Goal: Task Accomplishment & Management: Complete application form

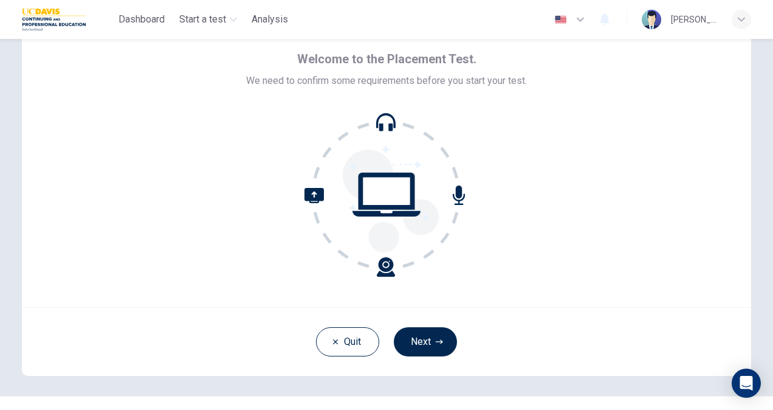
scroll to position [73, 0]
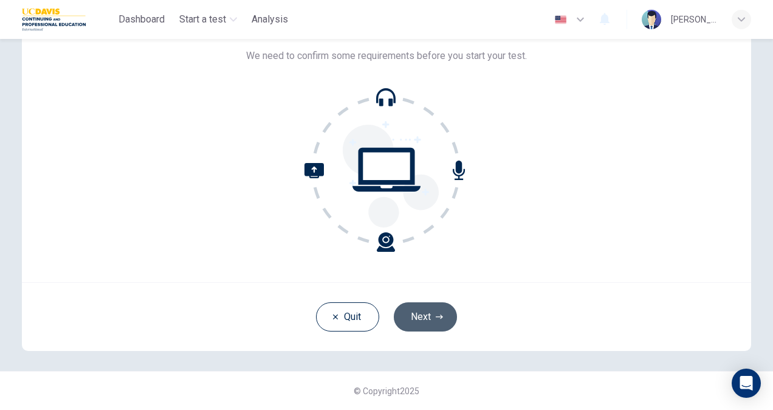
click at [415, 310] on button "Next" at bounding box center [425, 316] width 63 height 29
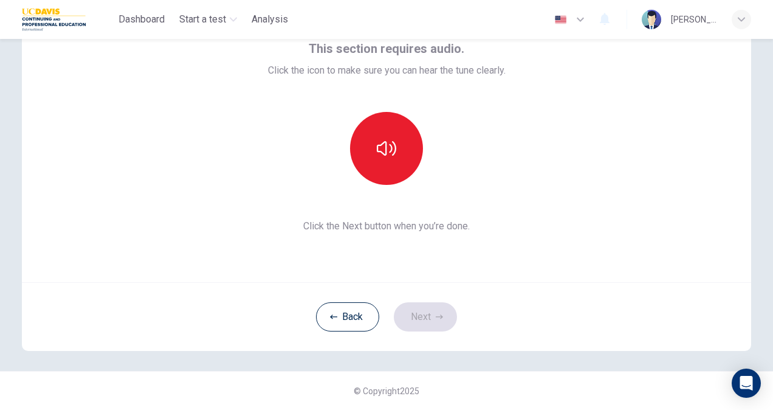
scroll to position [0, 0]
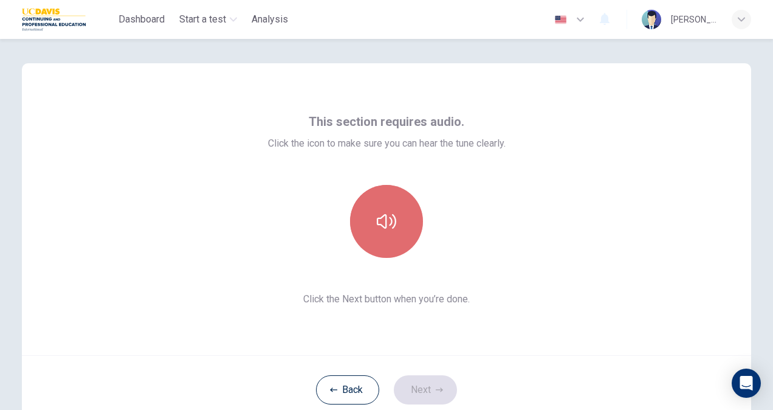
click at [396, 213] on button "button" at bounding box center [386, 221] width 73 height 73
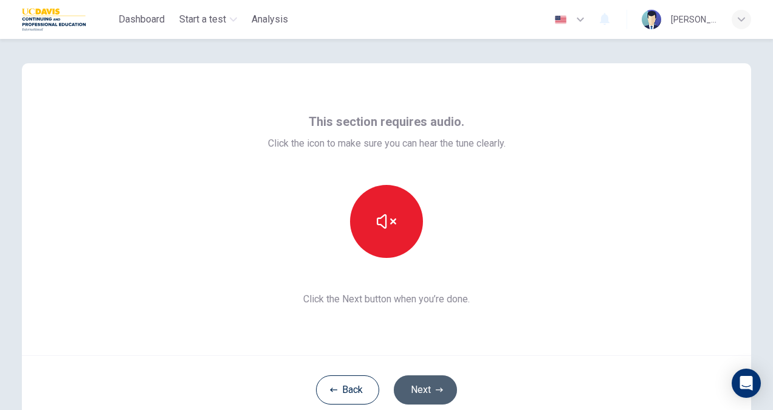
click at [422, 379] on button "Next" at bounding box center [425, 389] width 63 height 29
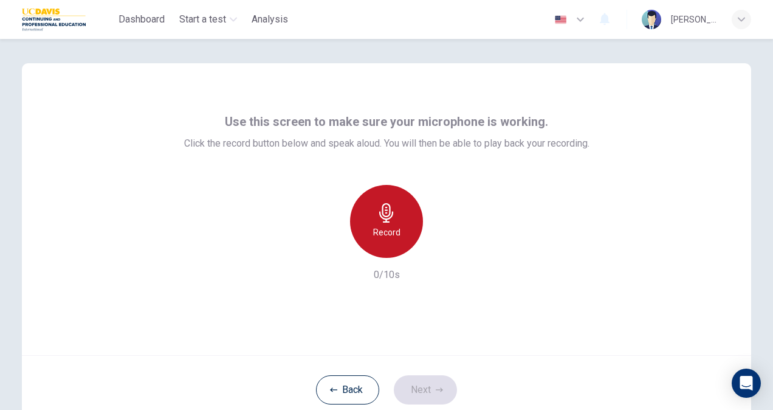
click at [390, 239] on div "Record" at bounding box center [386, 221] width 73 height 73
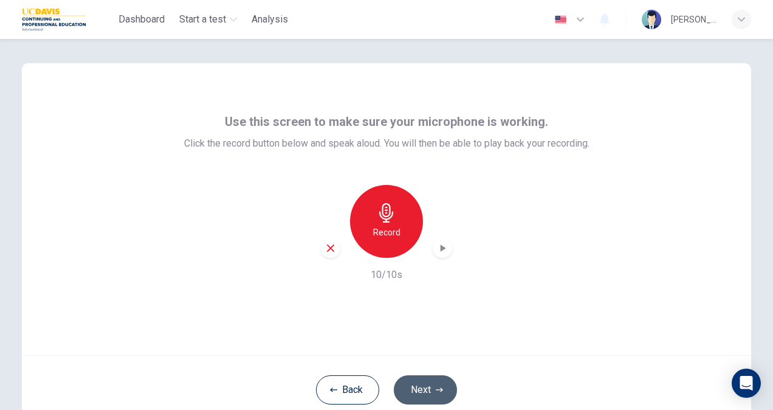
click at [418, 391] on button "Next" at bounding box center [425, 389] width 63 height 29
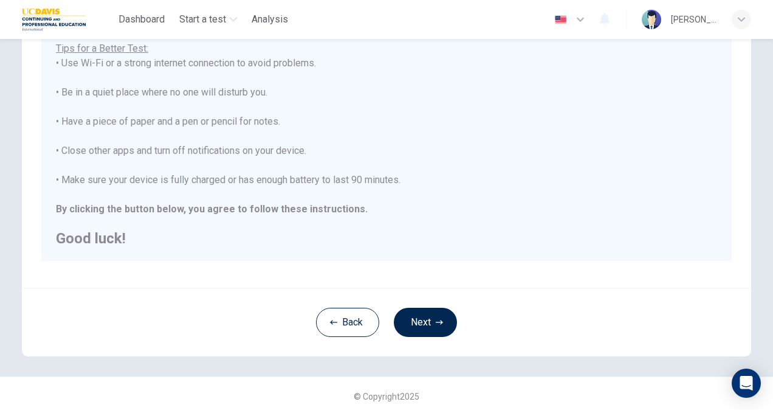
scroll to position [227, 0]
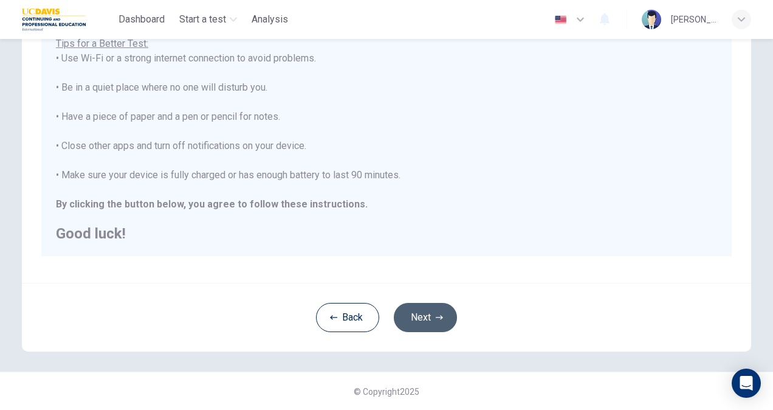
click at [416, 311] on button "Next" at bounding box center [425, 317] width 63 height 29
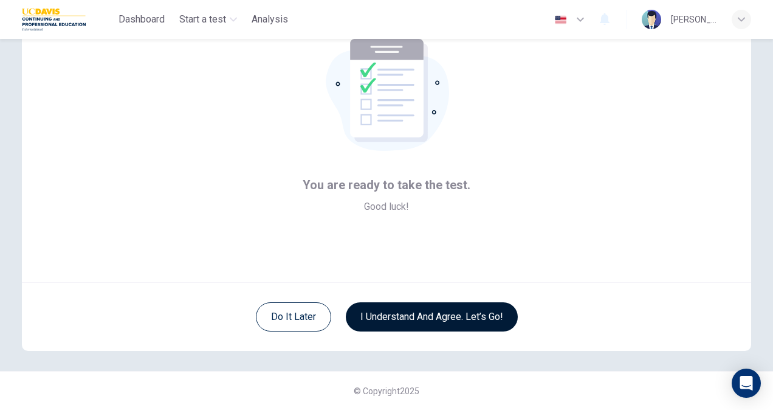
scroll to position [73, 0]
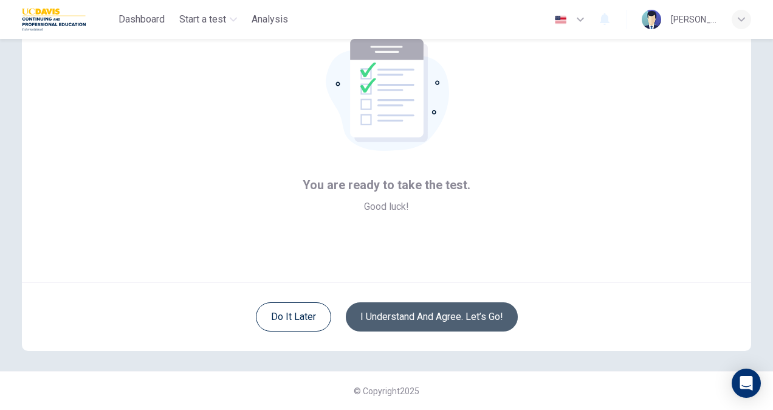
click at [416, 311] on button "I understand and agree. Let’s go!" at bounding box center [432, 316] width 172 height 29
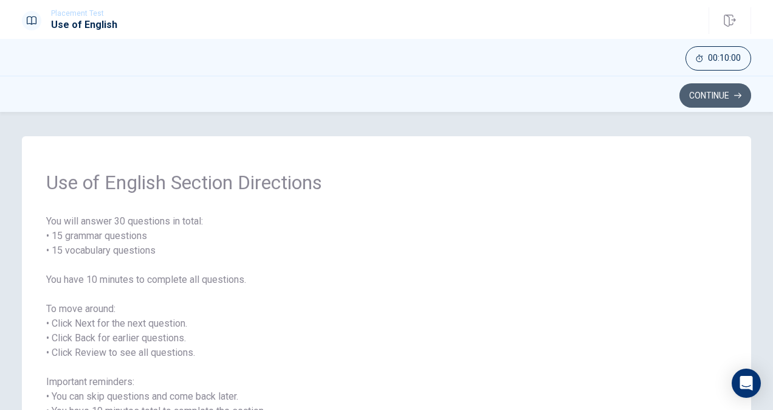
drag, startPoint x: 710, startPoint y: 97, endPoint x: 663, endPoint y: 78, distance: 51.2
click at [709, 94] on button "Continue" at bounding box center [715, 95] width 72 height 24
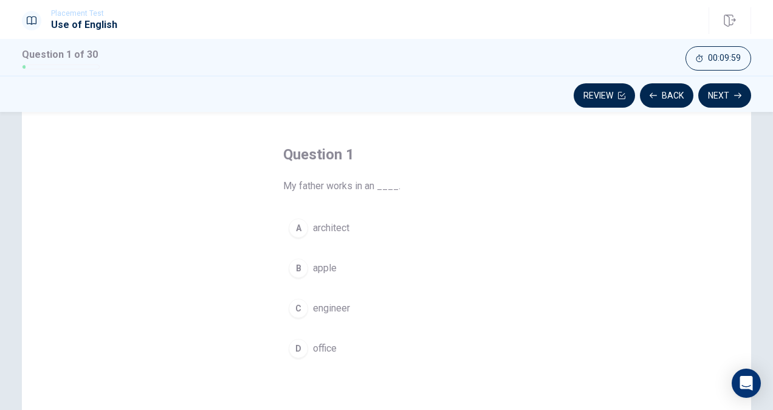
scroll to position [61, 0]
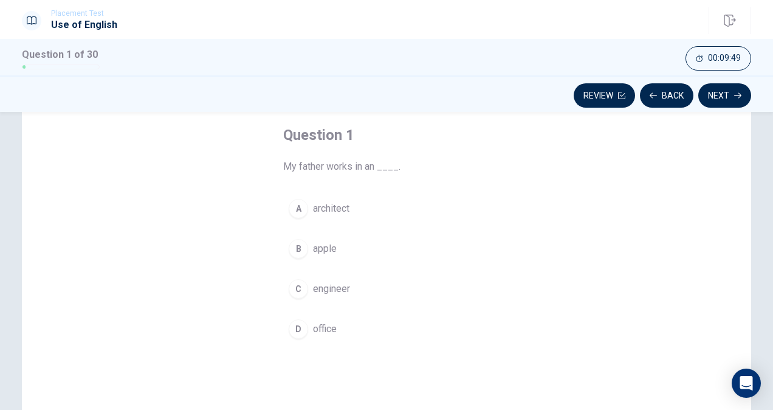
click at [298, 285] on div "C" at bounding box center [298, 288] width 19 height 19
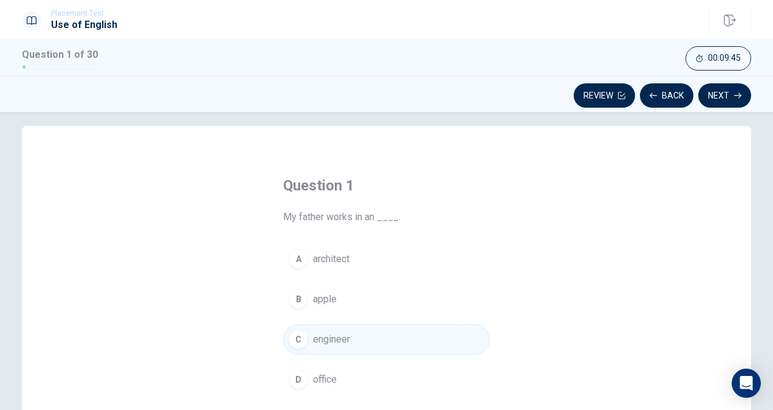
scroll to position [0, 0]
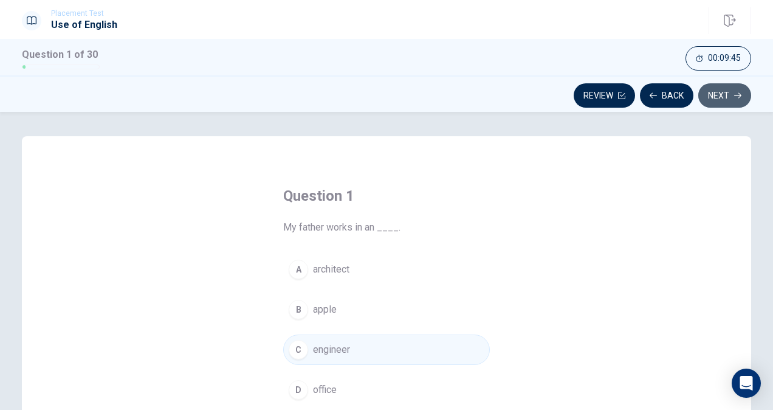
click at [712, 94] on button "Next" at bounding box center [724, 95] width 53 height 24
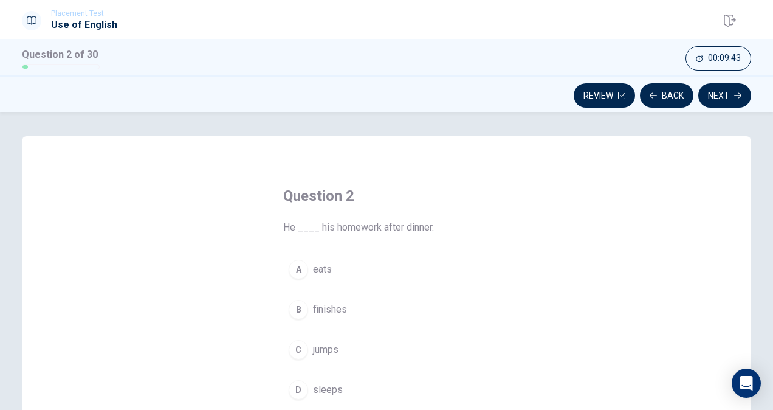
scroll to position [61, 0]
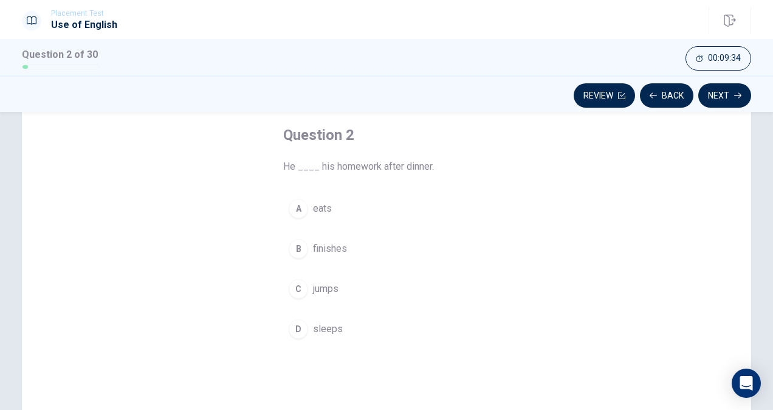
drag, startPoint x: 295, startPoint y: 248, endPoint x: 309, endPoint y: 239, distance: 16.9
click at [295, 248] on div "B" at bounding box center [298, 248] width 19 height 19
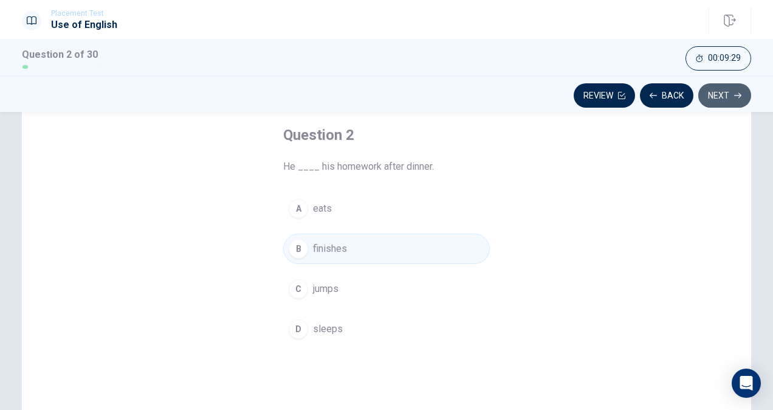
click at [716, 90] on button "Next" at bounding box center [724, 95] width 53 height 24
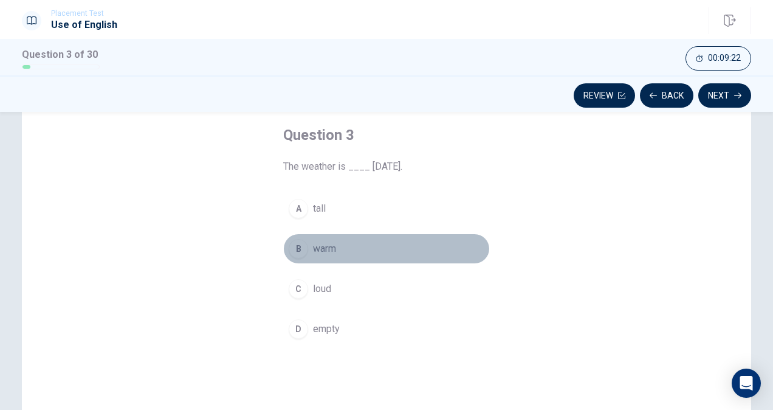
click at [297, 249] on div "B" at bounding box center [298, 248] width 19 height 19
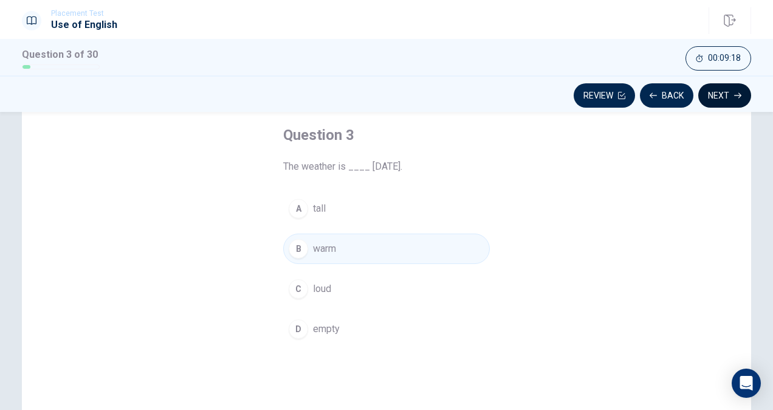
click at [725, 90] on button "Next" at bounding box center [724, 95] width 53 height 24
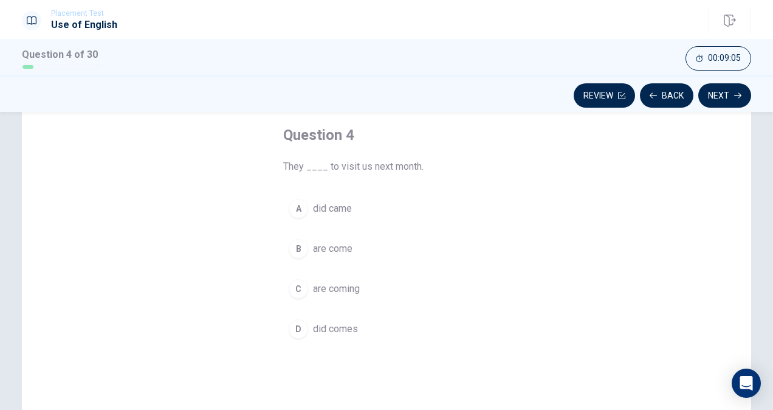
drag, startPoint x: 301, startPoint y: 284, endPoint x: 335, endPoint y: 258, distance: 43.3
click at [301, 284] on div "C" at bounding box center [298, 288] width 19 height 19
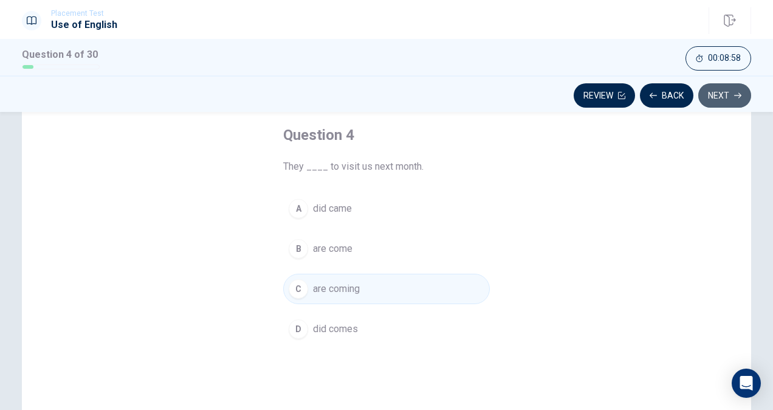
click at [734, 96] on button "Next" at bounding box center [724, 95] width 53 height 24
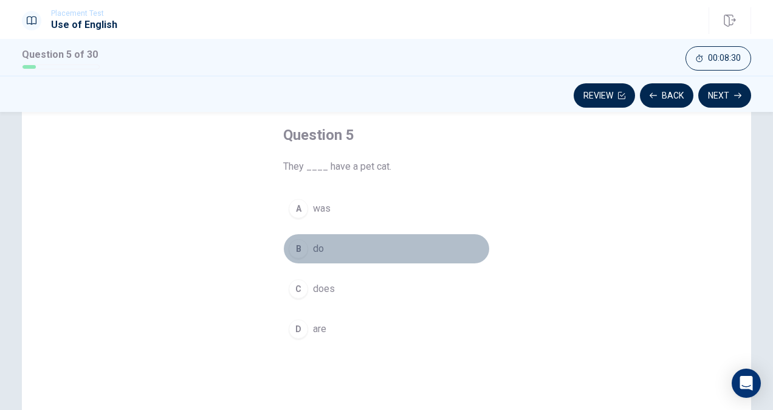
click at [298, 250] on div "B" at bounding box center [298, 248] width 19 height 19
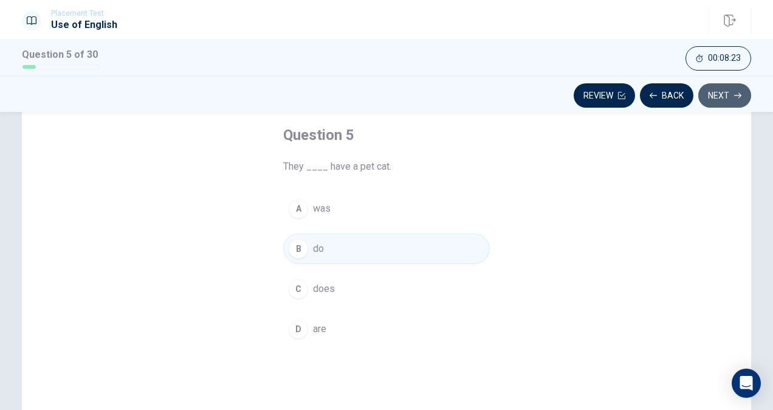
click at [715, 96] on button "Next" at bounding box center [724, 95] width 53 height 24
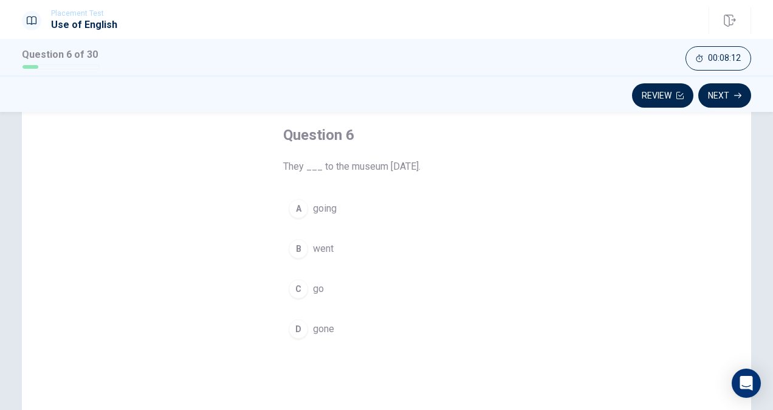
drag, startPoint x: 303, startPoint y: 248, endPoint x: 311, endPoint y: 243, distance: 9.6
click at [304, 248] on div "B" at bounding box center [298, 248] width 19 height 19
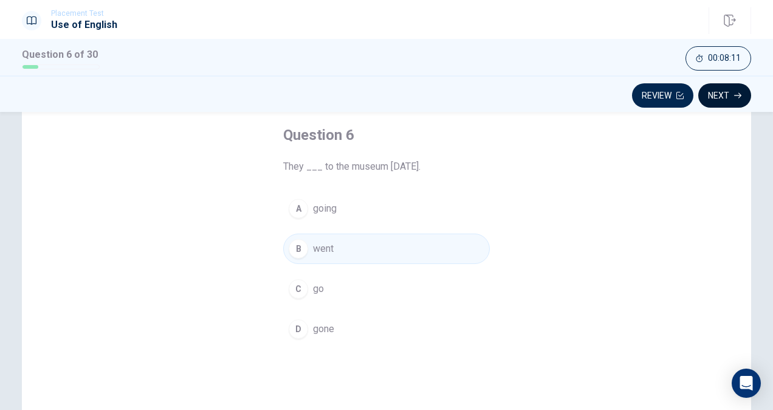
click at [722, 90] on button "Next" at bounding box center [724, 95] width 53 height 24
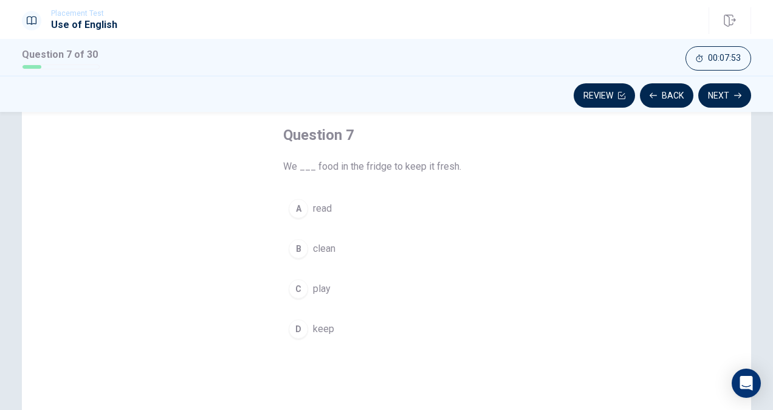
drag, startPoint x: 297, startPoint y: 250, endPoint x: 315, endPoint y: 239, distance: 21.6
click at [297, 250] on div "B" at bounding box center [298, 248] width 19 height 19
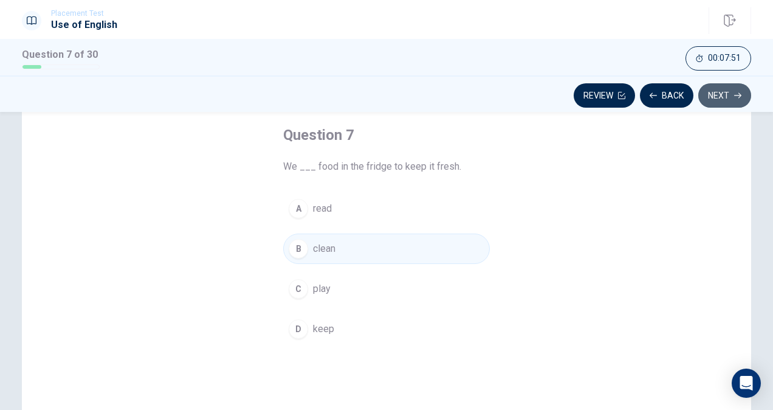
drag, startPoint x: 722, startPoint y: 94, endPoint x: 560, endPoint y: 178, distance: 182.1
click at [723, 94] on button "Next" at bounding box center [724, 95] width 53 height 24
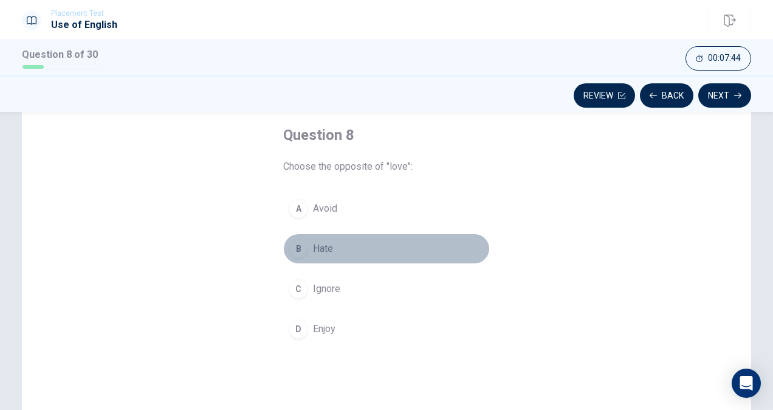
click at [298, 250] on div "B" at bounding box center [298, 248] width 19 height 19
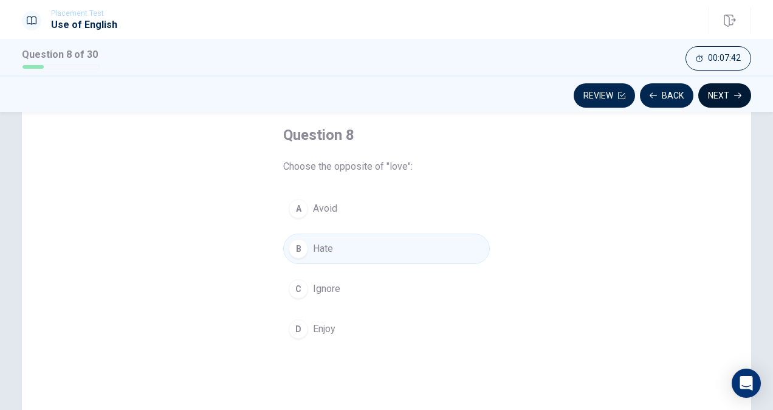
drag, startPoint x: 720, startPoint y: 94, endPoint x: 717, endPoint y: 101, distance: 7.7
click at [719, 95] on button "Next" at bounding box center [724, 95] width 53 height 24
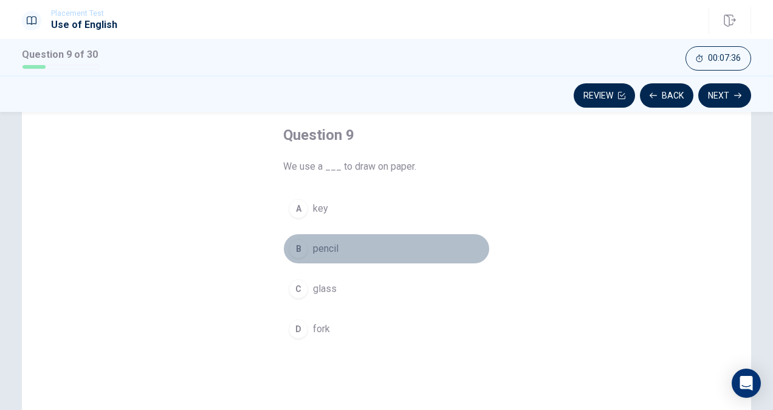
click at [300, 248] on div "B" at bounding box center [298, 248] width 19 height 19
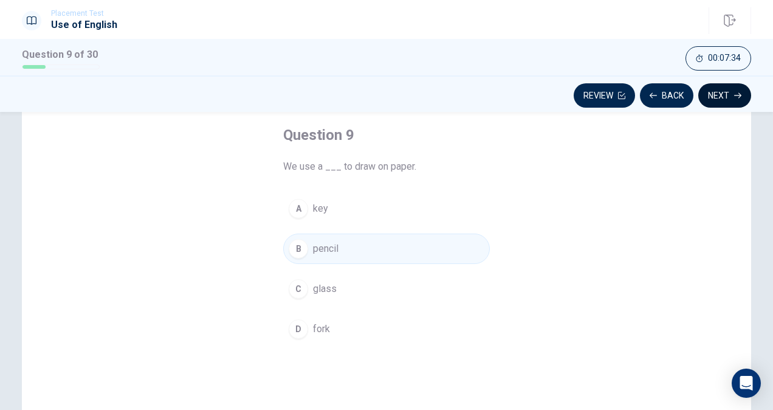
click at [731, 91] on button "Next" at bounding box center [724, 95] width 53 height 24
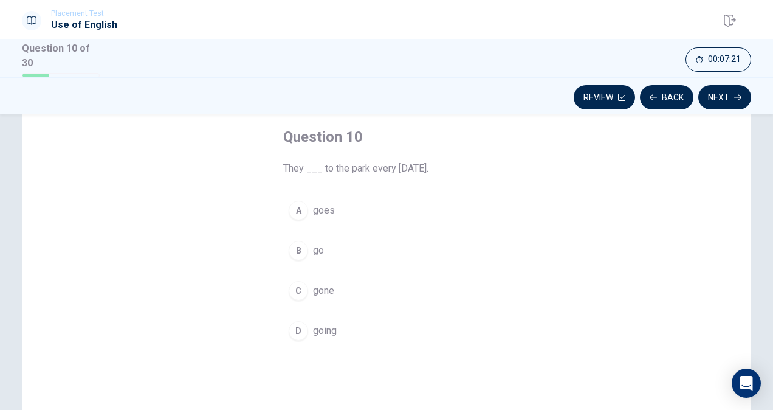
click at [300, 207] on div "A" at bounding box center [298, 210] width 19 height 19
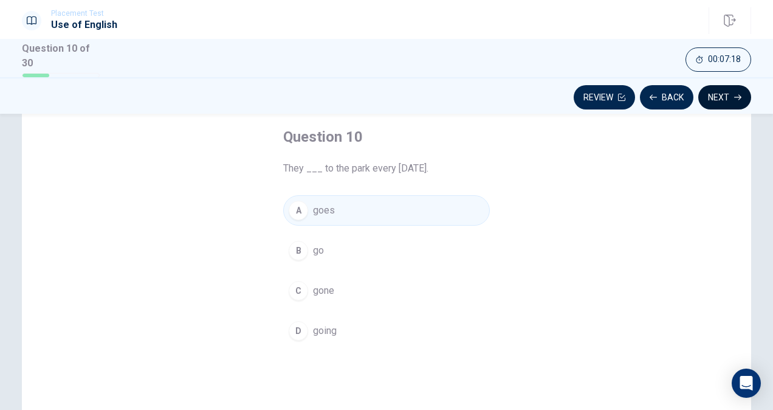
click at [725, 97] on button "Next" at bounding box center [724, 97] width 53 height 24
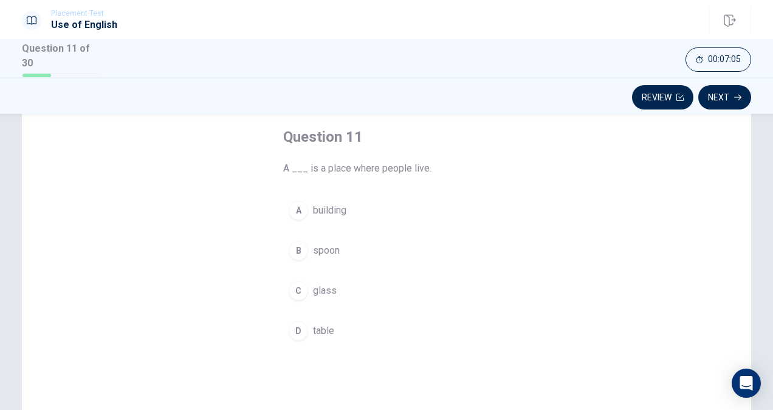
click at [297, 210] on div "A" at bounding box center [298, 210] width 19 height 19
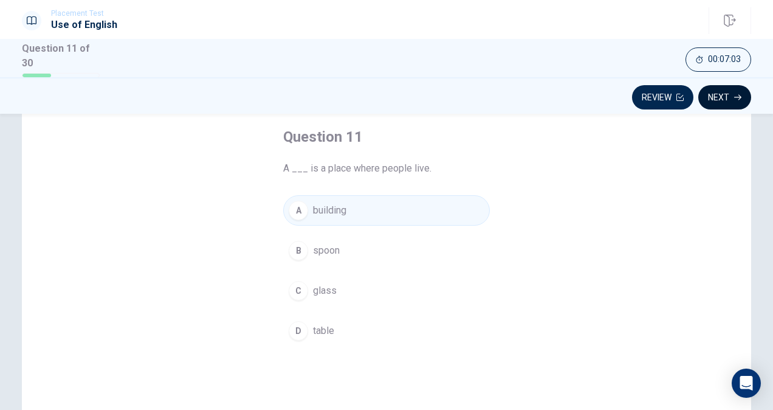
click at [728, 88] on button "Next" at bounding box center [724, 97] width 53 height 24
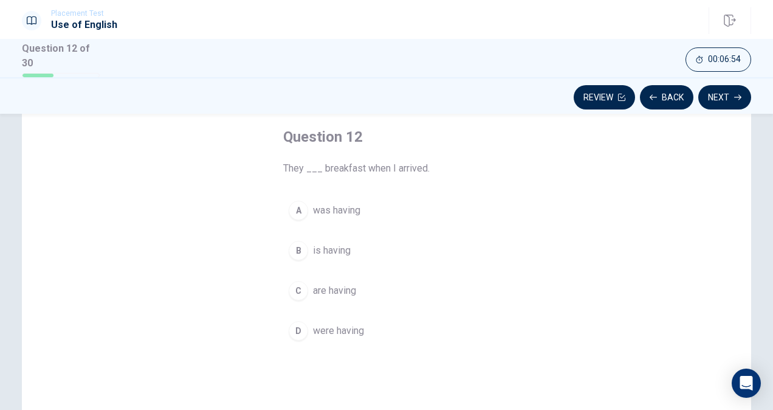
click at [295, 329] on div "D" at bounding box center [298, 330] width 19 height 19
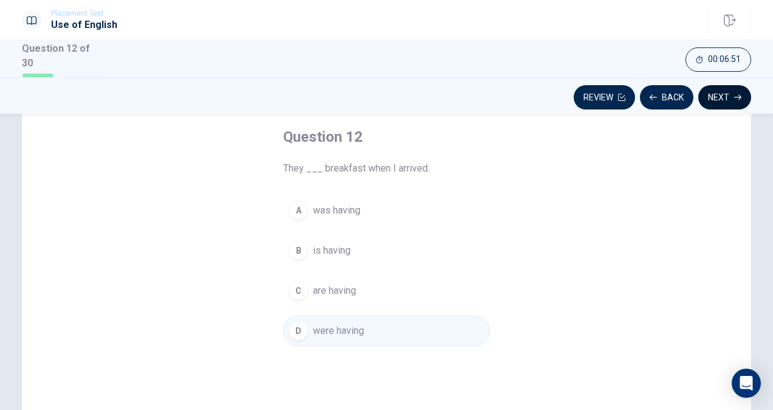
click at [722, 92] on button "Next" at bounding box center [724, 97] width 53 height 24
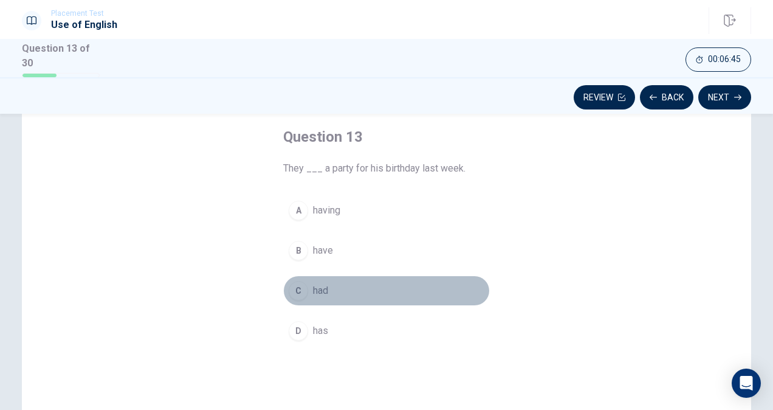
click at [300, 286] on div "C" at bounding box center [298, 290] width 19 height 19
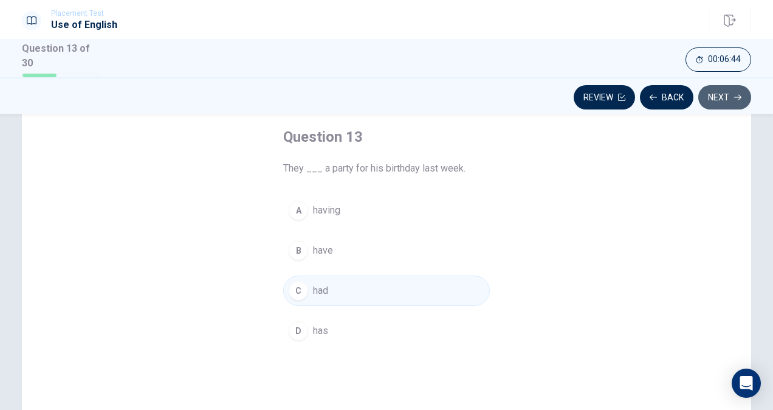
click at [725, 88] on button "Next" at bounding box center [724, 97] width 53 height 24
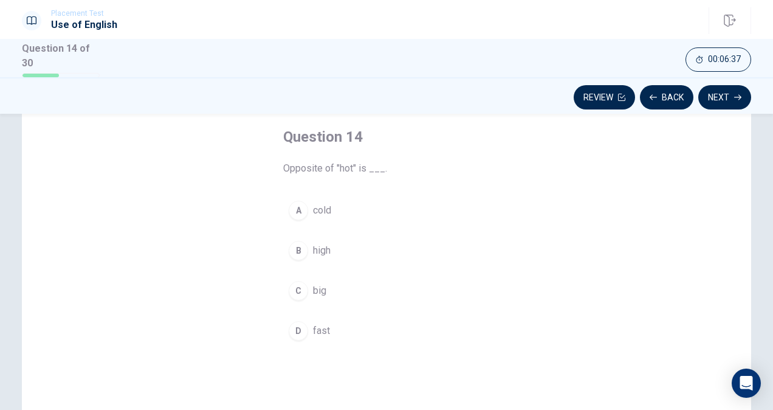
click at [295, 209] on div "A" at bounding box center [298, 210] width 19 height 19
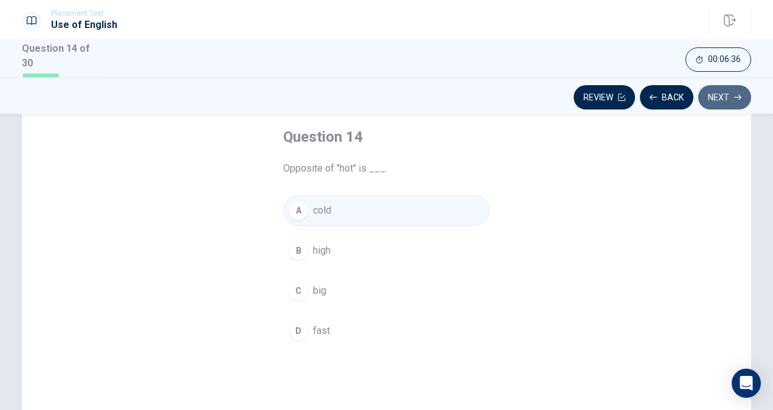
drag, startPoint x: 719, startPoint y: 97, endPoint x: 712, endPoint y: 126, distance: 29.5
click at [717, 109] on div "Review Back Next" at bounding box center [386, 95] width 773 height 36
click at [723, 90] on button "Next" at bounding box center [724, 97] width 53 height 24
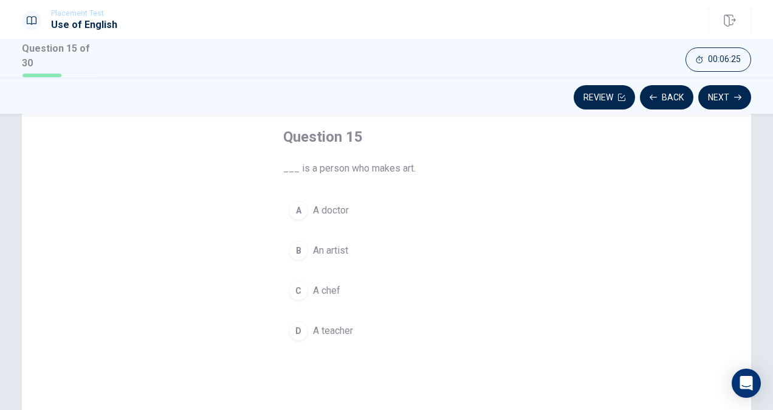
click at [292, 247] on div "B" at bounding box center [298, 250] width 19 height 19
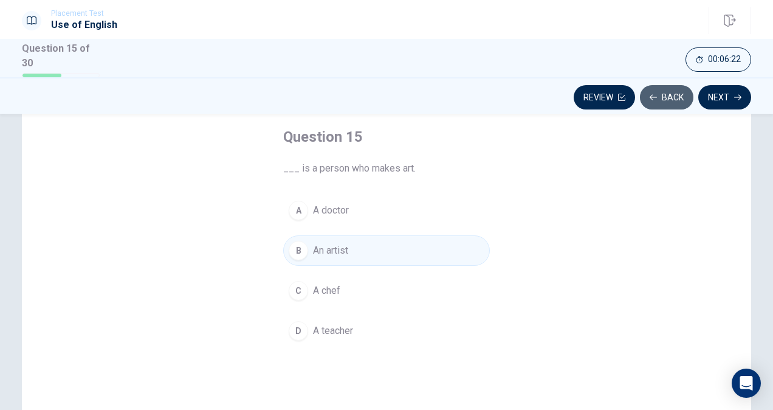
click at [667, 98] on button "Back" at bounding box center [666, 97] width 53 height 24
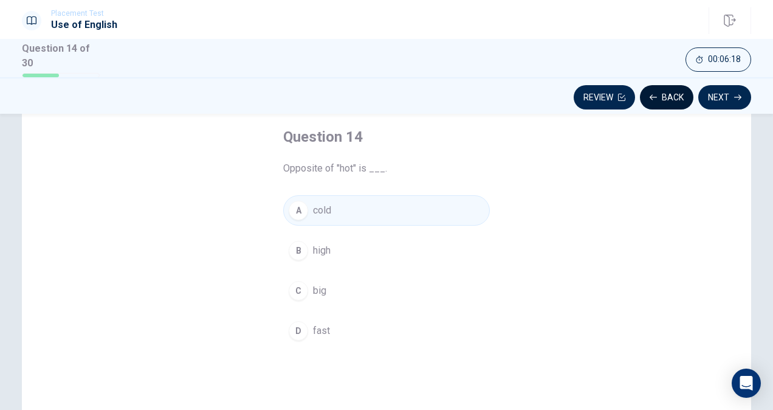
click at [675, 95] on button "Back" at bounding box center [666, 97] width 53 height 24
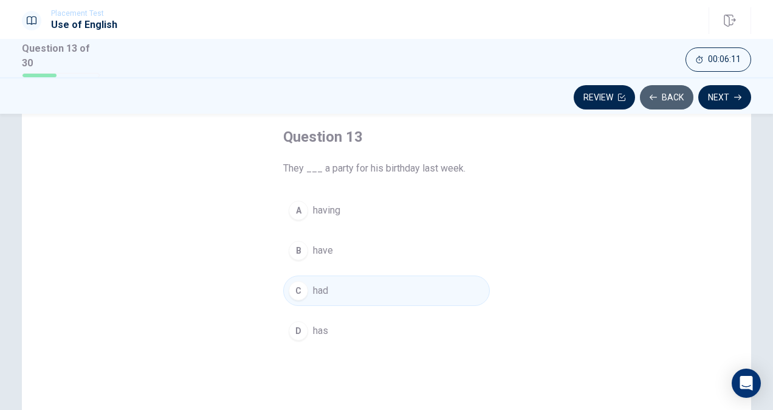
drag, startPoint x: 672, startPoint y: 94, endPoint x: 657, endPoint y: 95, distance: 15.2
click at [670, 92] on button "Back" at bounding box center [666, 97] width 53 height 24
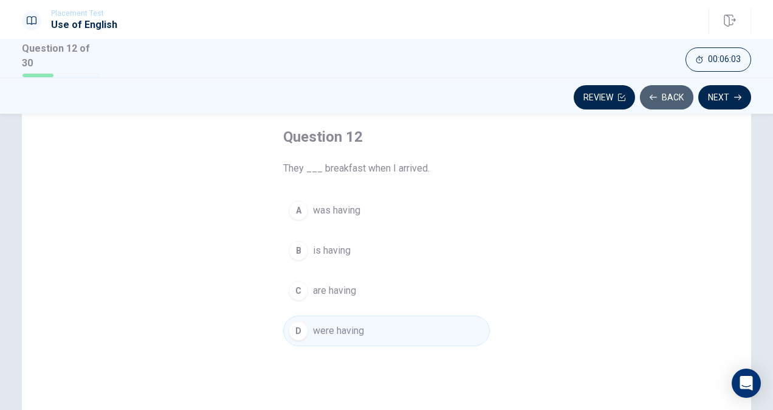
click at [656, 94] on icon "button" at bounding box center [653, 97] width 7 height 7
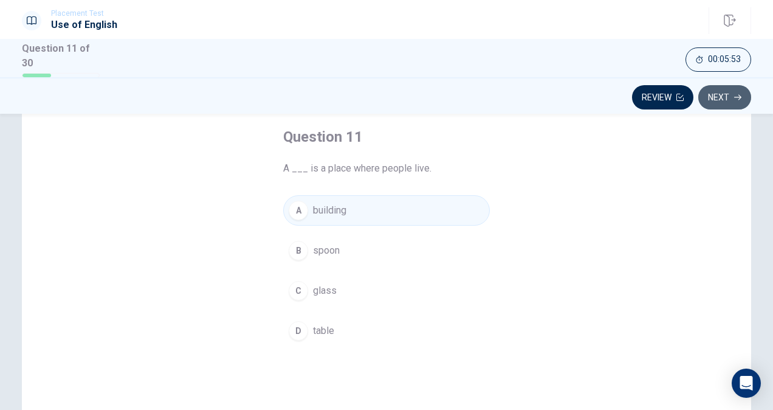
click at [704, 99] on button "Next" at bounding box center [724, 97] width 53 height 24
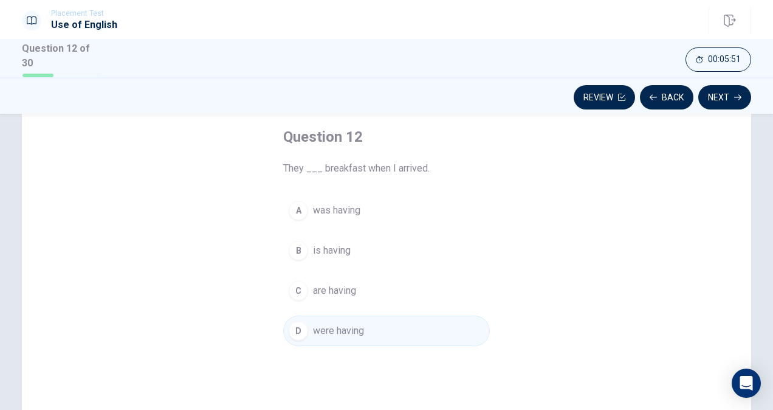
click at [664, 99] on button "Back" at bounding box center [666, 97] width 53 height 24
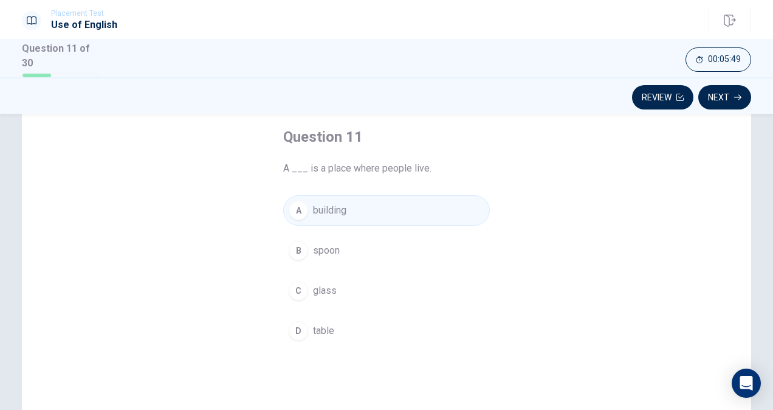
click at [730, 91] on button "Next" at bounding box center [724, 97] width 53 height 24
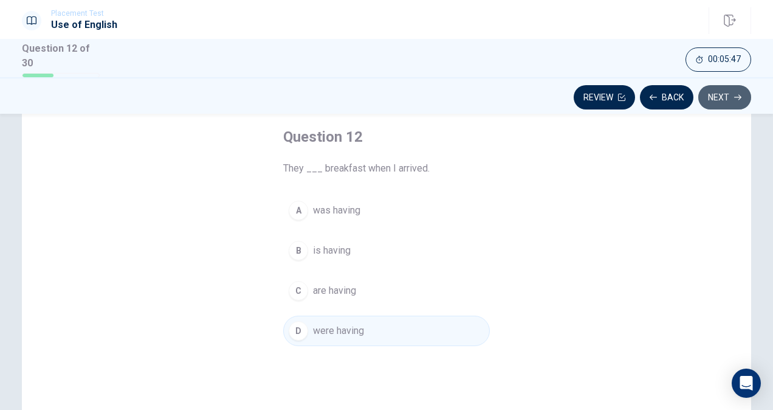
click at [709, 96] on button "Next" at bounding box center [724, 97] width 53 height 24
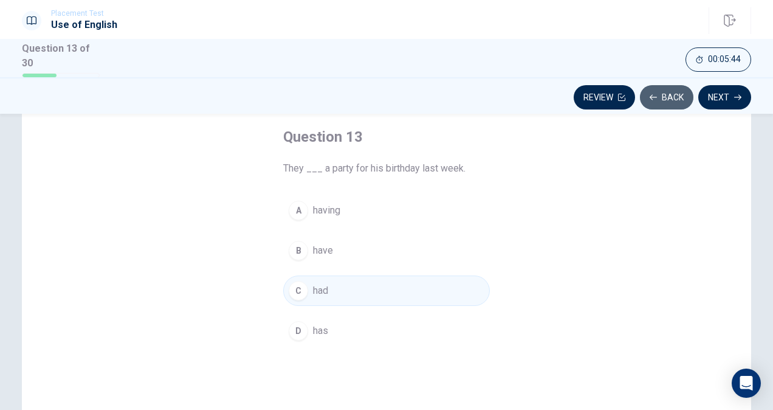
click at [678, 92] on button "Back" at bounding box center [666, 97] width 53 height 24
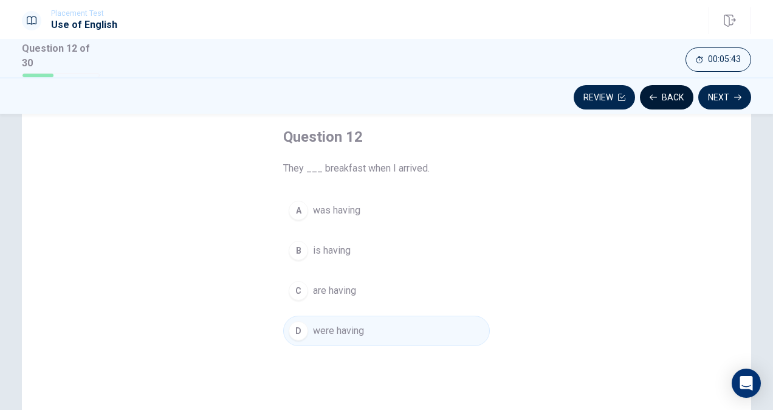
click at [678, 92] on button "Back" at bounding box center [666, 97] width 53 height 24
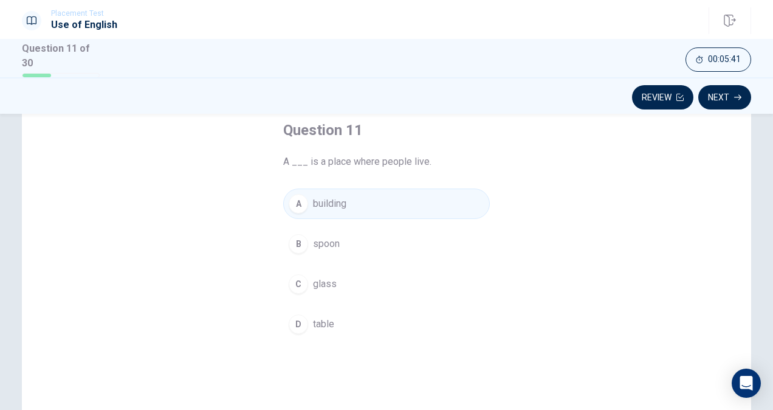
scroll to position [0, 0]
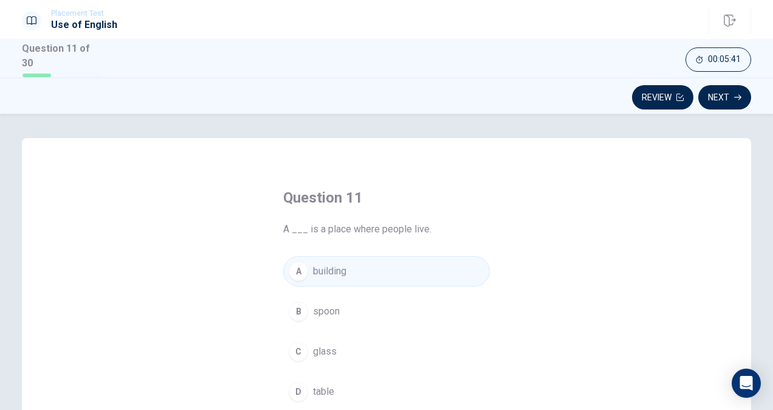
click at [583, 86] on div "Review Next" at bounding box center [386, 97] width 729 height 23
click at [597, 94] on div "Review Next" at bounding box center [386, 97] width 729 height 23
click at [647, 90] on button "Review" at bounding box center [662, 97] width 61 height 24
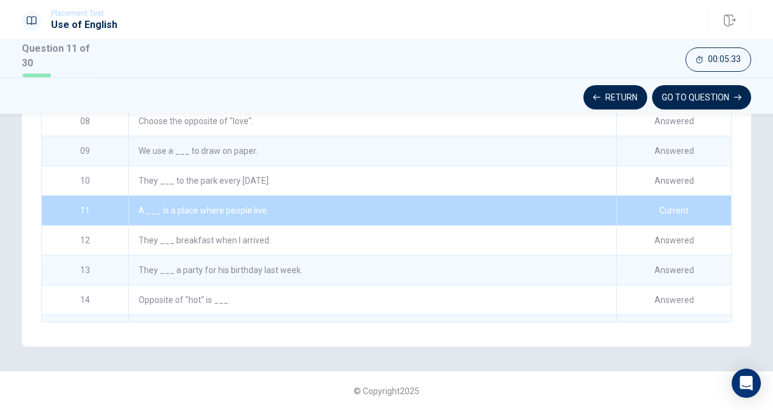
scroll to position [177, 0]
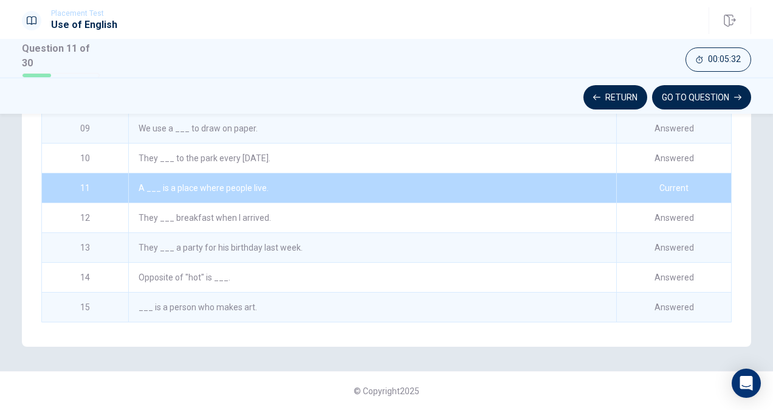
click at [602, 210] on div "They ___ breakfast when I arrived." at bounding box center [372, 217] width 488 height 29
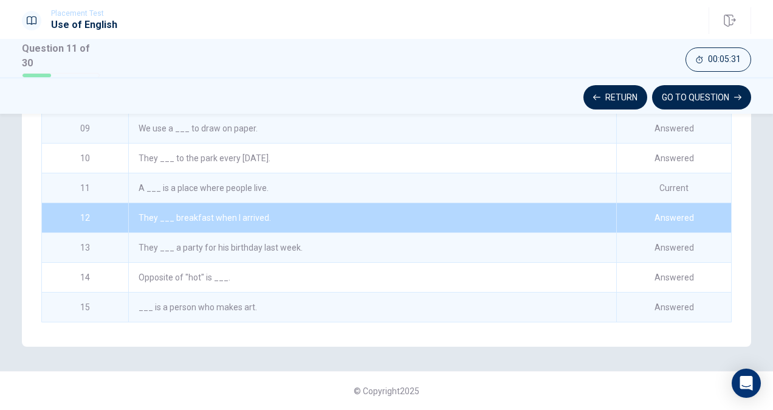
click at [594, 243] on div "They ___ a party for his birthday last week." at bounding box center [372, 247] width 488 height 29
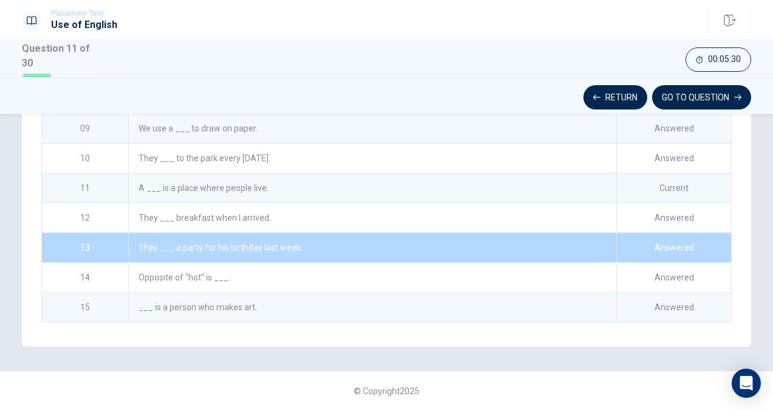
click at [592, 266] on div "Opposite of "hot" is ___." at bounding box center [372, 277] width 488 height 29
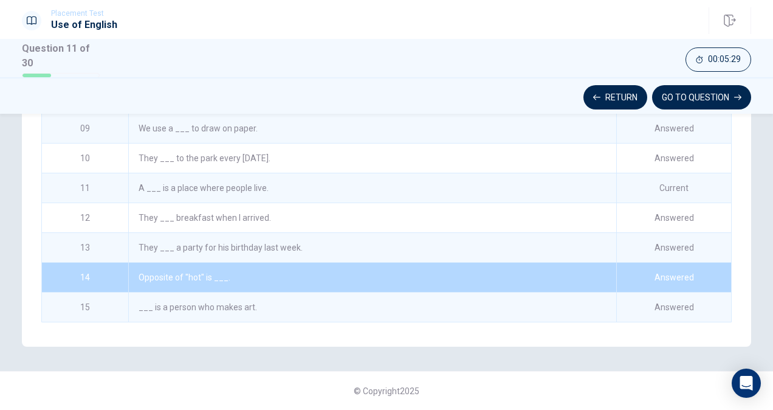
click at [627, 185] on div "Current" at bounding box center [673, 187] width 115 height 29
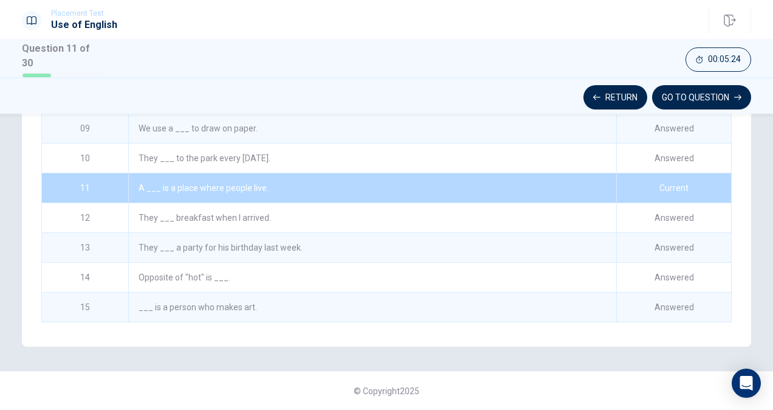
click at [384, 176] on div "A ___ is a place where people live." at bounding box center [372, 187] width 488 height 29
click at [698, 97] on button "GO TO QUESTION" at bounding box center [701, 97] width 99 height 24
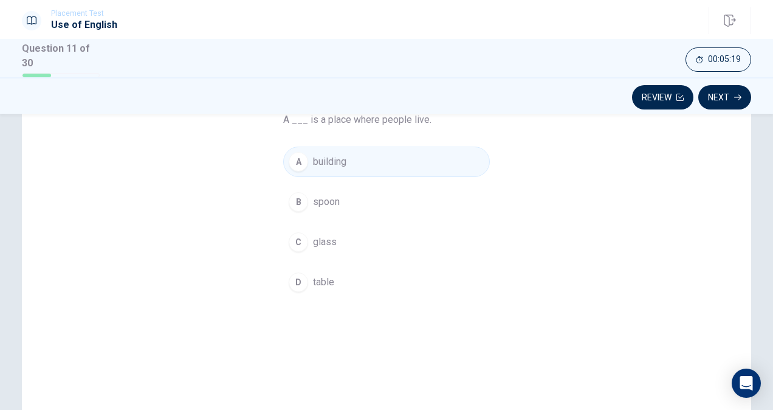
scroll to position [30, 0]
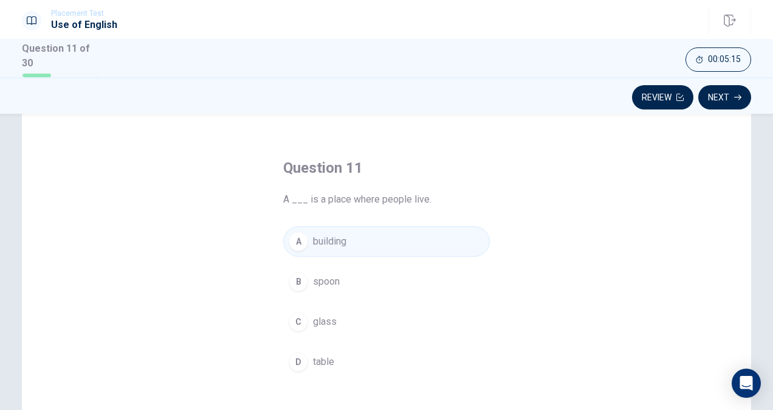
click at [314, 281] on span "spoon" at bounding box center [326, 281] width 27 height 15
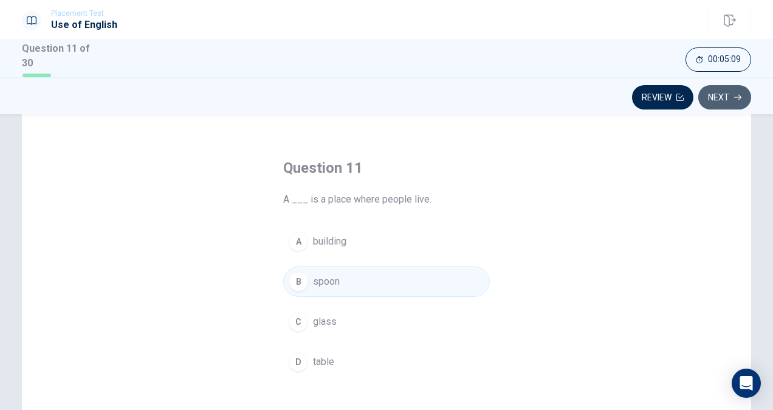
click at [734, 88] on button "Next" at bounding box center [724, 97] width 53 height 24
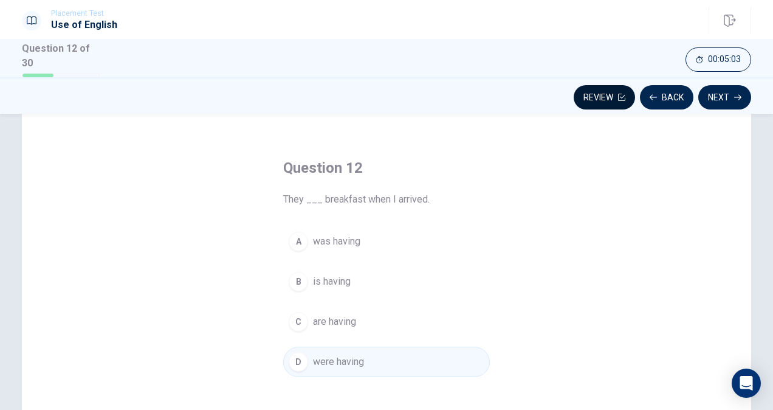
click at [622, 91] on button "Review" at bounding box center [604, 97] width 61 height 24
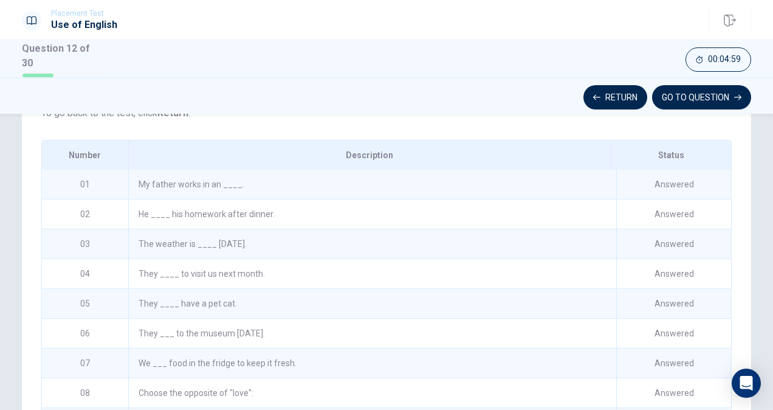
scroll to position [155, 0]
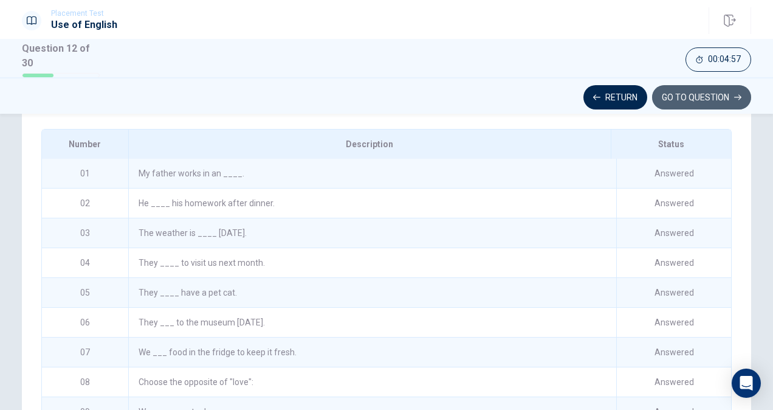
click at [702, 97] on button "GO TO QUESTION" at bounding box center [701, 97] width 99 height 24
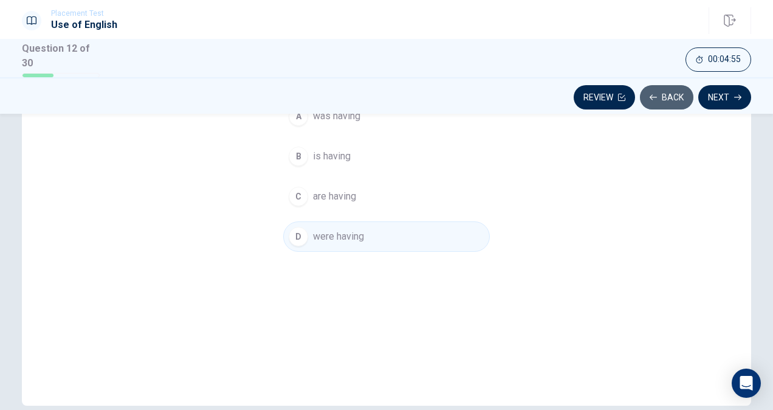
click at [677, 97] on button "Back" at bounding box center [666, 97] width 53 height 24
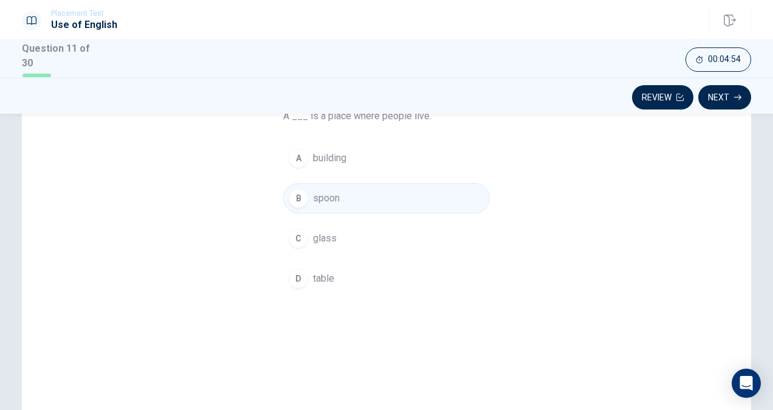
scroll to position [94, 0]
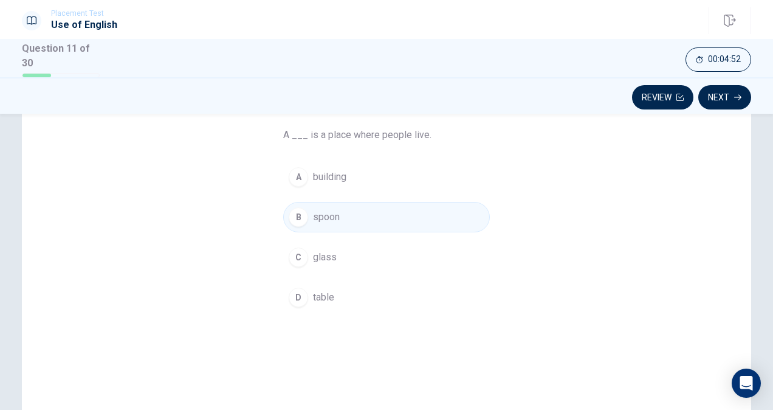
click at [325, 260] on span "glass" at bounding box center [325, 257] width 24 height 15
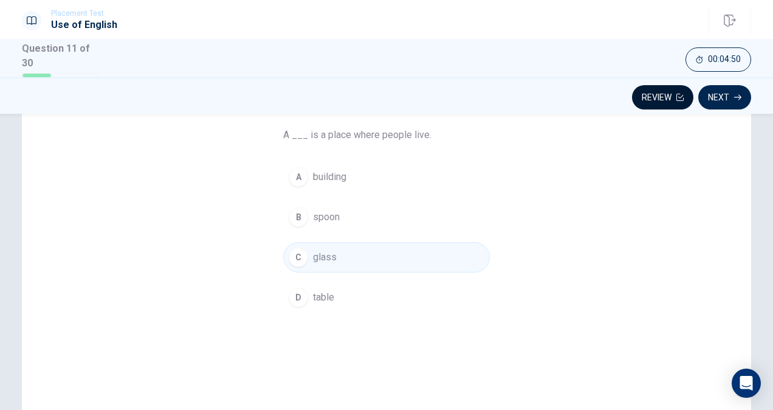
click at [673, 105] on button "Review" at bounding box center [662, 97] width 61 height 24
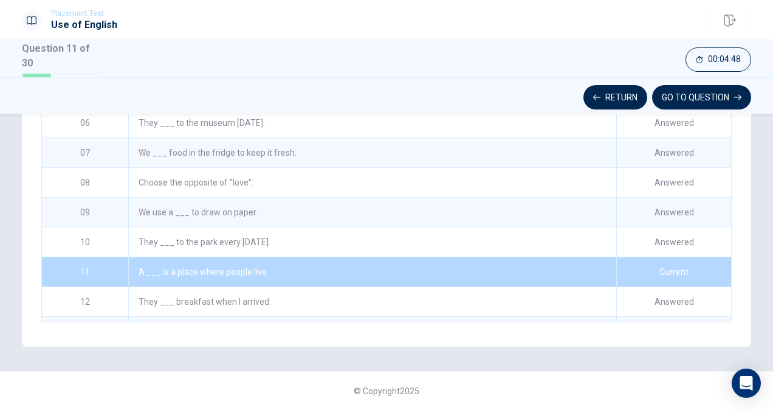
scroll to position [116, 0]
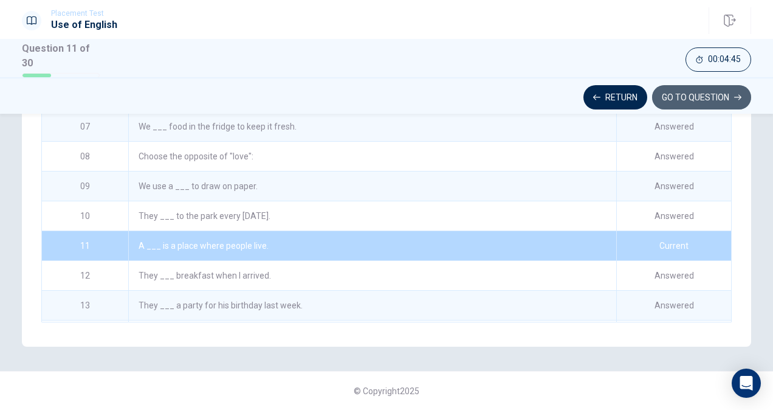
click at [665, 89] on button "GO TO QUESTION" at bounding box center [701, 97] width 99 height 24
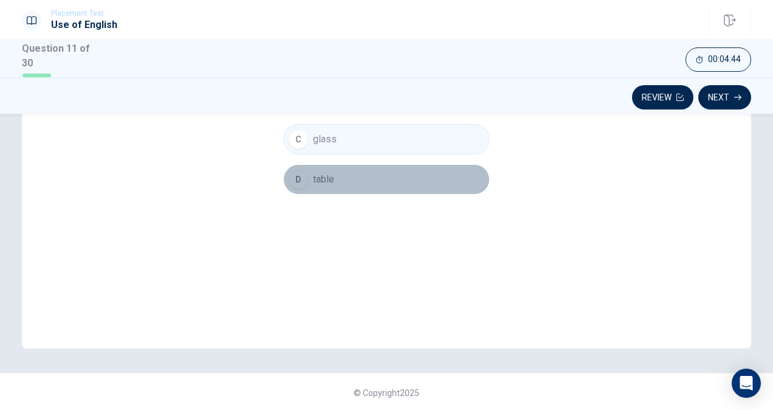
drag, startPoint x: 321, startPoint y: 184, endPoint x: 413, endPoint y: 159, distance: 94.9
click at [322, 184] on button "D table" at bounding box center [386, 179] width 207 height 30
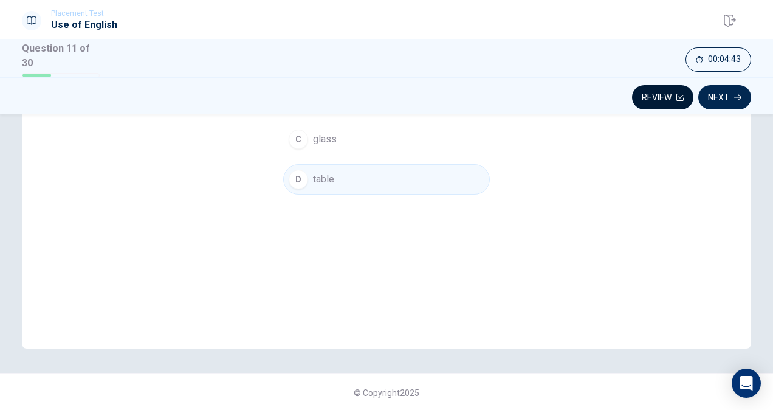
click at [656, 88] on button "Review" at bounding box center [662, 97] width 61 height 24
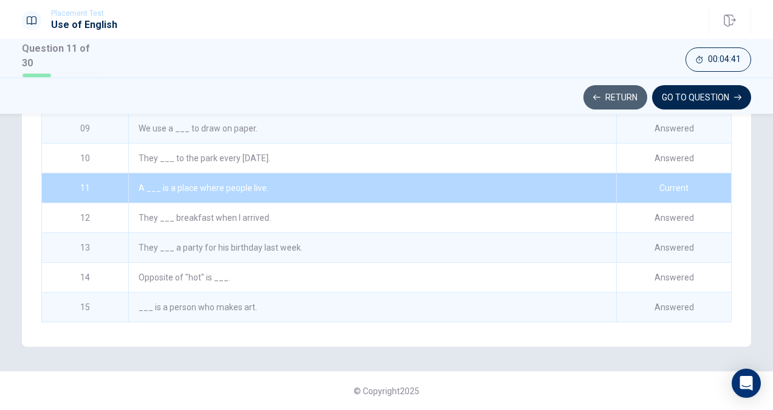
click at [627, 97] on button "Return" at bounding box center [615, 97] width 64 height 24
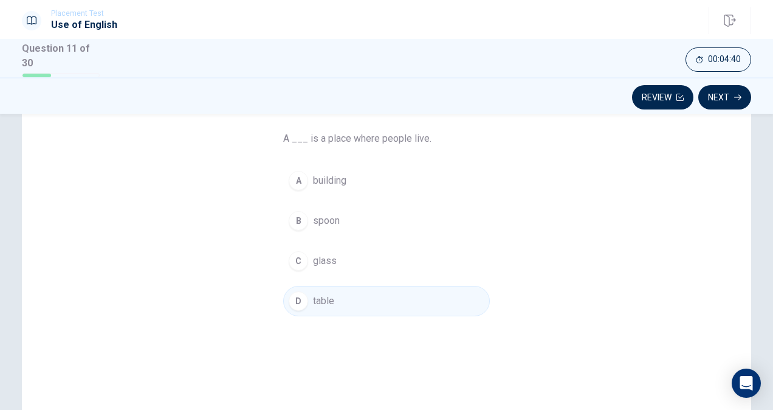
click at [306, 266] on button "C glass" at bounding box center [386, 261] width 207 height 30
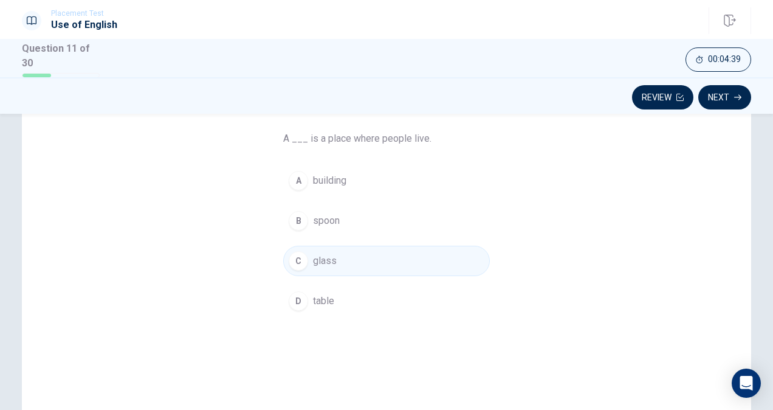
click at [309, 185] on button "A building" at bounding box center [386, 180] width 207 height 30
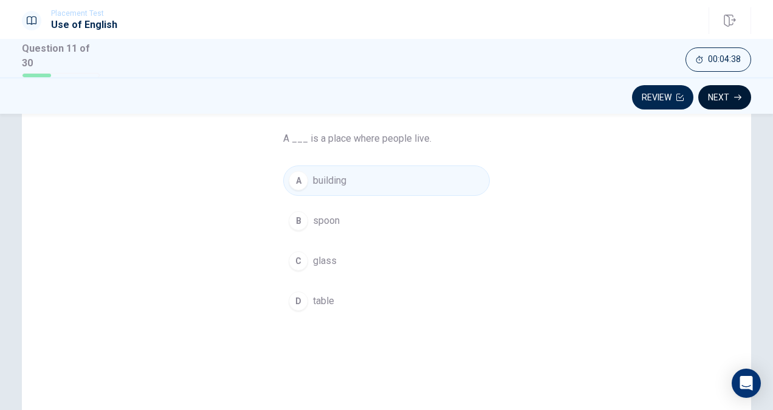
click at [714, 92] on button "Next" at bounding box center [724, 97] width 53 height 24
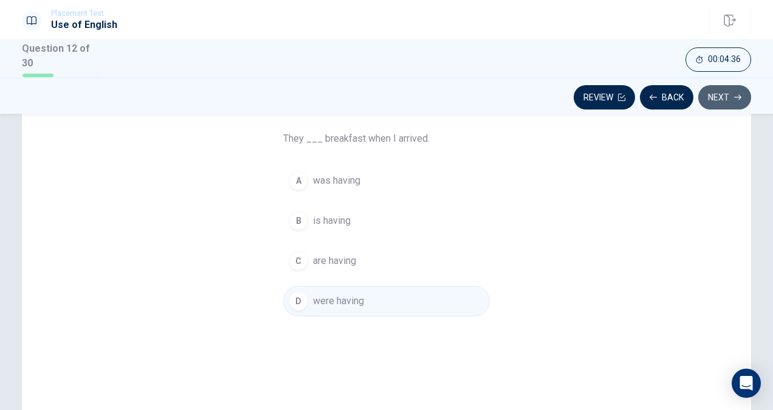
click at [715, 93] on button "Next" at bounding box center [724, 97] width 53 height 24
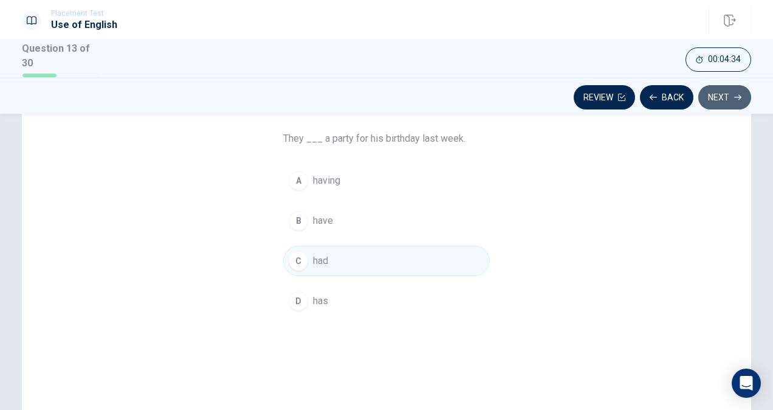
click at [715, 93] on button "Next" at bounding box center [724, 97] width 53 height 24
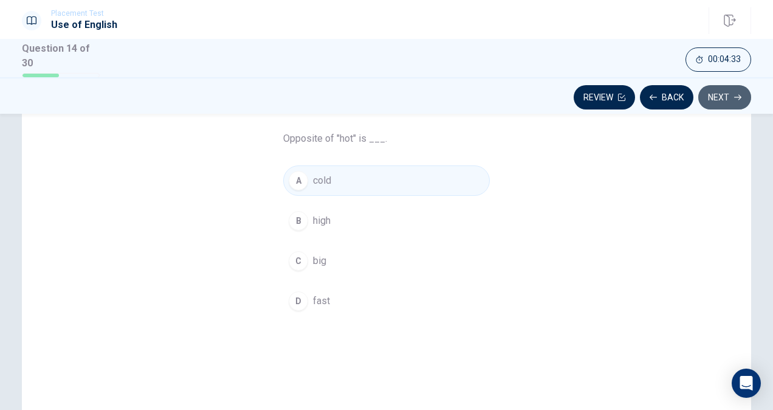
click at [715, 93] on button "Next" at bounding box center [724, 97] width 53 height 24
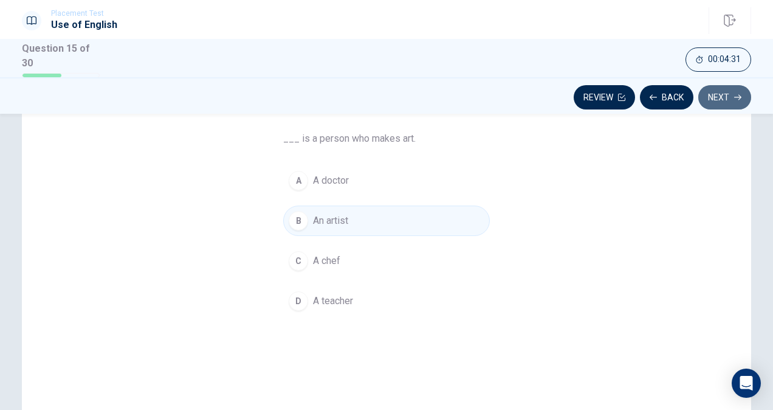
click at [715, 94] on button "Next" at bounding box center [724, 97] width 53 height 24
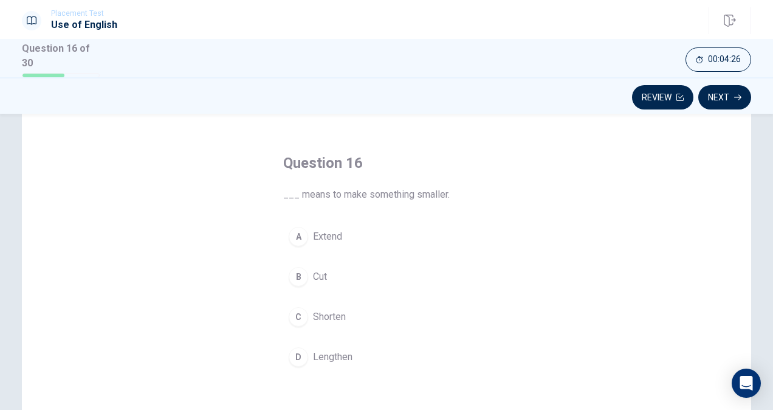
scroll to position [61, 0]
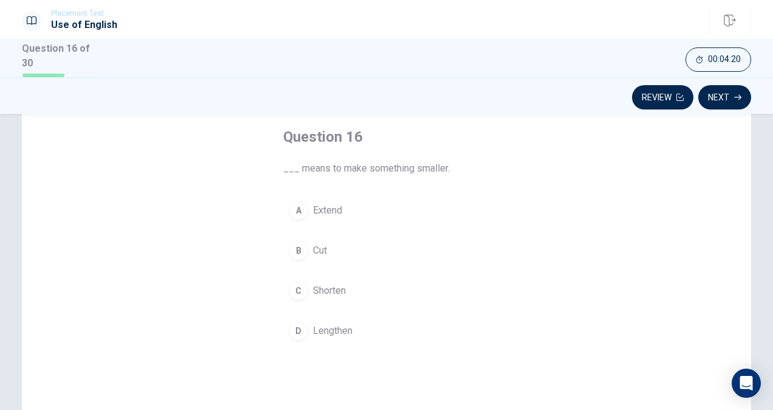
click at [315, 284] on span "Shorten" at bounding box center [329, 290] width 33 height 15
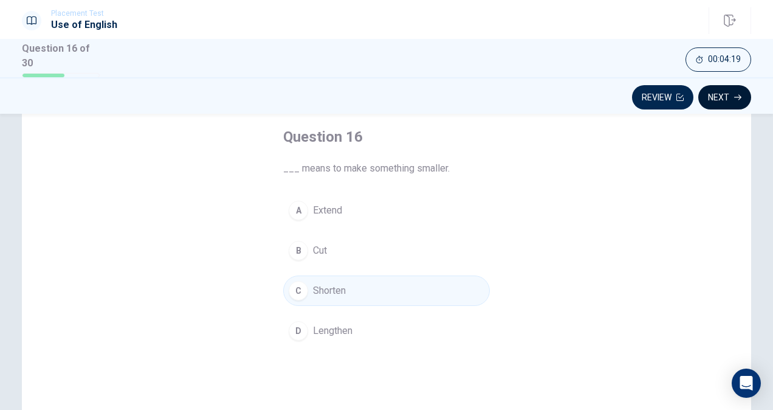
click at [724, 95] on button "Next" at bounding box center [724, 97] width 53 height 24
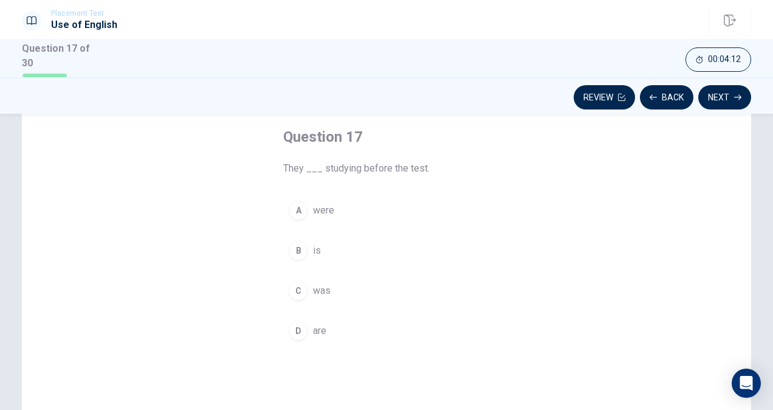
click at [330, 205] on span "were" at bounding box center [323, 210] width 21 height 15
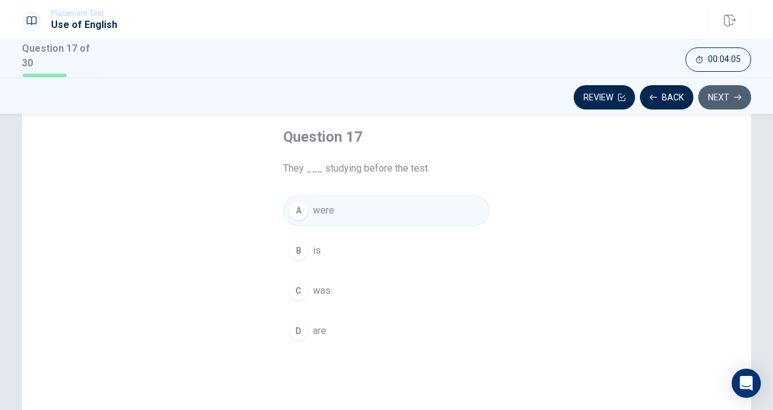
click at [731, 97] on button "Next" at bounding box center [724, 97] width 53 height 24
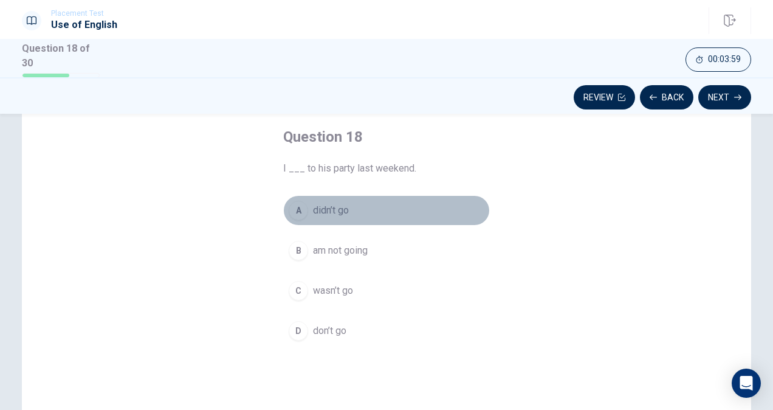
click at [355, 205] on button "A didn’t go" at bounding box center [386, 210] width 207 height 30
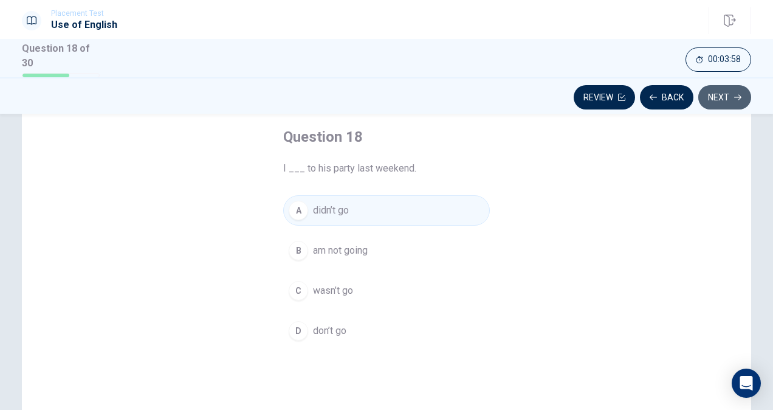
click at [721, 94] on button "Next" at bounding box center [724, 97] width 53 height 24
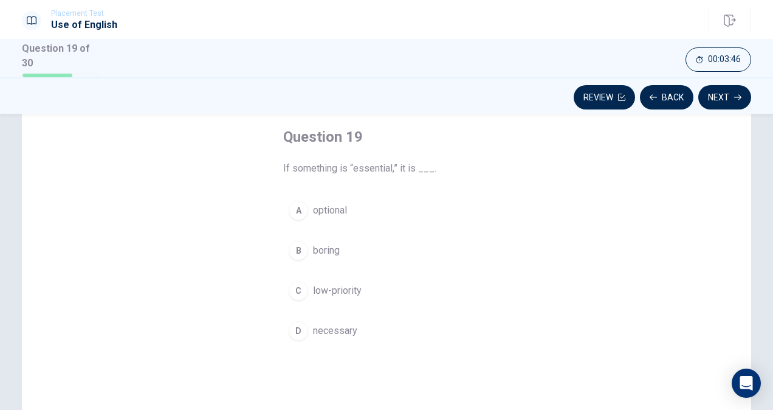
drag, startPoint x: 362, startPoint y: 285, endPoint x: 394, endPoint y: 270, distance: 35.6
click at [361, 286] on button "C low-priority" at bounding box center [386, 290] width 207 height 30
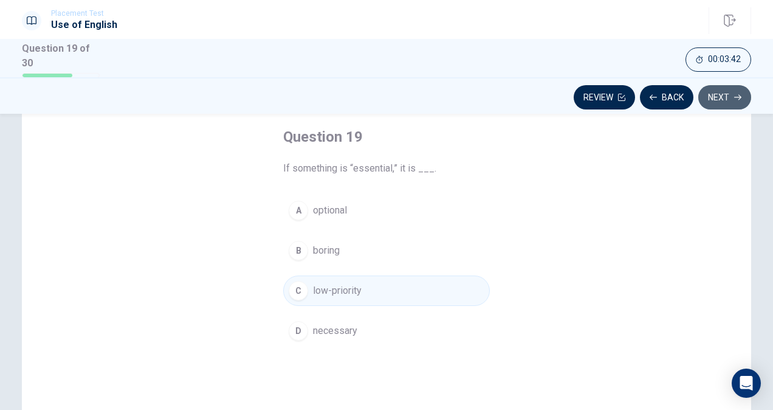
click at [712, 97] on button "Next" at bounding box center [724, 97] width 53 height 24
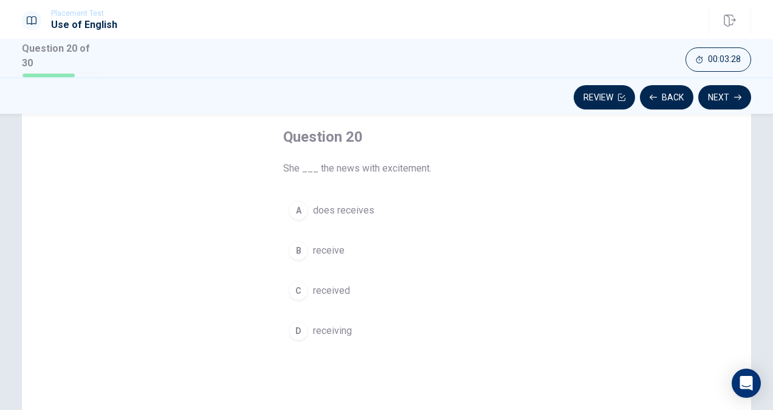
drag, startPoint x: 301, startPoint y: 289, endPoint x: 314, endPoint y: 283, distance: 13.9
click at [304, 289] on div "C" at bounding box center [298, 290] width 19 height 19
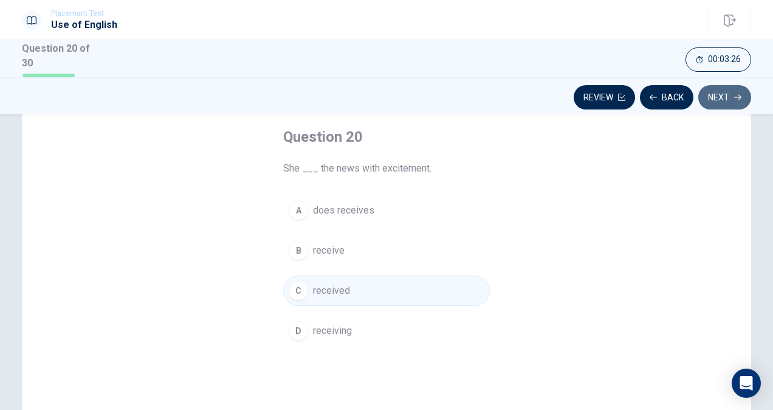
drag, startPoint x: 723, startPoint y: 100, endPoint x: 716, endPoint y: 104, distance: 7.9
click at [723, 100] on button "Next" at bounding box center [724, 97] width 53 height 24
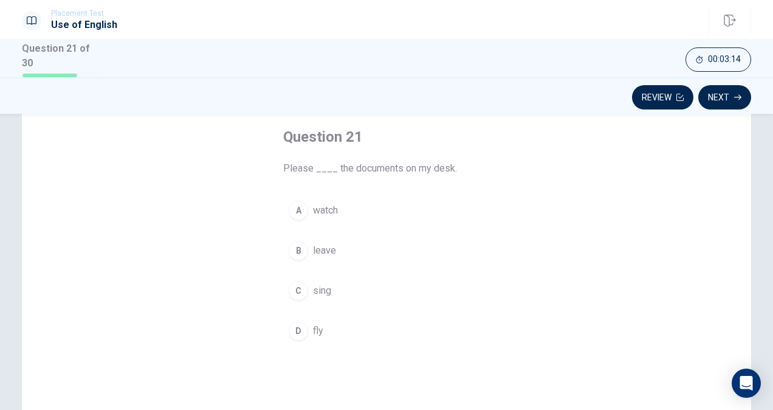
click at [323, 207] on span "watch" at bounding box center [325, 210] width 25 height 15
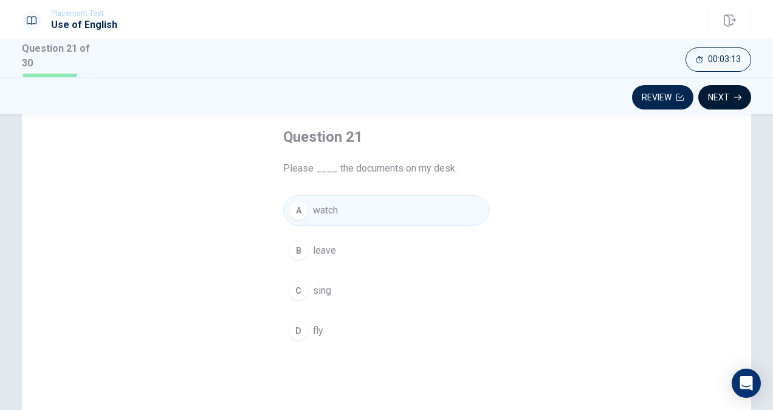
click at [712, 86] on button "Next" at bounding box center [724, 97] width 53 height 24
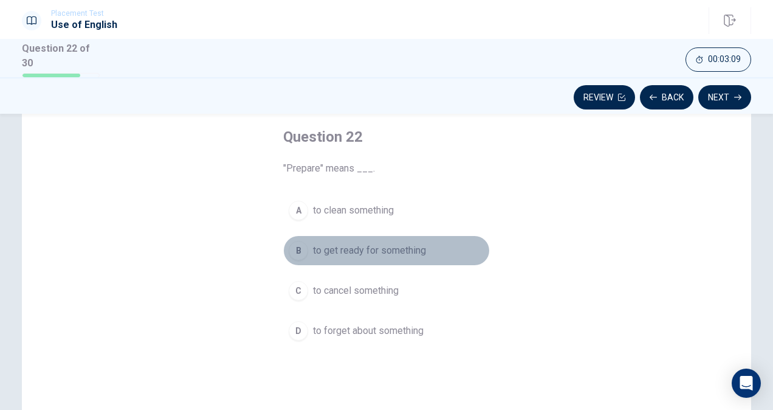
click at [363, 247] on span "to get ready for something" at bounding box center [369, 250] width 113 height 15
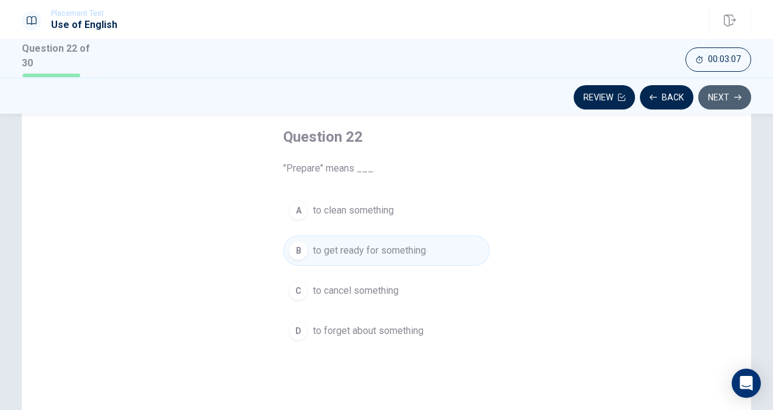
click at [710, 98] on button "Next" at bounding box center [724, 97] width 53 height 24
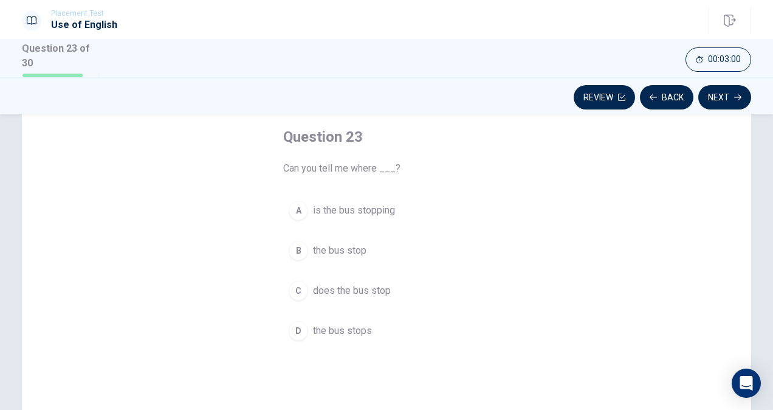
click at [331, 247] on span "the bus stop" at bounding box center [339, 250] width 53 height 15
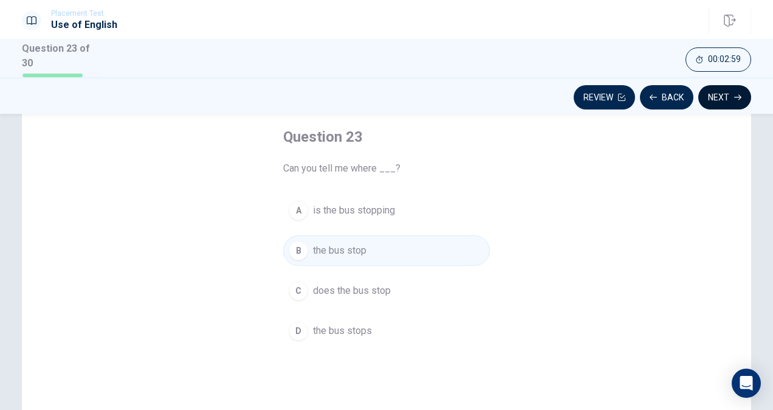
click at [726, 98] on button "Next" at bounding box center [724, 97] width 53 height 24
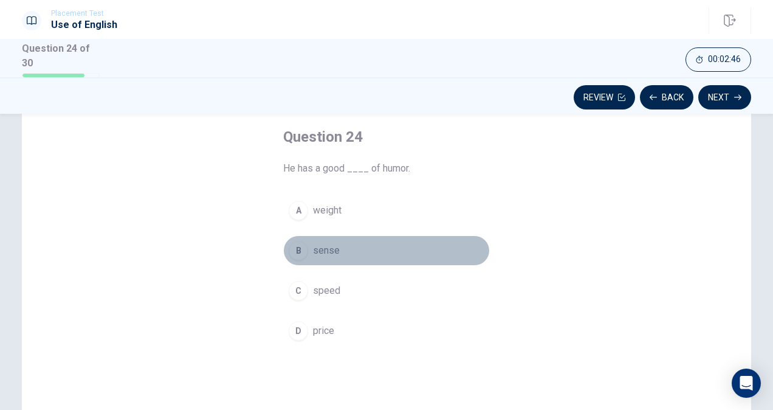
drag, startPoint x: 315, startPoint y: 247, endPoint x: 388, endPoint y: 240, distance: 73.2
click at [320, 250] on span "sense" at bounding box center [326, 250] width 27 height 15
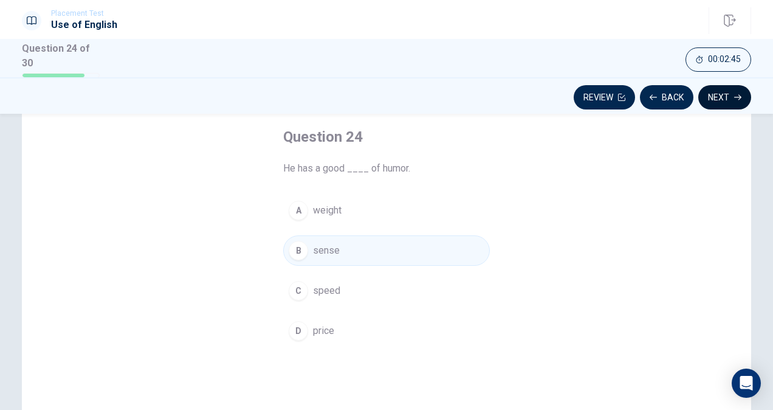
click at [731, 89] on button "Next" at bounding box center [724, 97] width 53 height 24
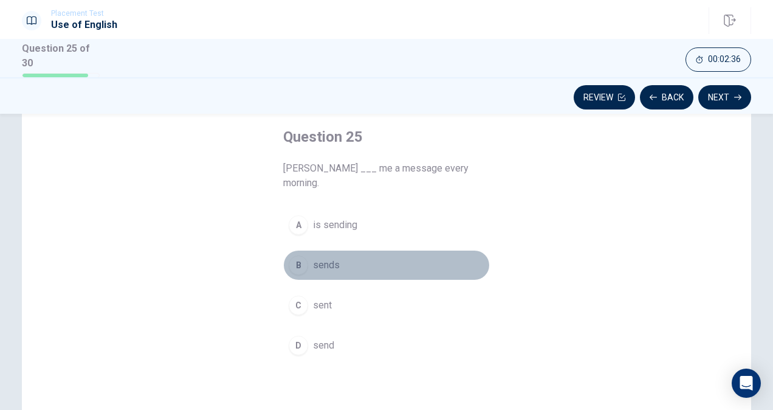
click at [298, 255] on div "B" at bounding box center [298, 264] width 19 height 19
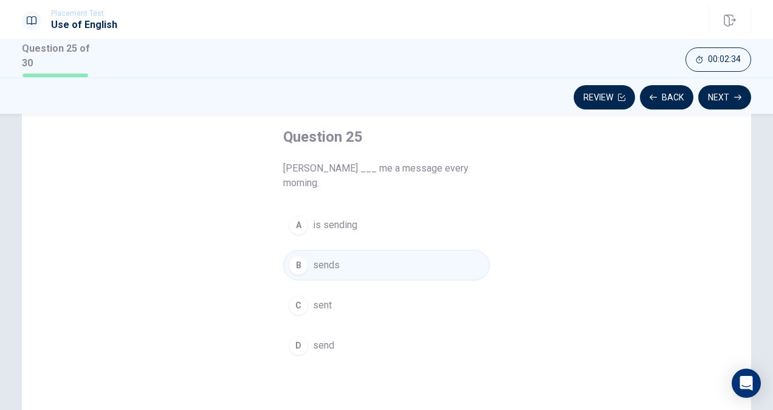
drag, startPoint x: 722, startPoint y: 88, endPoint x: 705, endPoint y: 98, distance: 19.9
click at [721, 92] on button "Next" at bounding box center [724, 97] width 53 height 24
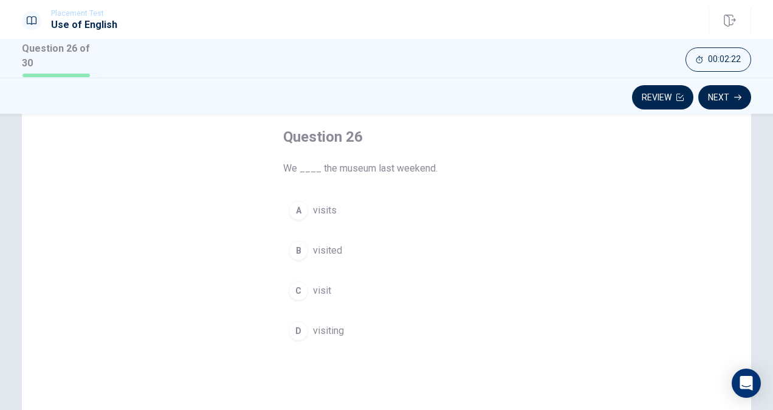
click at [338, 244] on span "visited" at bounding box center [327, 250] width 29 height 15
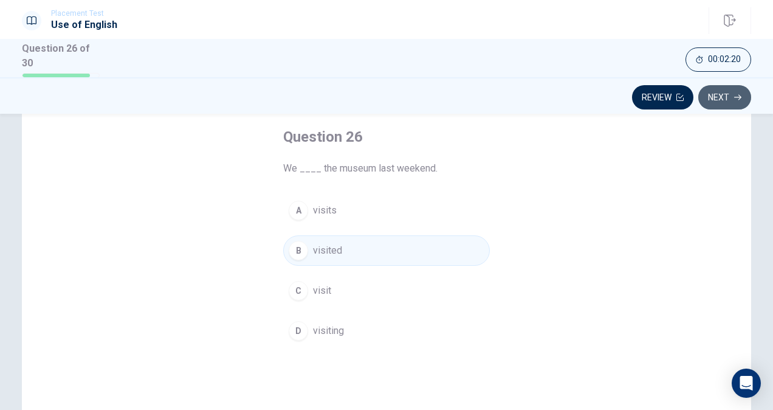
click at [722, 98] on button "Next" at bounding box center [724, 97] width 53 height 24
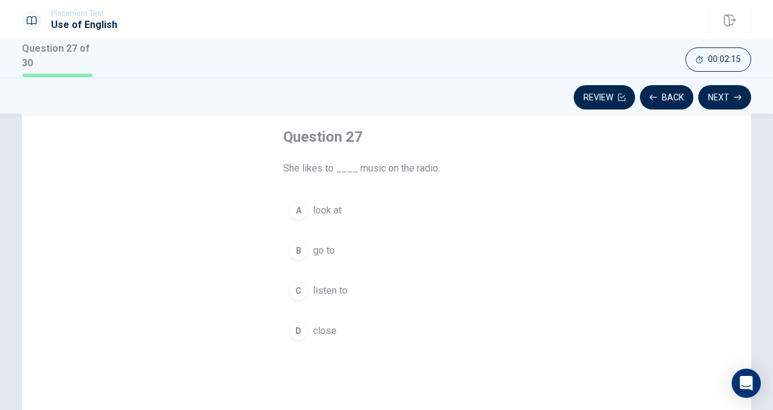
drag, startPoint x: 332, startPoint y: 279, endPoint x: 341, endPoint y: 266, distance: 15.8
click at [332, 278] on button "C listen to" at bounding box center [386, 290] width 207 height 30
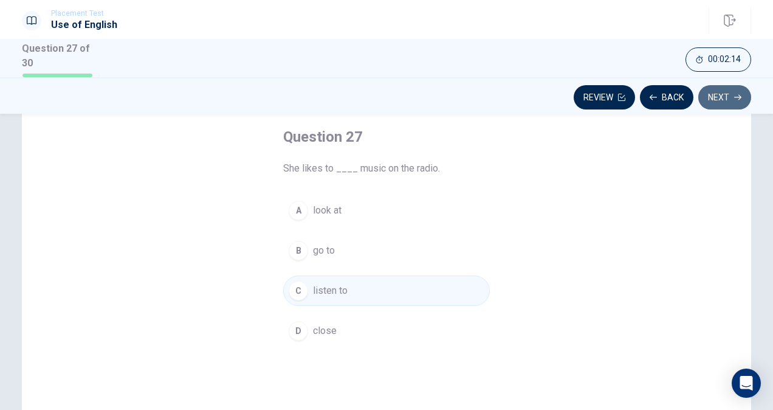
drag, startPoint x: 732, startPoint y: 89, endPoint x: 688, endPoint y: 109, distance: 48.1
click at [731, 90] on button "Next" at bounding box center [724, 97] width 53 height 24
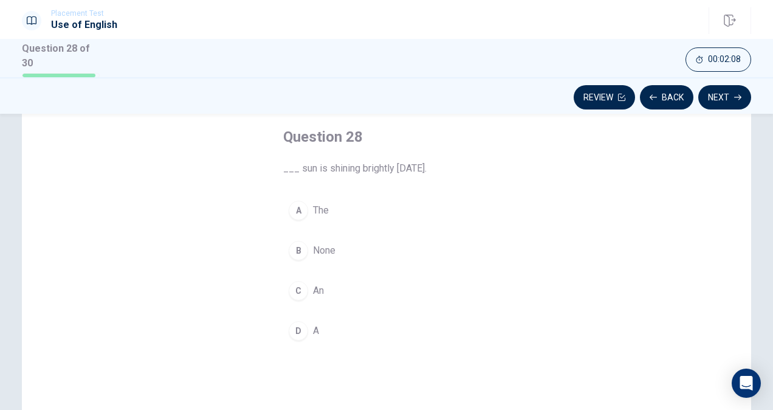
click at [332, 329] on button "D A" at bounding box center [386, 330] width 207 height 30
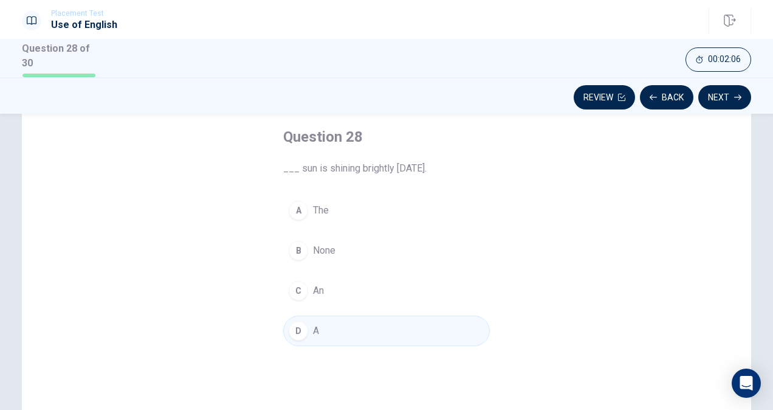
drag, startPoint x: 724, startPoint y: 89, endPoint x: 712, endPoint y: 100, distance: 15.9
click at [723, 92] on button "Next" at bounding box center [724, 97] width 53 height 24
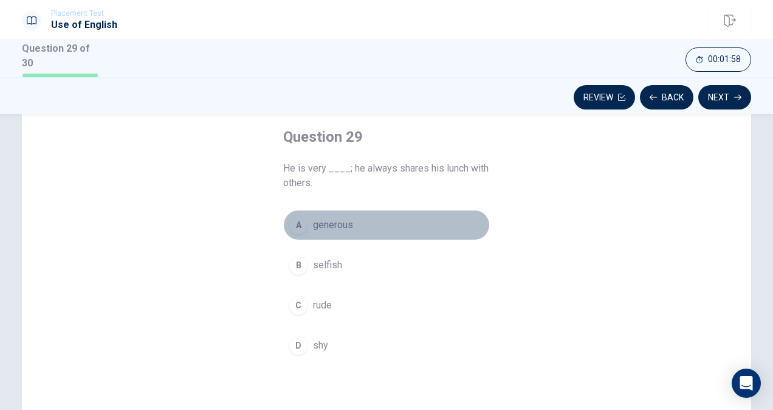
click at [313, 229] on span "generous" at bounding box center [333, 225] width 40 height 15
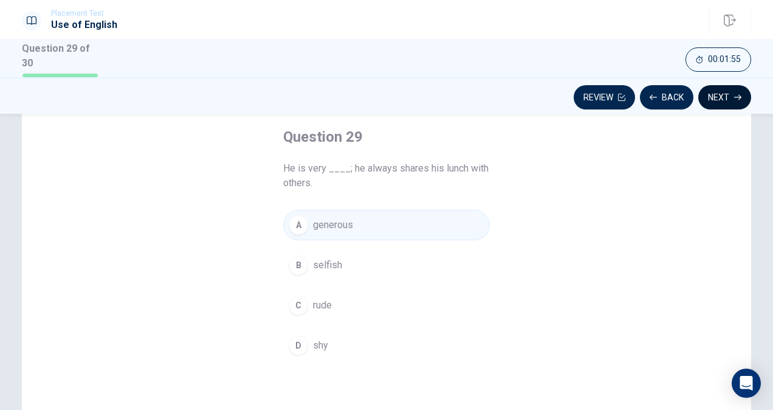
click at [715, 92] on button "Next" at bounding box center [724, 97] width 53 height 24
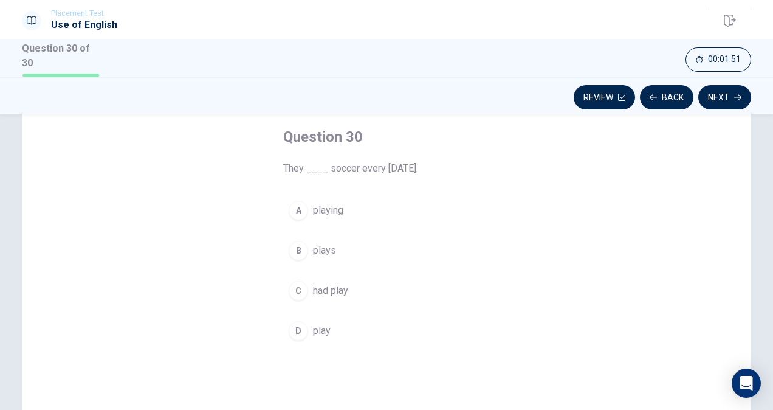
click at [337, 243] on button "B plays" at bounding box center [386, 250] width 207 height 30
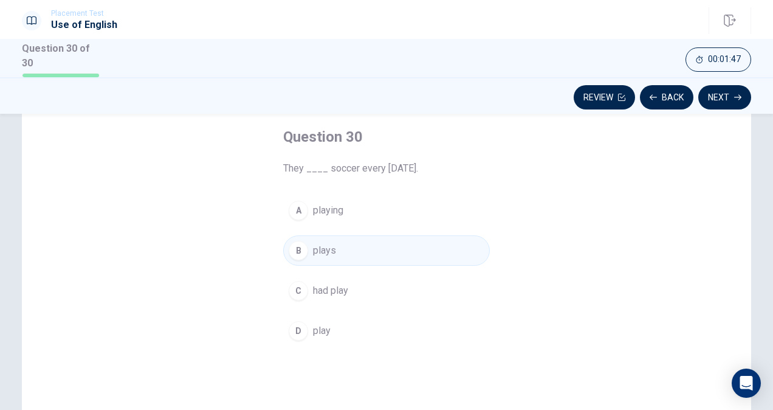
click at [332, 328] on button "D play" at bounding box center [386, 330] width 207 height 30
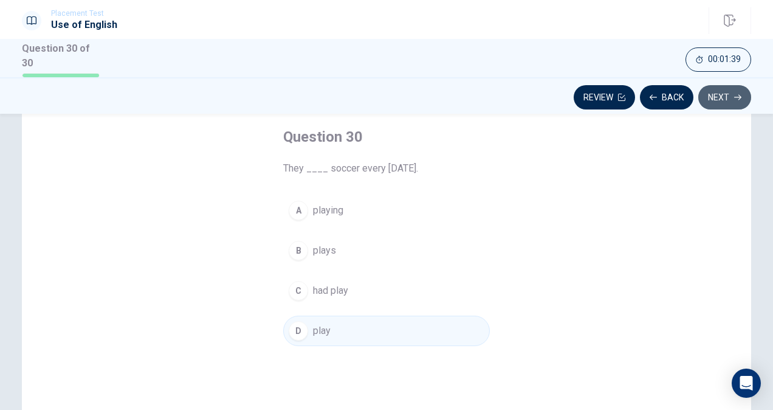
click at [728, 89] on button "Next" at bounding box center [724, 97] width 53 height 24
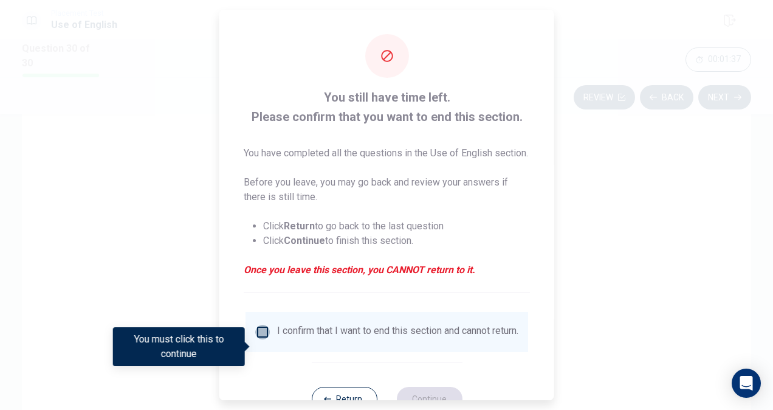
click at [258, 339] on input "You must click this to continue" at bounding box center [262, 332] width 15 height 15
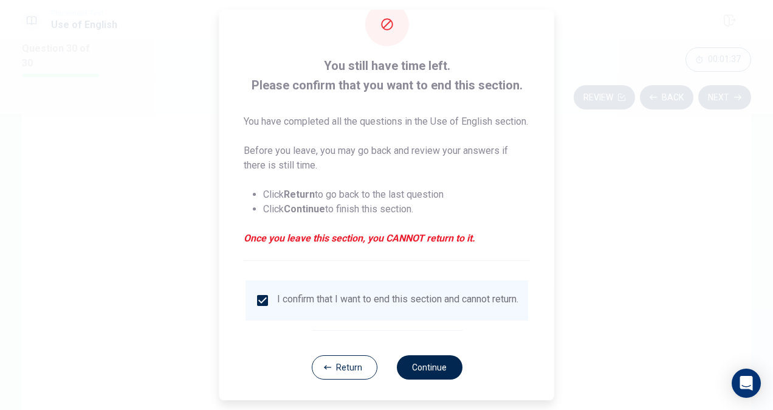
scroll to position [58, 0]
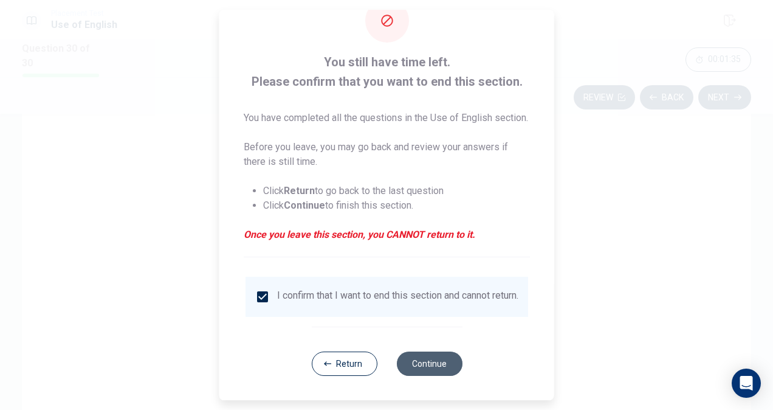
click at [416, 359] on button "Continue" at bounding box center [429, 363] width 66 height 24
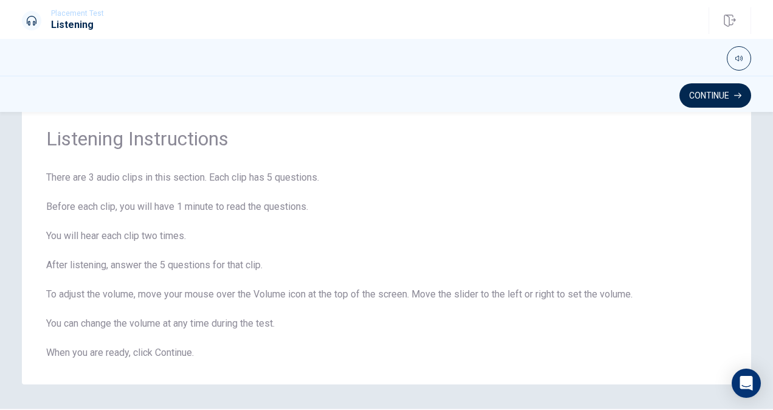
scroll to position [0, 0]
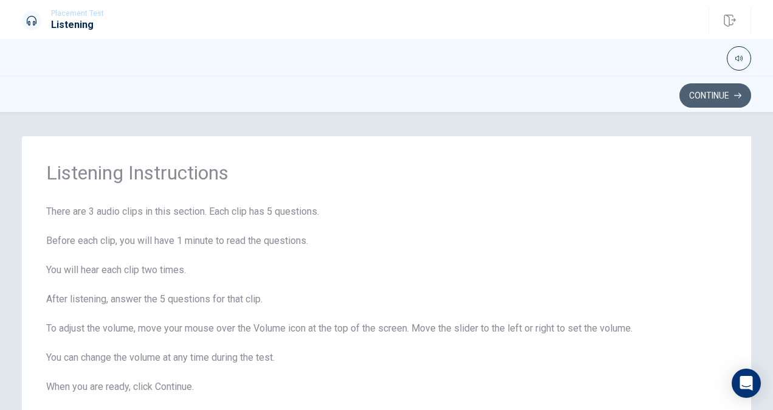
click at [720, 95] on button "Continue" at bounding box center [715, 95] width 72 height 24
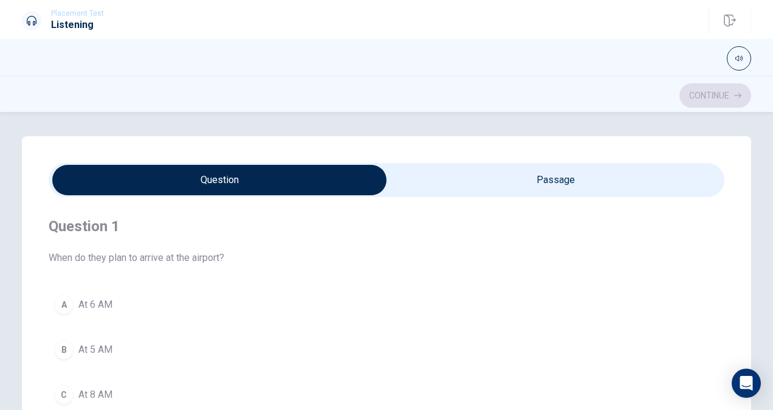
scroll to position [61, 0]
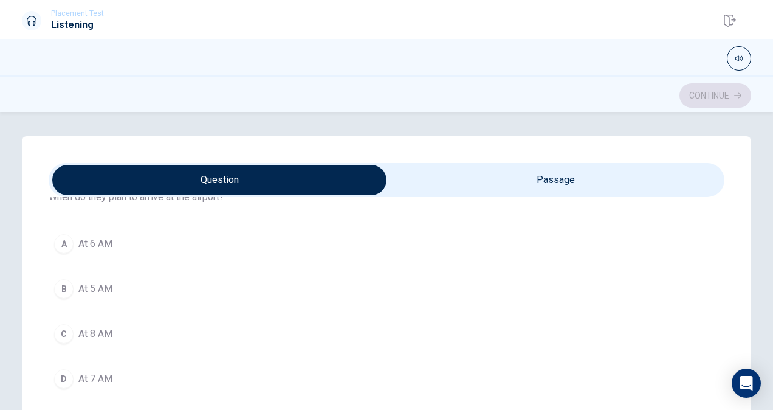
click at [468, 353] on div "A At 6 AM B At 5 AM C At 8 AM D At 7 AM" at bounding box center [387, 311] width 676 height 165
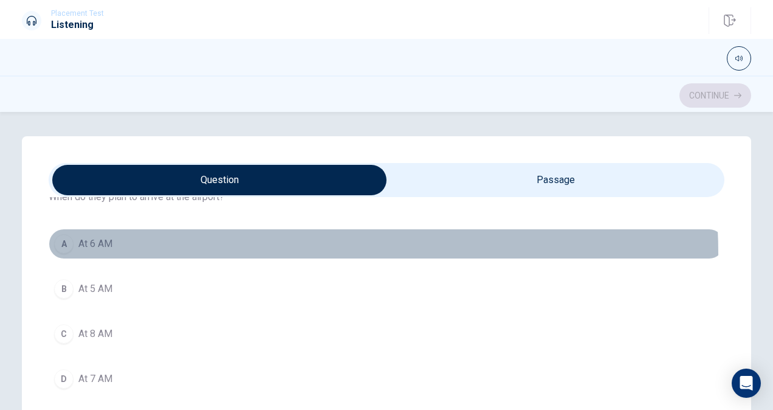
click at [249, 253] on button "A At 6 AM" at bounding box center [387, 244] width 676 height 30
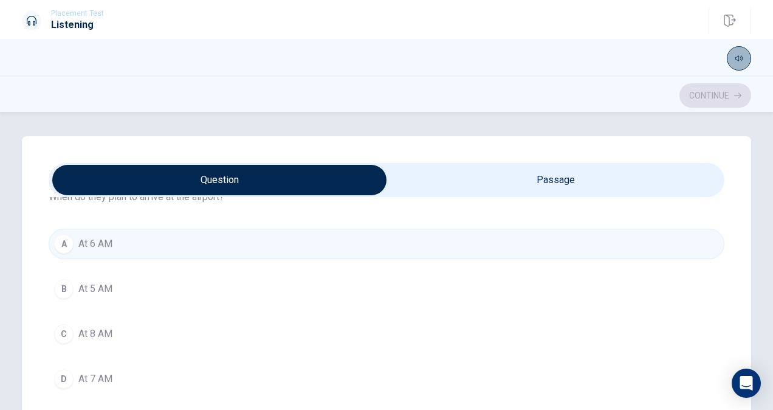
drag, startPoint x: 733, startPoint y: 52, endPoint x: 745, endPoint y: 64, distance: 17.2
click at [742, 58] on button "button" at bounding box center [739, 58] width 24 height 24
click at [737, 75] on span at bounding box center [737, 74] width 7 height 7
type input "1"
click at [741, 71] on span at bounding box center [741, 74] width 7 height 7
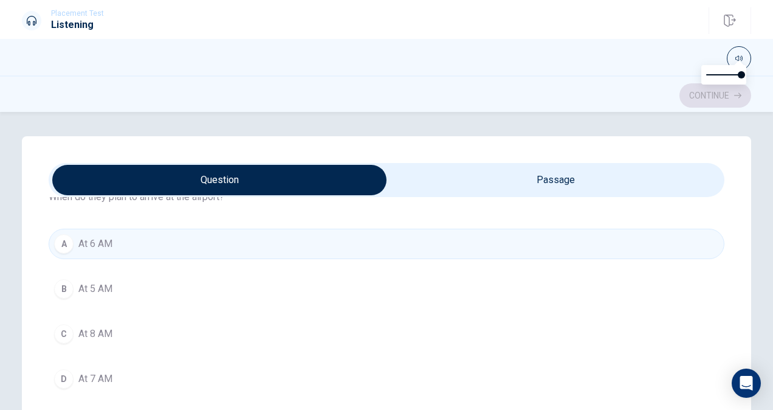
click at [32, 215] on div "Question 1 When do they plan to arrive at the airport? A At 6 AM B At 5 AM C At…" at bounding box center [386, 380] width 729 height 489
drag, startPoint x: 63, startPoint y: 112, endPoint x: 68, endPoint y: 88, distance: 24.8
click at [64, 108] on div "Placement Test Listening Continue Continue Question 1 When do they plan to arri…" at bounding box center [386, 205] width 773 height 410
type input "15"
drag, startPoint x: 66, startPoint y: 26, endPoint x: 572, endPoint y: 300, distance: 576.0
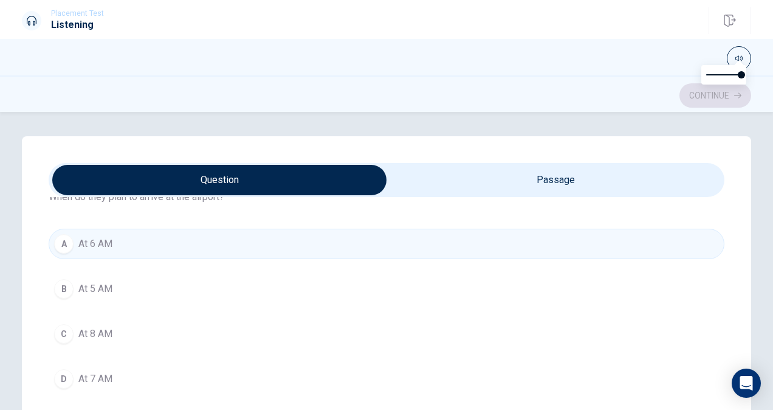
click at [348, 220] on div "Placement Test Listening Continue Continue Question 1 When do they plan to arri…" at bounding box center [386, 205] width 773 height 410
click at [537, 185] on input "checkbox" at bounding box center [220, 180] width 1014 height 30
checkbox input "true"
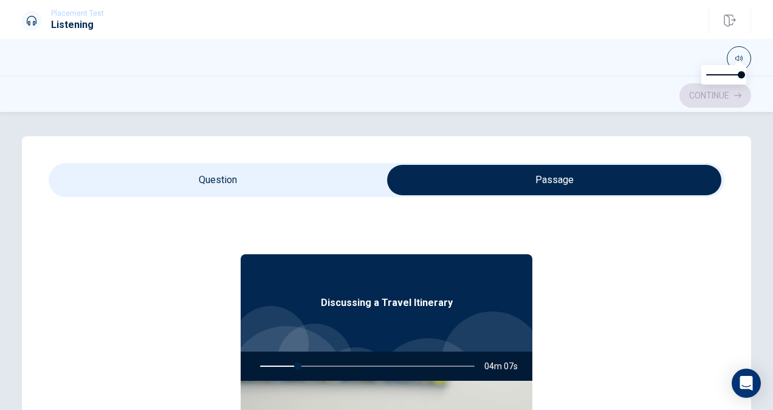
scroll to position [0, 0]
drag, startPoint x: 221, startPoint y: 162, endPoint x: 225, endPoint y: 172, distance: 11.0
click at [224, 165] on div "Question 1 When do they plan to arrive at the airport? A At 6 AM B At 5 AM C At…" at bounding box center [386, 380] width 729 height 489
type input "18"
click at [225, 175] on input "checkbox" at bounding box center [554, 180] width 1014 height 30
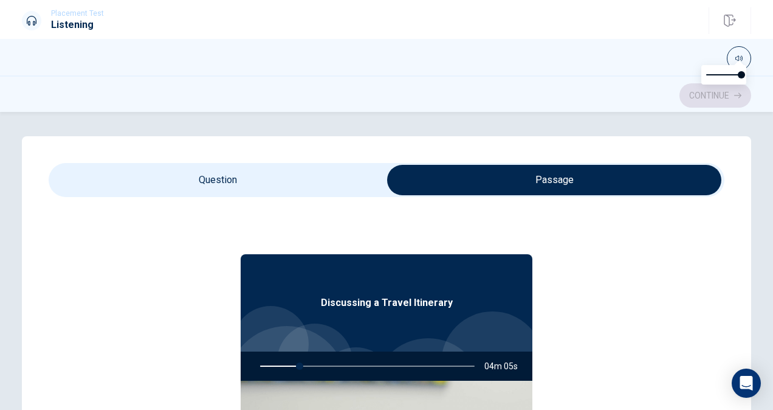
checkbox input "false"
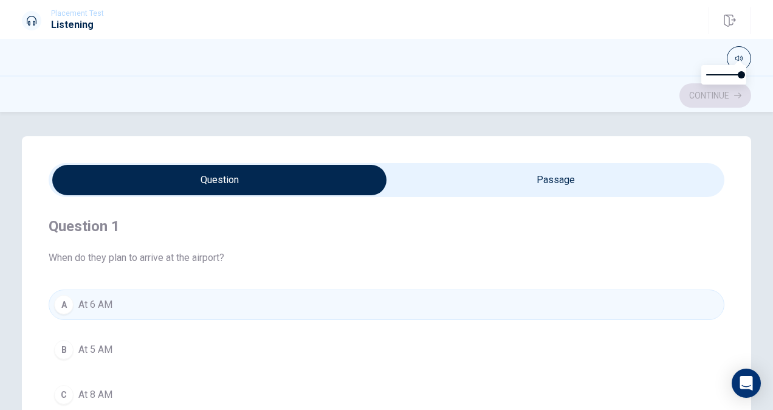
type input "21"
click at [494, 182] on input "checkbox" at bounding box center [220, 180] width 1014 height 30
checkbox input "true"
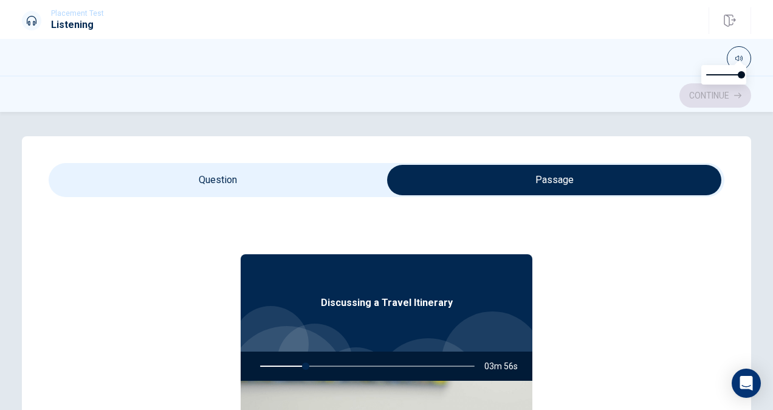
type input "22"
click at [310, 175] on input "checkbox" at bounding box center [554, 180] width 1014 height 30
checkbox input "false"
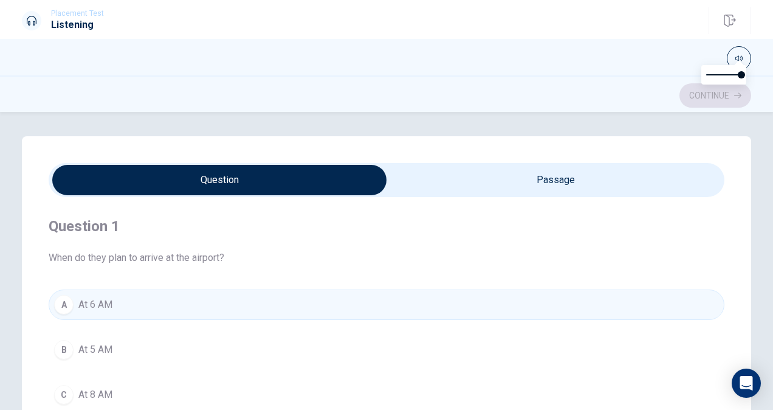
type input "22"
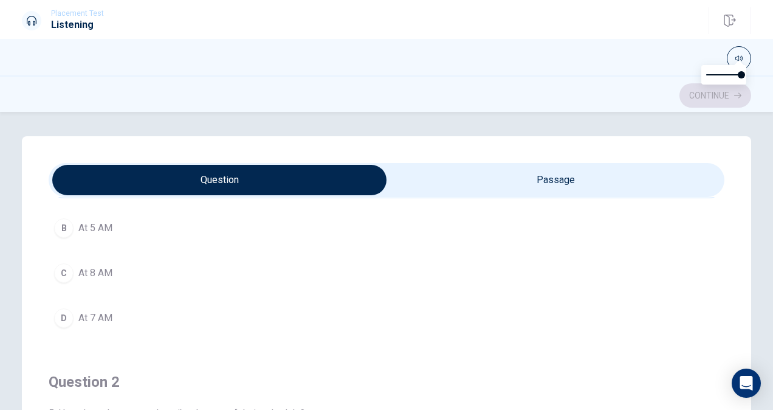
click at [526, 188] on input "checkbox" at bounding box center [220, 180] width 1014 height 30
checkbox input "true"
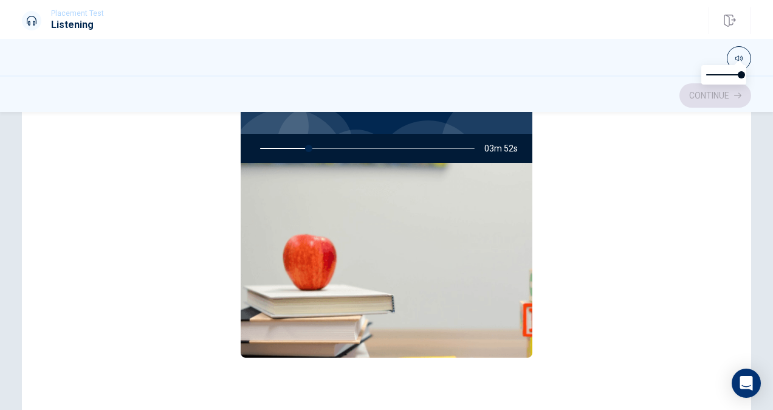
scroll to position [7, 0]
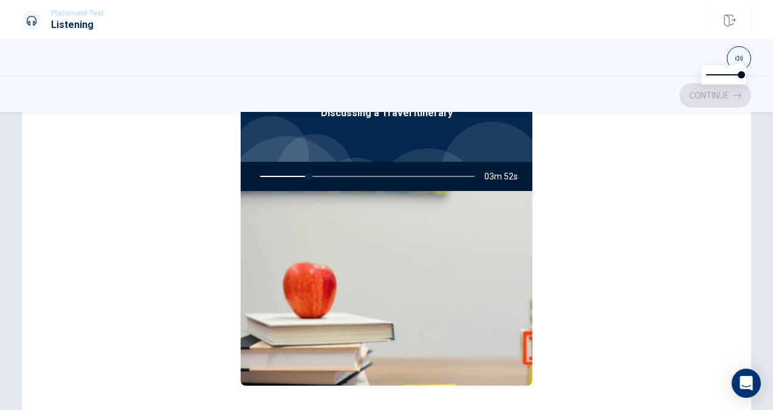
click at [385, 247] on img at bounding box center [387, 288] width 292 height 194
click at [396, 189] on div at bounding box center [365, 176] width 239 height 29
click at [396, 185] on div at bounding box center [365, 176] width 239 height 29
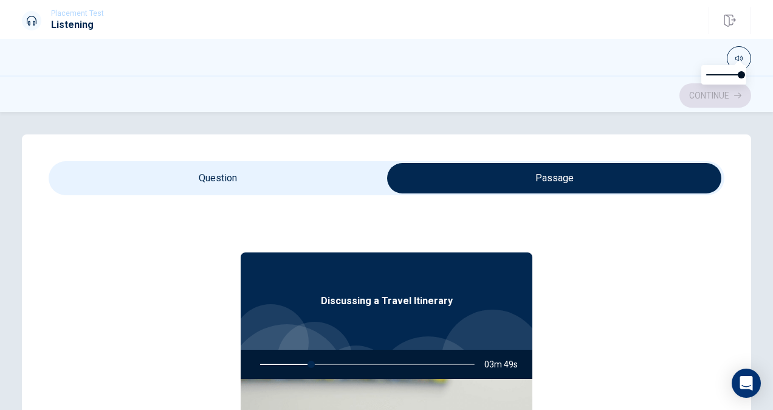
scroll to position [0, 0]
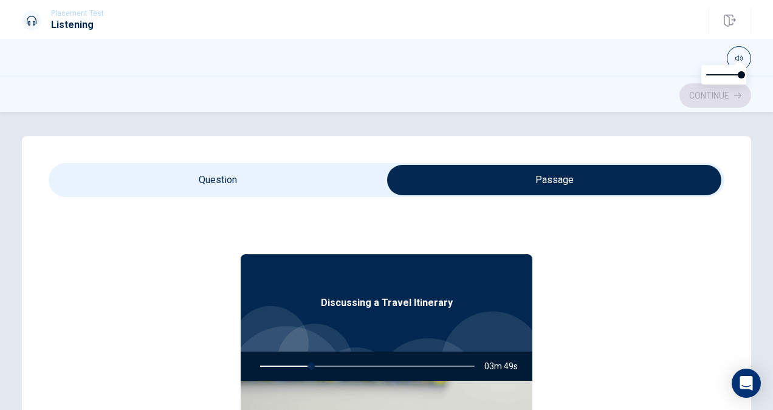
type input "24"
click at [194, 171] on input "checkbox" at bounding box center [554, 180] width 1014 height 30
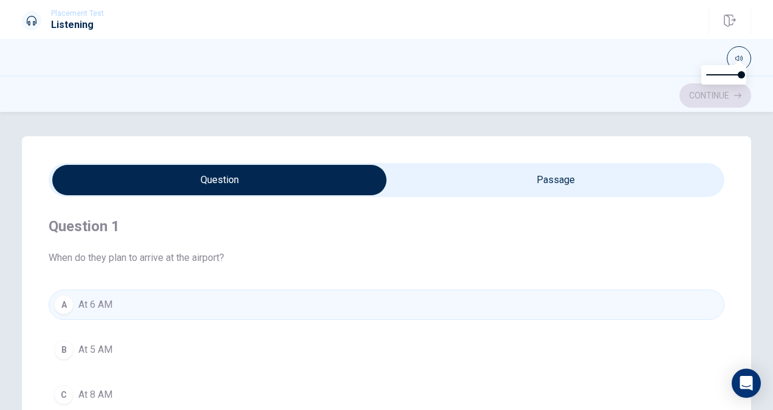
click at [114, 253] on span "When do they plan to arrive at the airport?" at bounding box center [387, 257] width 676 height 15
click at [77, 258] on span "When do they plan to arrive at the airport?" at bounding box center [387, 257] width 676 height 15
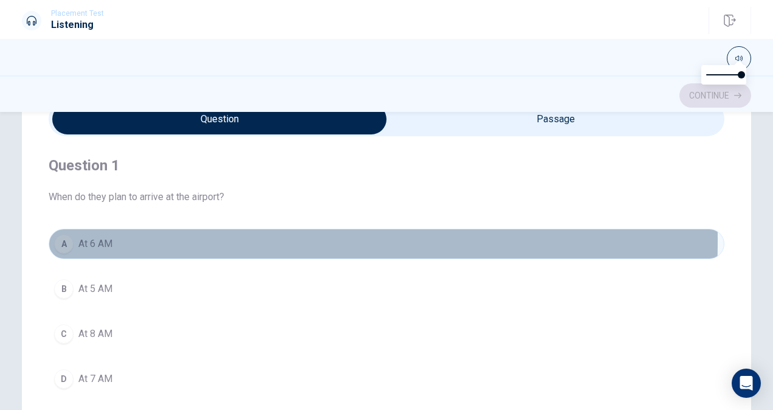
click at [58, 241] on div "A" at bounding box center [63, 243] width 19 height 19
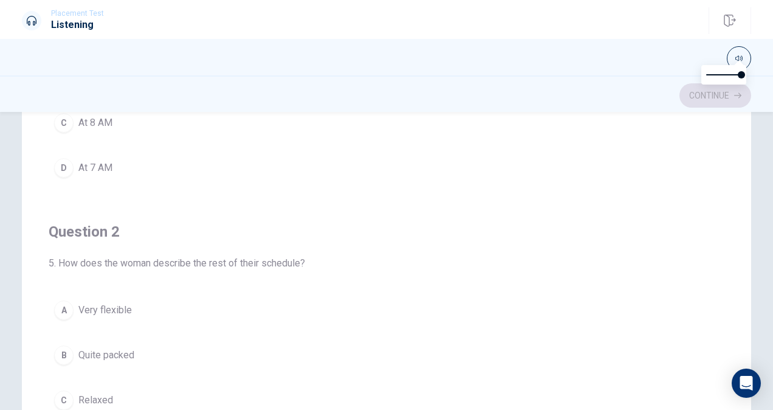
scroll to position [243, 0]
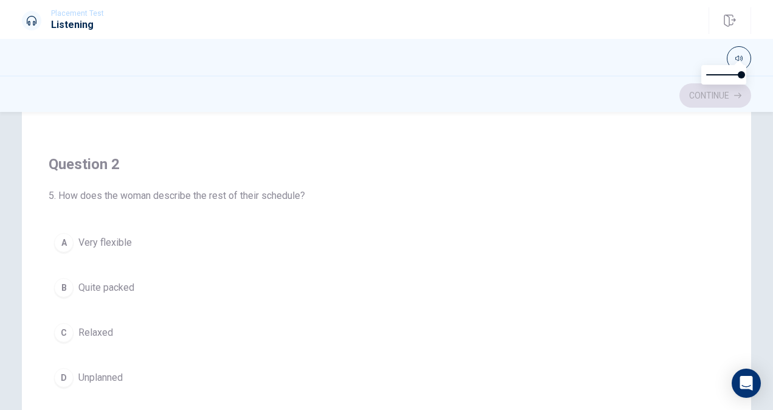
click at [153, 188] on span "5. How does the woman describe the rest of their schedule?" at bounding box center [387, 195] width 676 height 15
click at [151, 193] on span "5. How does the woman describe the rest of their schedule?" at bounding box center [387, 195] width 676 height 15
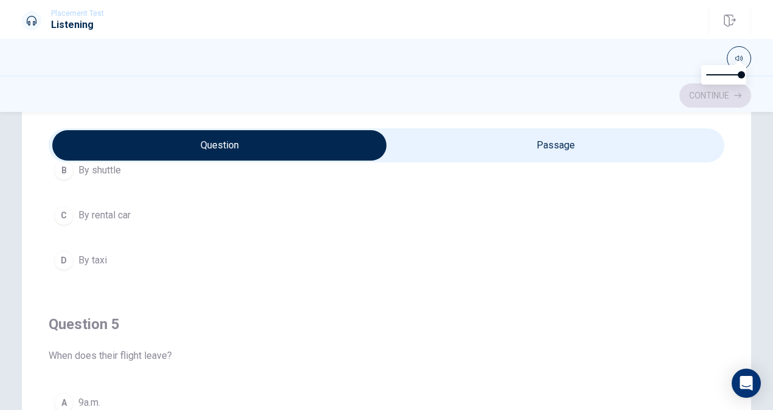
scroll to position [61, 0]
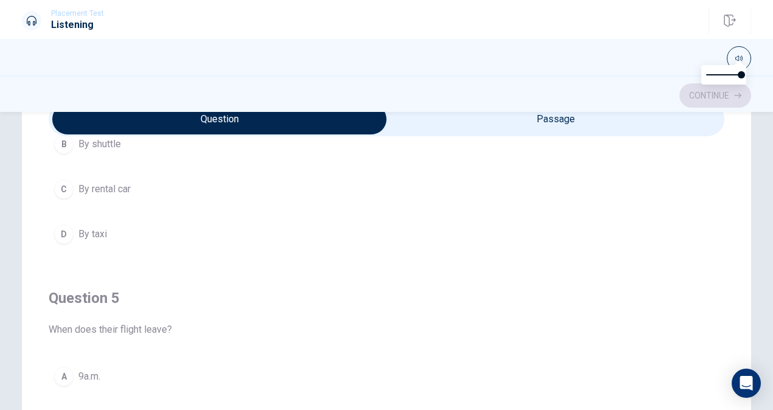
click at [552, 122] on input "checkbox" at bounding box center [220, 119] width 1014 height 30
checkbox input "true"
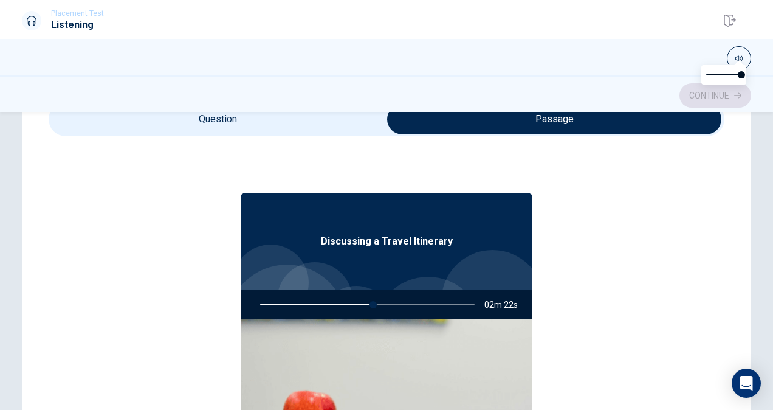
scroll to position [0, 0]
type input "53"
click at [248, 117] on input "checkbox" at bounding box center [554, 119] width 1014 height 30
checkbox input "false"
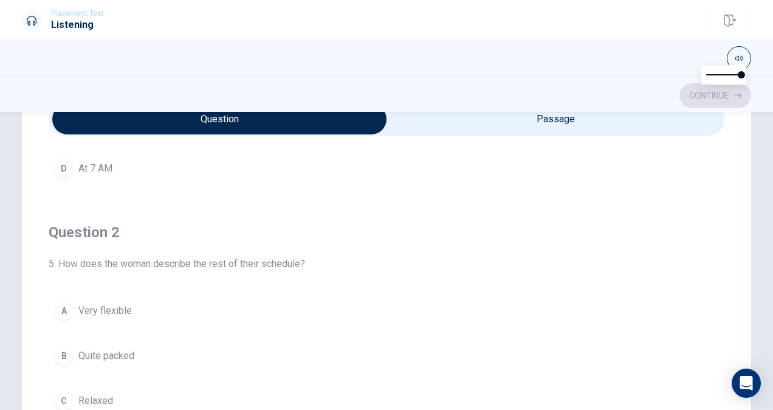
scroll to position [247, 0]
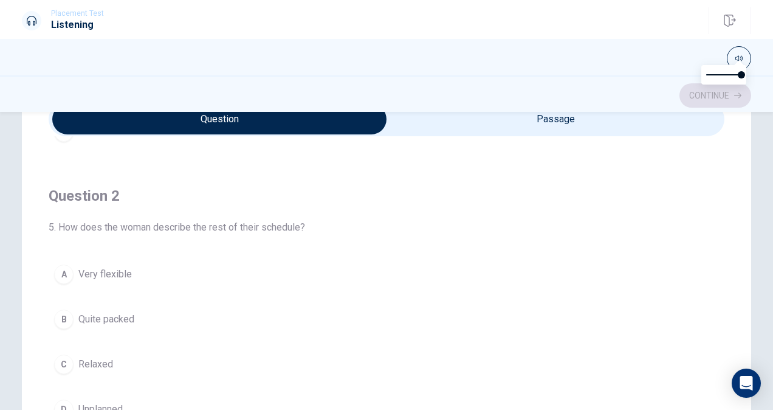
click at [102, 222] on span "5. How does the woman describe the rest of their schedule?" at bounding box center [387, 227] width 676 height 15
drag, startPoint x: 75, startPoint y: 232, endPoint x: 67, endPoint y: 220, distance: 14.3
click at [68, 222] on span "5. How does the woman describe the rest of their schedule?" at bounding box center [387, 227] width 676 height 15
click at [62, 199] on h4 "Question 2" at bounding box center [387, 195] width 676 height 19
click at [45, 227] on div "Question 1 When do they plan to arrive at the airport? A At 6 AM B At 5 AM C At…" at bounding box center [386, 319] width 729 height 489
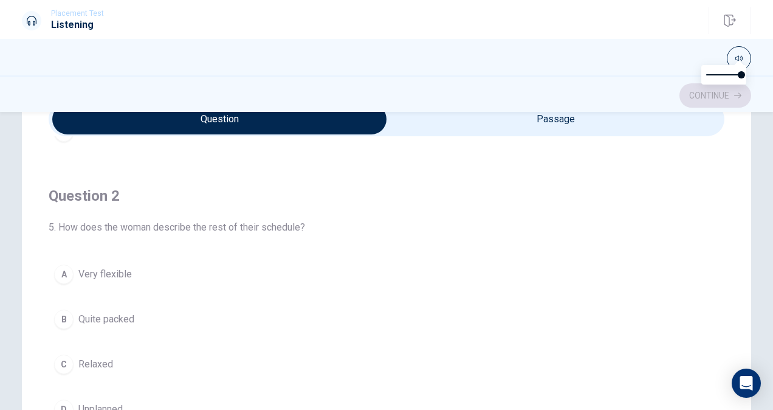
drag, startPoint x: 62, startPoint y: 227, endPoint x: 86, endPoint y: 231, distance: 24.6
click at [68, 229] on span "5. How does the woman describe the rest of their schedule?" at bounding box center [387, 227] width 676 height 15
drag, startPoint x: 92, startPoint y: 233, endPoint x: 101, endPoint y: 233, distance: 8.5
click at [98, 233] on div "Question 2 5. How does the woman describe the rest of their schedule? A Very fl…" at bounding box center [387, 305] width 676 height 277
click at [119, 238] on div "Question 2 5. How does the woman describe the rest of their schedule? A Very fl…" at bounding box center [387, 305] width 676 height 277
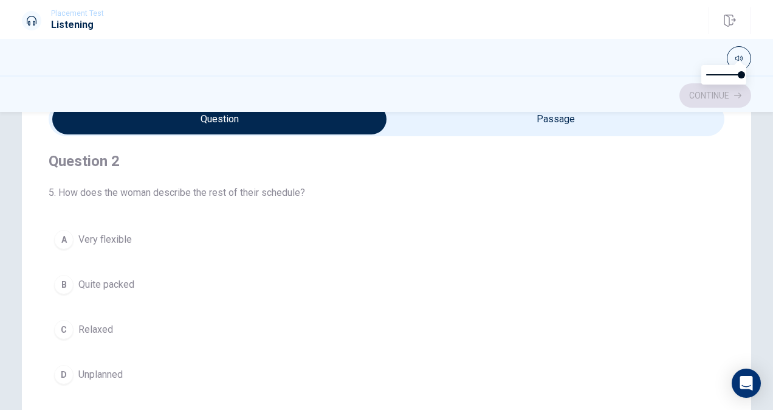
scroll to position [308, 0]
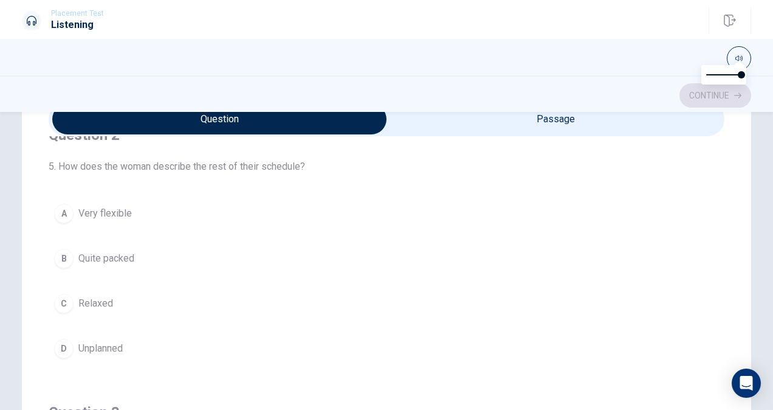
click at [113, 210] on span "Very flexible" at bounding box center [104, 213] width 53 height 15
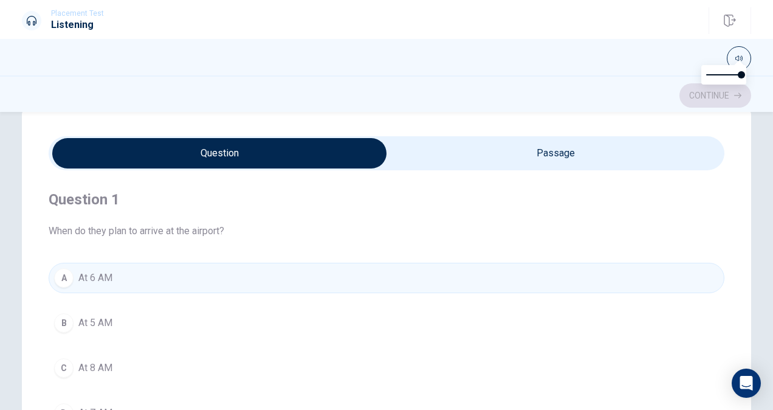
scroll to position [0, 0]
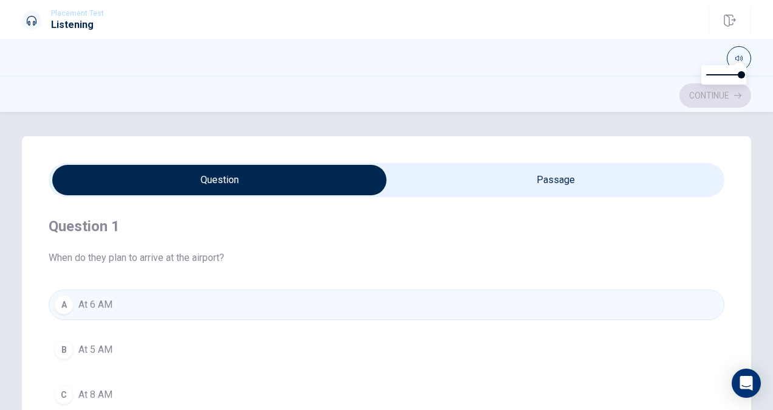
click at [117, 227] on h4 "Question 1" at bounding box center [387, 225] width 676 height 19
drag, startPoint x: 94, startPoint y: 222, endPoint x: 105, endPoint y: 250, distance: 30.8
click at [94, 225] on h4 "Question 1" at bounding box center [387, 225] width 676 height 19
click at [107, 253] on span "When do they plan to arrive at the airport?" at bounding box center [387, 257] width 676 height 15
drag, startPoint x: 107, startPoint y: 253, endPoint x: 108, endPoint y: 259, distance: 6.2
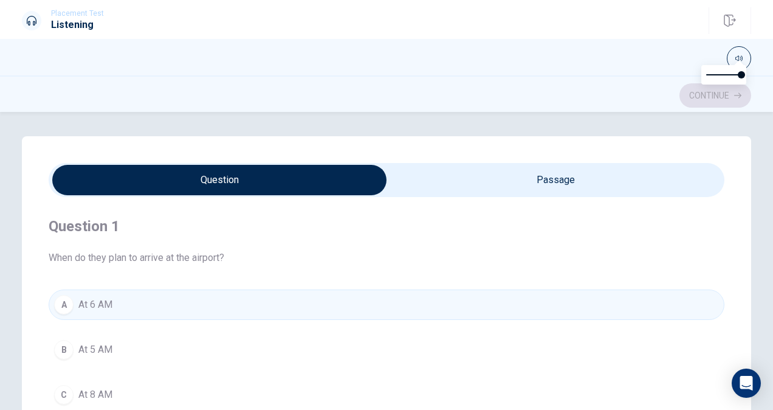
click at [108, 253] on span "When do they plan to arrive at the airport?" at bounding box center [387, 257] width 676 height 15
click at [109, 259] on span "When do they plan to arrive at the airport?" at bounding box center [387, 257] width 676 height 15
click at [111, 260] on span "When do they plan to arrive at the airport?" at bounding box center [387, 257] width 676 height 15
drag, startPoint x: 114, startPoint y: 260, endPoint x: 124, endPoint y: 250, distance: 14.6
click at [114, 260] on span "When do they plan to arrive at the airport?" at bounding box center [387, 257] width 676 height 15
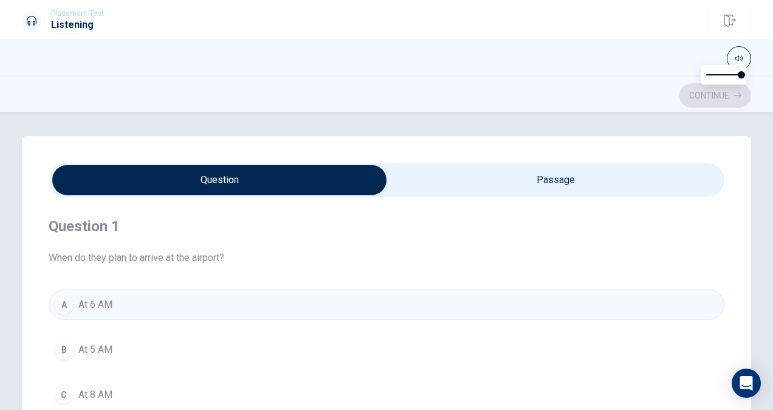
drag, startPoint x: 124, startPoint y: 250, endPoint x: 125, endPoint y: 235, distance: 15.2
click at [124, 247] on div "Question 1 When do they plan to arrive at the airport?" at bounding box center [387, 240] width 676 height 49
click at [126, 235] on h4 "Question 1" at bounding box center [387, 225] width 676 height 19
drag, startPoint x: 131, startPoint y: 233, endPoint x: 148, endPoint y: 206, distance: 31.7
click at [134, 230] on h4 "Question 1" at bounding box center [387, 225] width 676 height 19
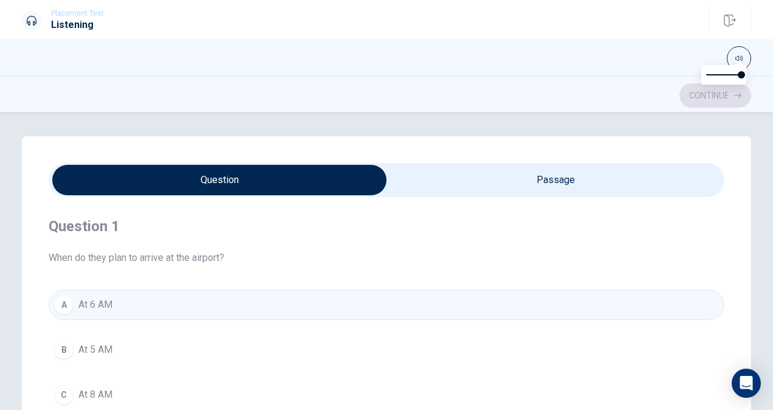
type input "59"
drag, startPoint x: 151, startPoint y: 172, endPoint x: 401, endPoint y: 164, distance: 250.5
click at [165, 179] on input "checkbox" at bounding box center [220, 180] width 1014 height 30
checkbox input "true"
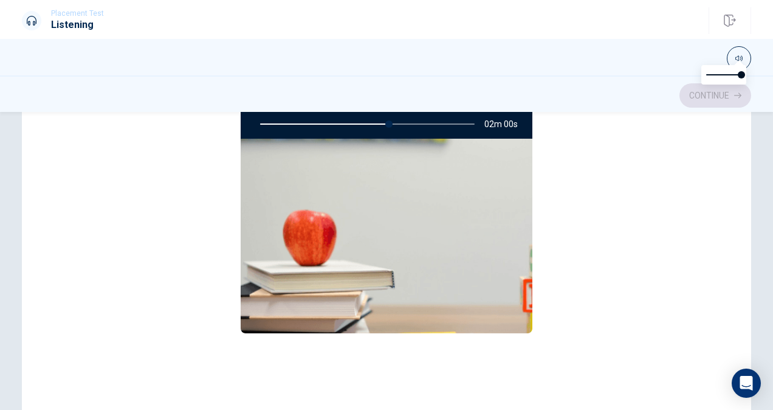
scroll to position [243, 0]
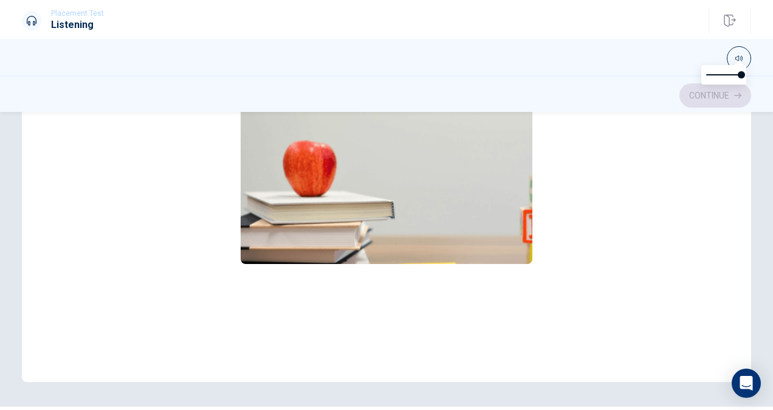
click at [380, 261] on img at bounding box center [387, 166] width 292 height 194
click at [377, 198] on img at bounding box center [387, 166] width 292 height 194
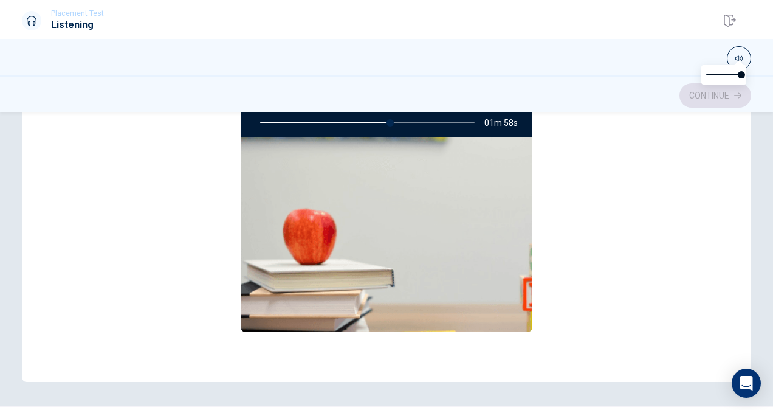
drag, startPoint x: 351, startPoint y: 182, endPoint x: 350, endPoint y: 162, distance: 20.1
click at [350, 171] on img at bounding box center [387, 234] width 292 height 194
click at [365, 111] on div "Continue" at bounding box center [386, 93] width 773 height 36
drag, startPoint x: 370, startPoint y: 122, endPoint x: 271, endPoint y: 181, distance: 115.1
click at [370, 125] on div at bounding box center [365, 122] width 239 height 29
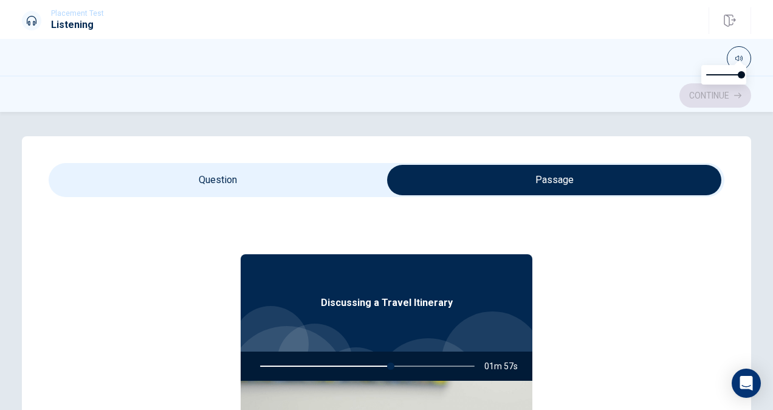
type input "61"
click at [153, 189] on input "checkbox" at bounding box center [554, 180] width 1014 height 30
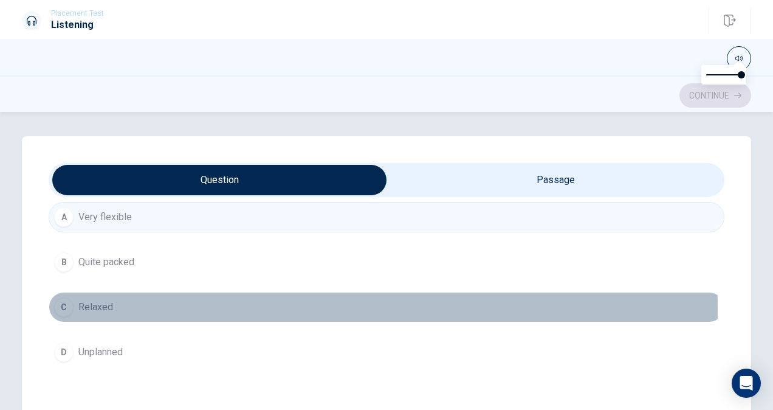
click at [127, 305] on button "C Relaxed" at bounding box center [387, 307] width 676 height 30
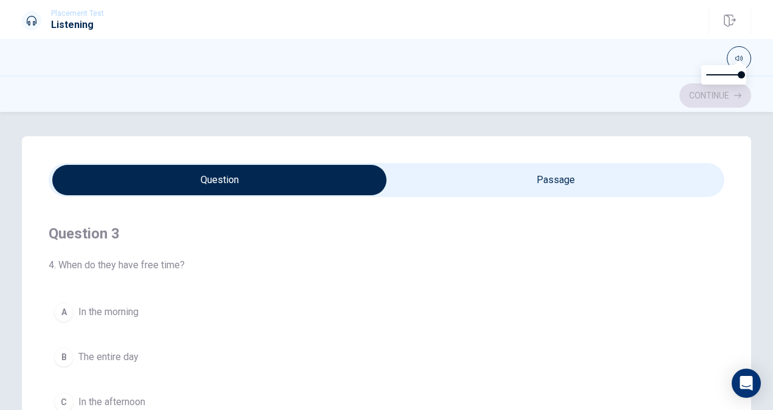
scroll to position [608, 0]
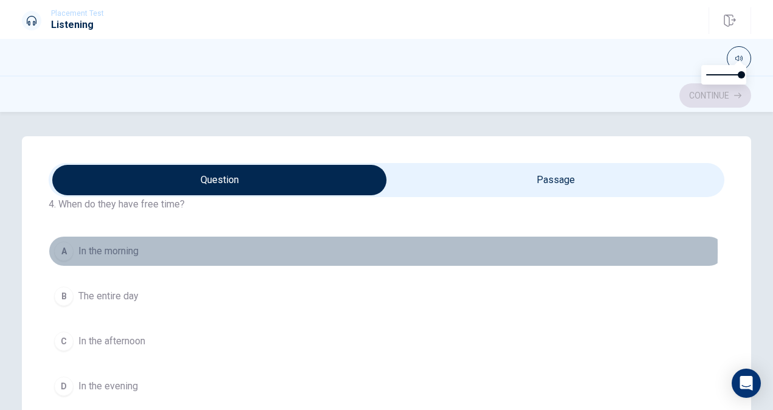
click at [132, 247] on span "In the morning" at bounding box center [108, 251] width 60 height 15
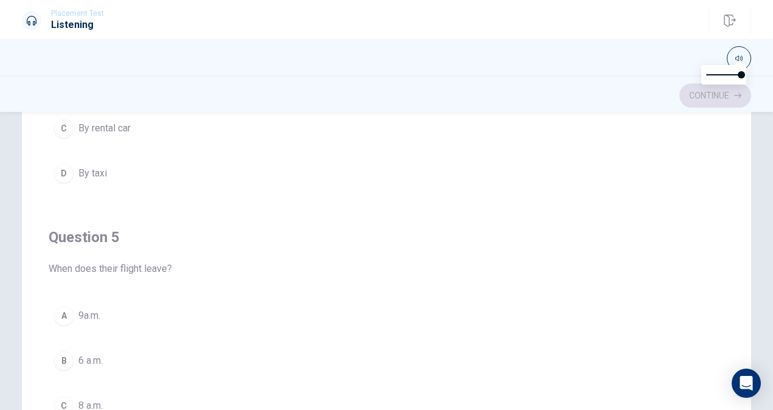
scroll to position [182, 0]
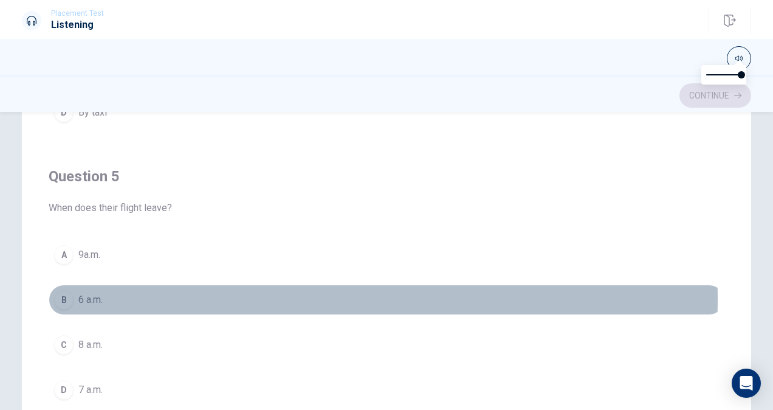
click at [101, 292] on span "6 a.m." at bounding box center [90, 299] width 24 height 15
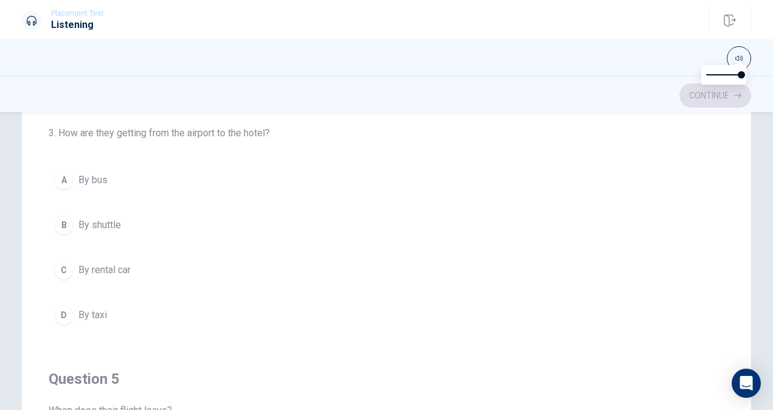
scroll to position [733, 0]
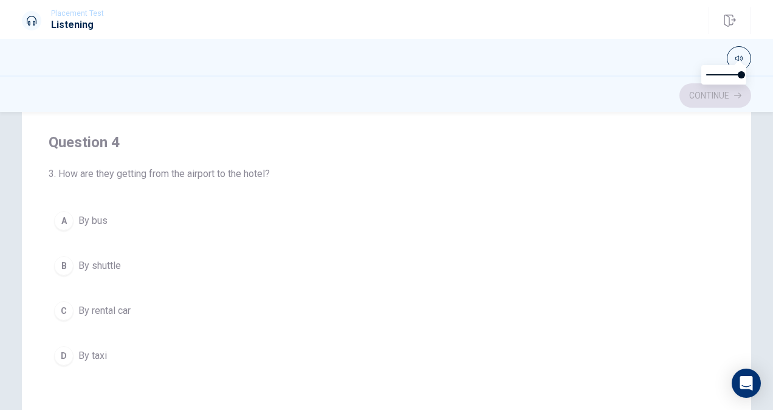
click at [88, 306] on span "By rental car" at bounding box center [104, 310] width 52 height 15
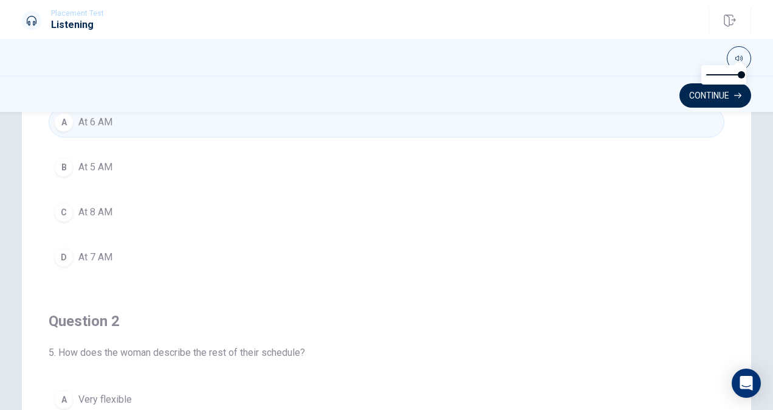
scroll to position [111, 0]
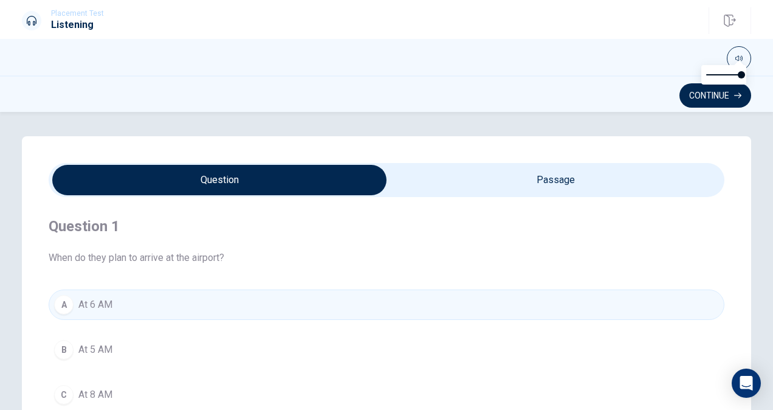
click at [43, 249] on div "Question 1 When do they plan to arrive at the airport? A At 6 AM B At 5 AM C At…" at bounding box center [386, 380] width 729 height 489
click at [45, 250] on div "Question 1 When do they plan to arrive at the airport? A At 6 AM B At 5 AM C At…" at bounding box center [386, 380] width 729 height 489
drag, startPoint x: 59, startPoint y: 249, endPoint x: 78, endPoint y: 227, distance: 29.3
click at [72, 235] on div "Question 1 When do they plan to arrive at the airport?" at bounding box center [387, 240] width 676 height 49
drag, startPoint x: 78, startPoint y: 227, endPoint x: 86, endPoint y: 226, distance: 7.9
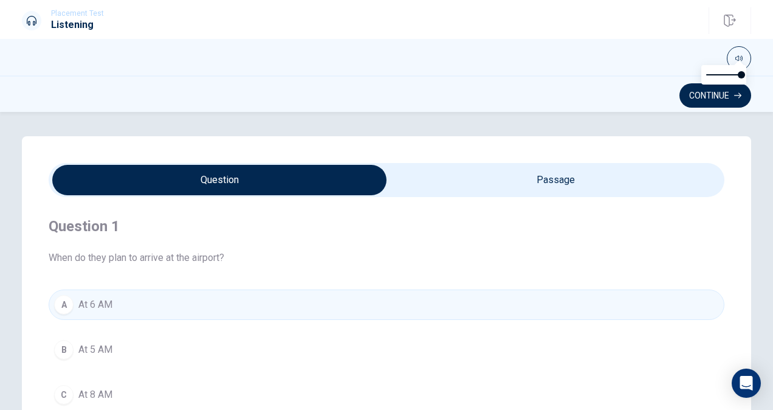
click at [79, 227] on h4 "Question 1" at bounding box center [387, 225] width 676 height 19
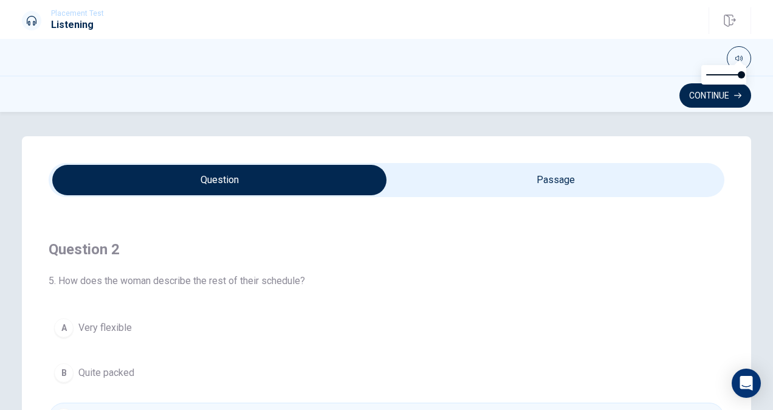
scroll to position [182, 0]
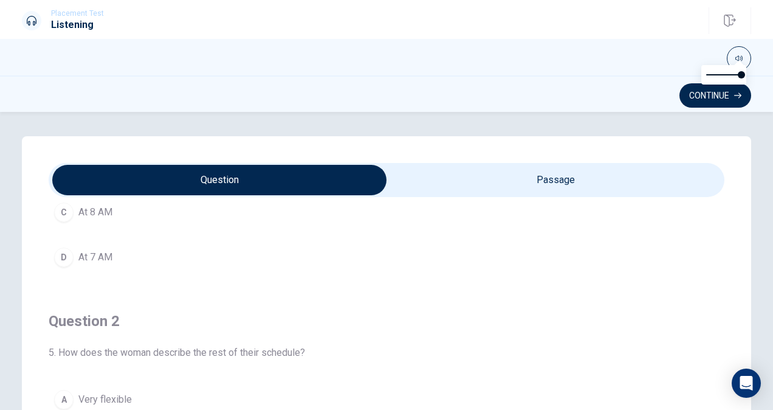
click at [95, 314] on h4 "Question 2" at bounding box center [387, 320] width 676 height 19
click at [97, 316] on h4 "Question 2" at bounding box center [387, 320] width 676 height 19
click at [85, 329] on div "Question 2 5. How does the woman describe the rest of their schedule?" at bounding box center [387, 335] width 676 height 49
click at [81, 311] on h4 "Question 2" at bounding box center [387, 320] width 676 height 19
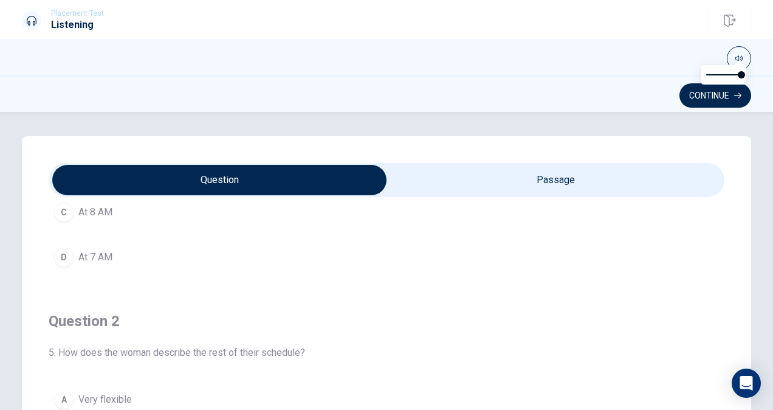
click at [528, 187] on input "checkbox" at bounding box center [220, 180] width 1014 height 30
checkbox input "true"
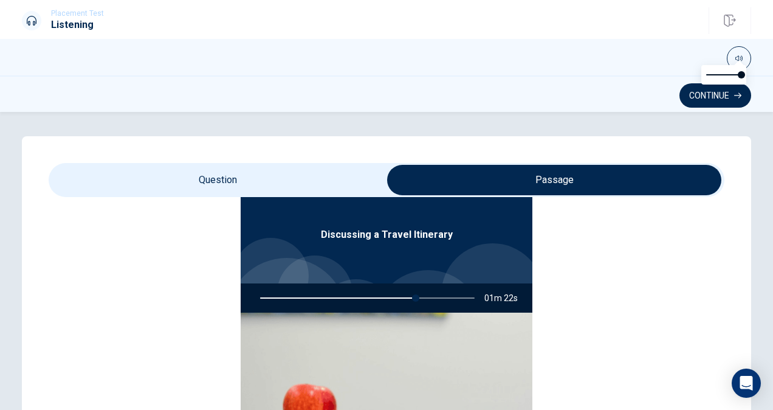
type input "73"
drag, startPoint x: 303, startPoint y: 173, endPoint x: 156, endPoint y: 255, distance: 167.9
click at [302, 173] on input "checkbox" at bounding box center [554, 180] width 1014 height 30
checkbox input "false"
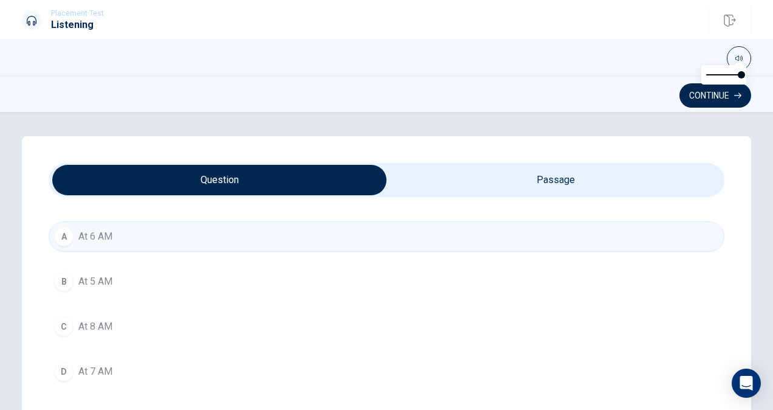
click at [146, 289] on button "B At 5 AM" at bounding box center [387, 281] width 676 height 30
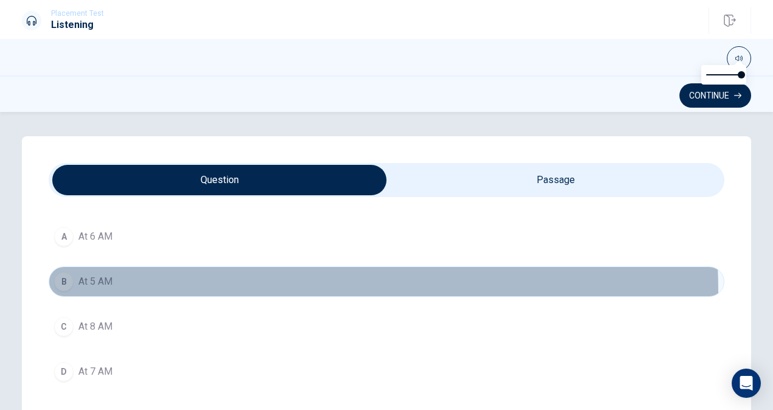
click at [146, 292] on button "B At 5 AM" at bounding box center [387, 281] width 676 height 30
click at [146, 295] on button "B At 5 AM" at bounding box center [387, 281] width 676 height 30
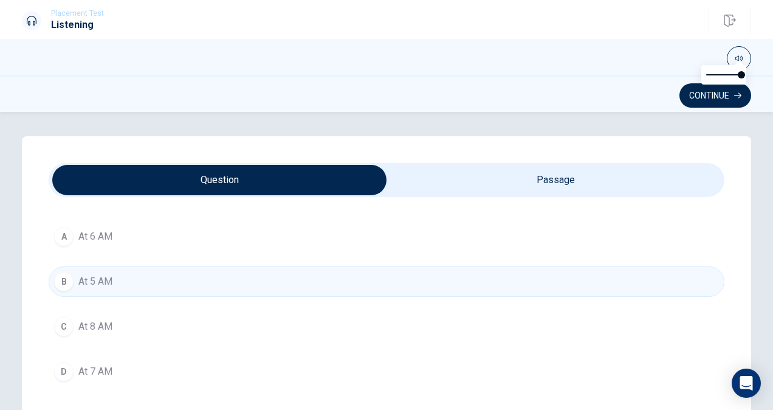
click at [148, 249] on button "A At 6 AM" at bounding box center [387, 236] width 676 height 30
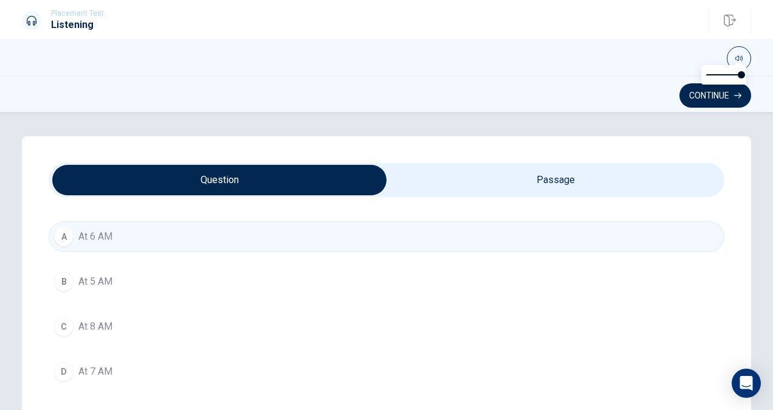
type input "74"
click at [552, 175] on input "checkbox" at bounding box center [220, 180] width 1014 height 30
checkbox input "true"
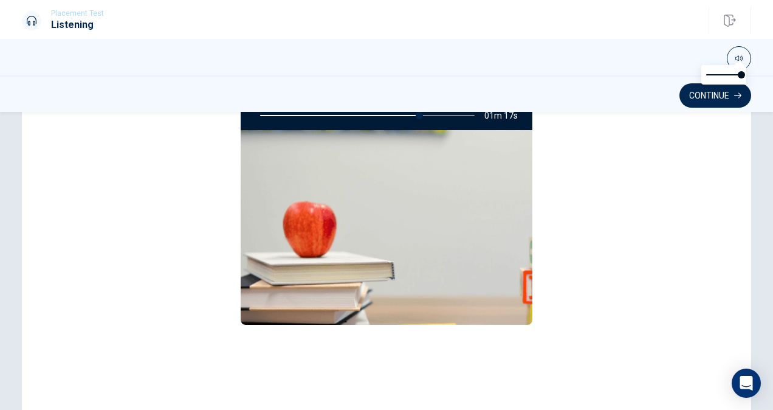
click at [603, 241] on div "Discussing a Travel Itinerary 01m 17s" at bounding box center [387, 181] width 676 height 469
drag, startPoint x: 602, startPoint y: 241, endPoint x: 580, endPoint y: 246, distance: 23.0
click at [600, 243] on div "Discussing a Travel Itinerary 01m 17s" at bounding box center [387, 181] width 676 height 469
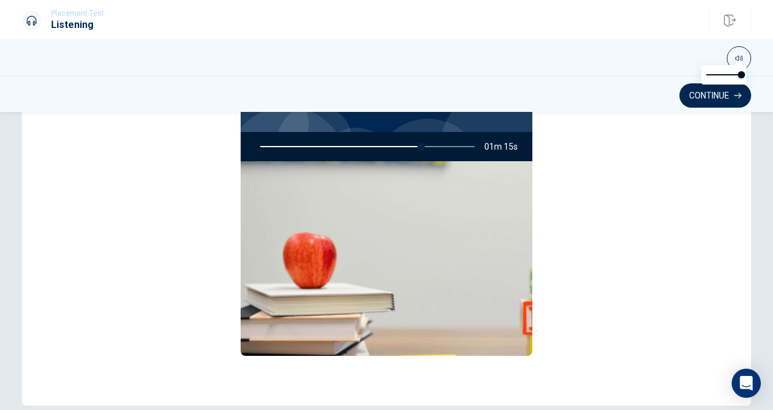
scroll to position [157, 0]
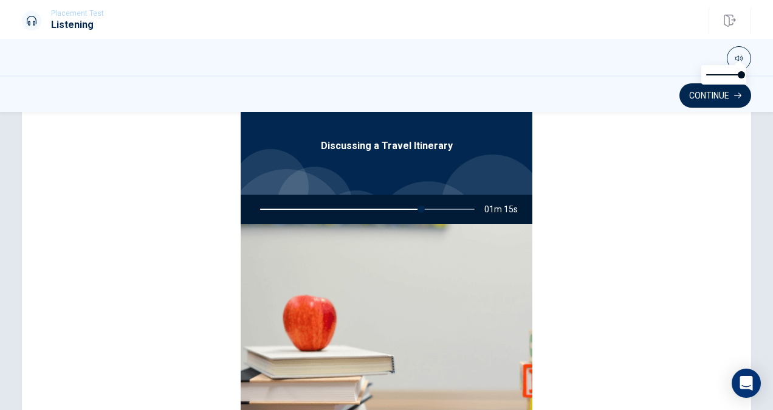
drag, startPoint x: 395, startPoint y: 201, endPoint x: 394, endPoint y: 209, distance: 7.9
click at [396, 202] on div at bounding box center [365, 208] width 239 height 29
click at [394, 210] on div at bounding box center [365, 208] width 239 height 29
drag, startPoint x: 406, startPoint y: 213, endPoint x: 416, endPoint y: 208, distance: 10.9
click at [410, 211] on div at bounding box center [365, 208] width 239 height 29
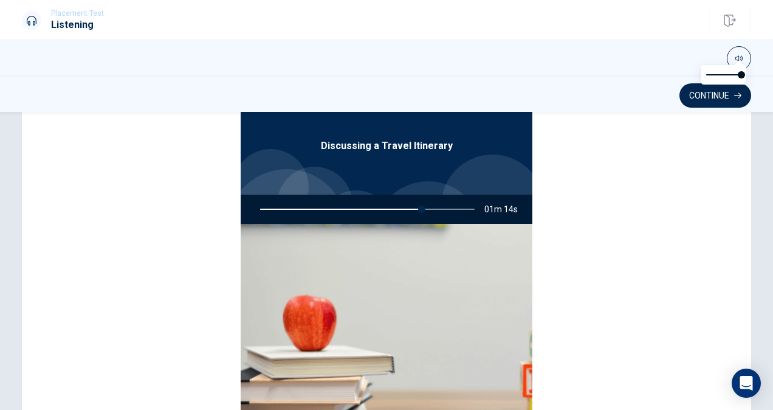
click at [417, 208] on div at bounding box center [365, 208] width 239 height 29
drag, startPoint x: 423, startPoint y: 212, endPoint x: 350, endPoint y: 284, distance: 102.3
click at [411, 222] on div at bounding box center [365, 208] width 239 height 29
click at [350, 287] on img at bounding box center [387, 321] width 292 height 194
click at [353, 292] on img at bounding box center [387, 321] width 292 height 194
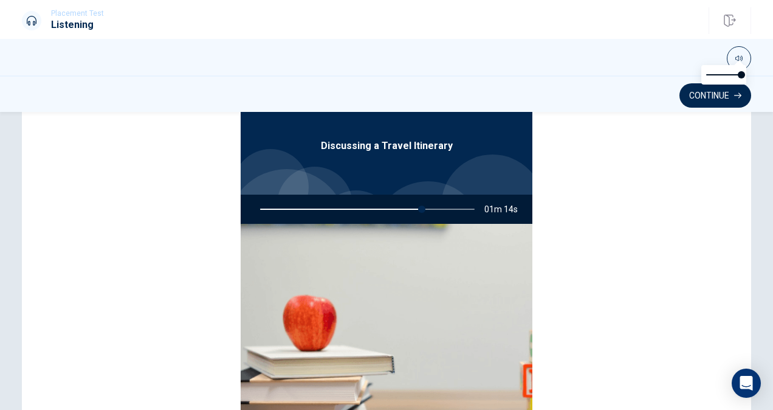
click at [356, 295] on img at bounding box center [387, 321] width 292 height 194
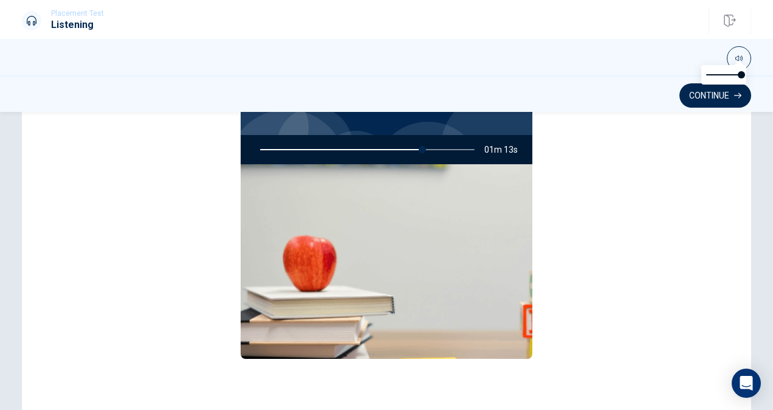
scroll to position [68, 0]
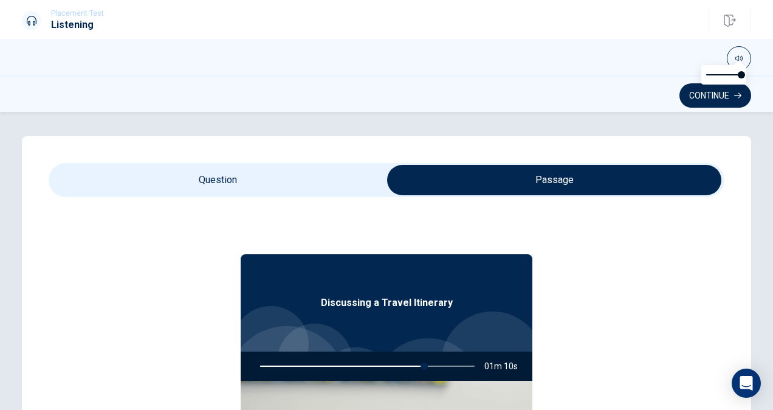
type input "77"
click at [173, 180] on input "checkbox" at bounding box center [554, 180] width 1014 height 30
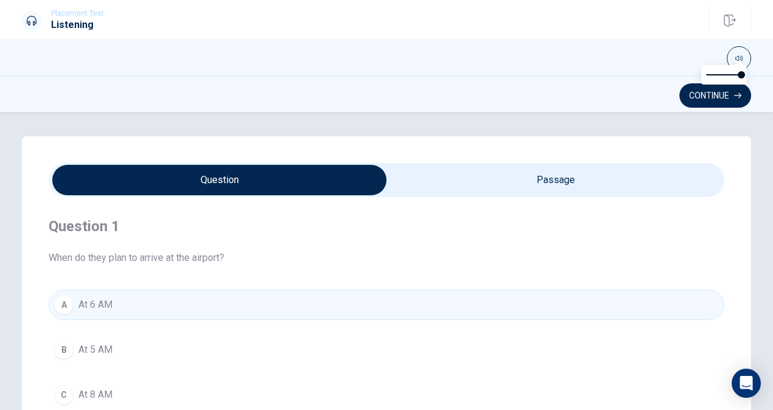
click at [47, 7] on div "Placement Test Listening Continue" at bounding box center [386, 20] width 768 height 27
click at [75, 28] on h1 "Listening" at bounding box center [77, 25] width 53 height 15
click at [32, 20] on icon at bounding box center [32, 21] width 10 height 10
click at [137, 191] on input "checkbox" at bounding box center [220, 180] width 1014 height 30
checkbox input "true"
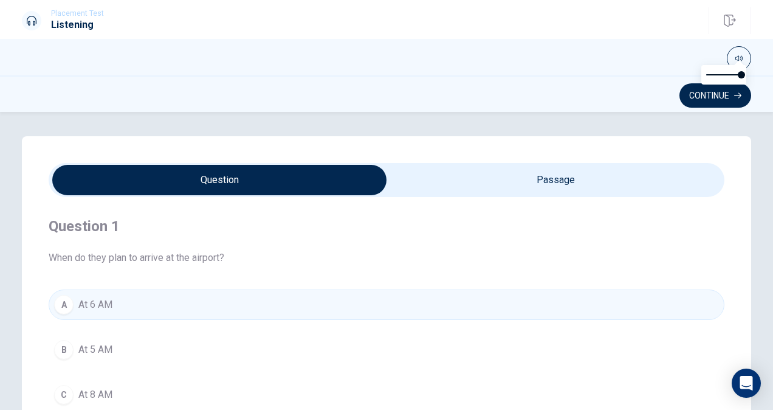
type input "78"
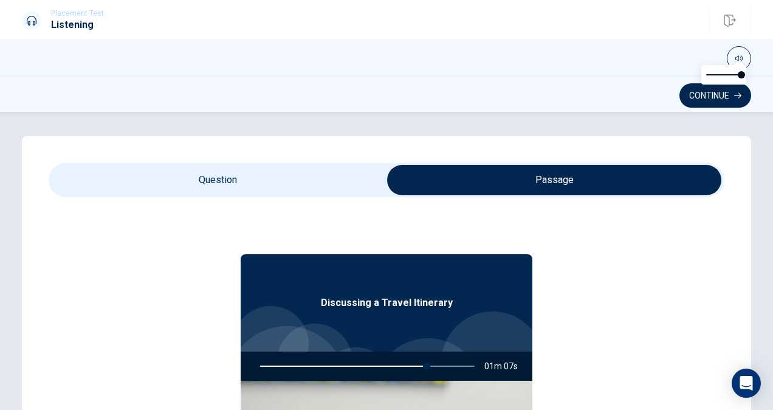
click at [139, 194] on input "checkbox" at bounding box center [554, 180] width 1014 height 30
checkbox input "false"
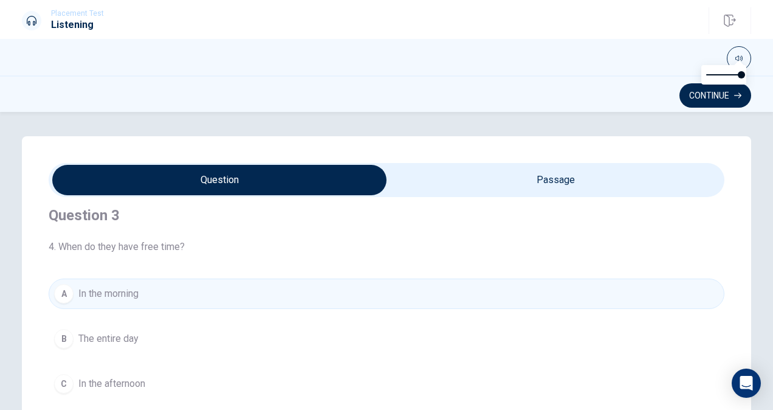
scroll to position [547, 0]
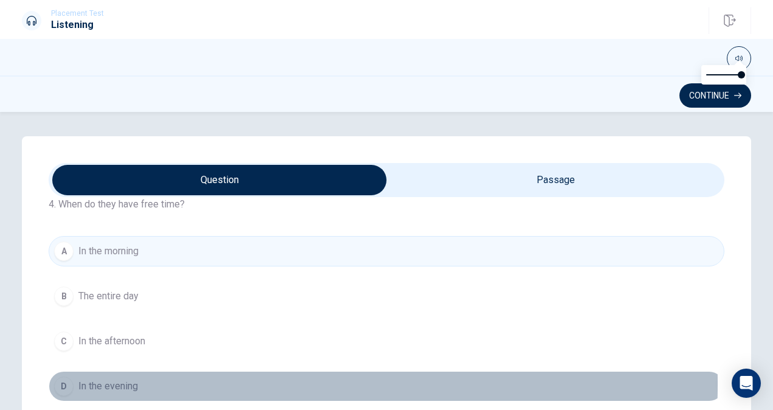
click at [125, 379] on span "In the evening" at bounding box center [108, 386] width 60 height 15
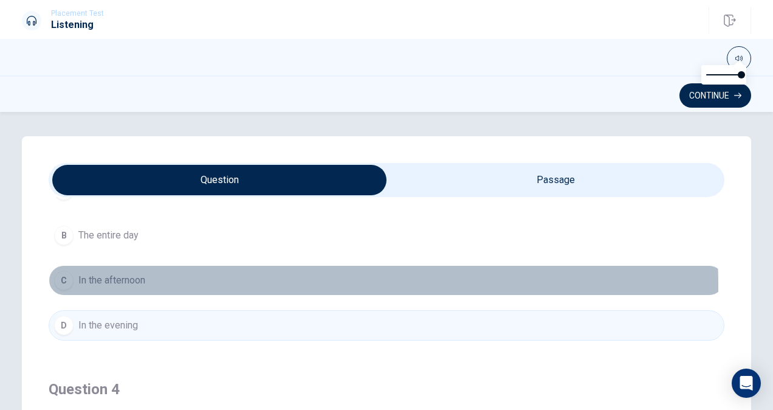
click at [124, 282] on span "In the afternoon" at bounding box center [111, 280] width 67 height 15
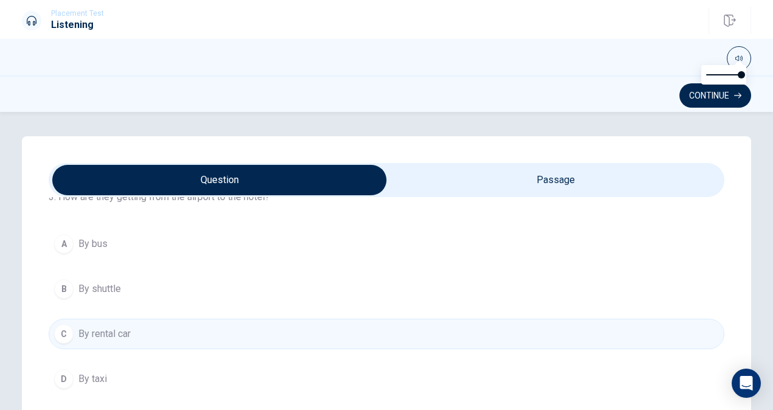
scroll to position [912, 0]
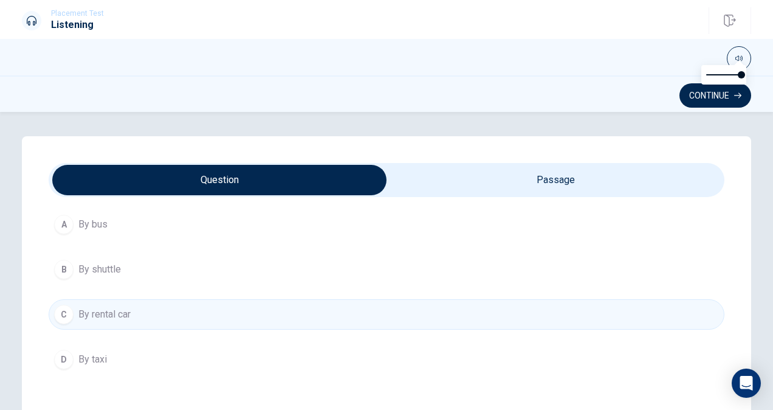
click at [120, 235] on div "A By bus B By shuttle C By rental car D By taxi" at bounding box center [387, 291] width 676 height 165
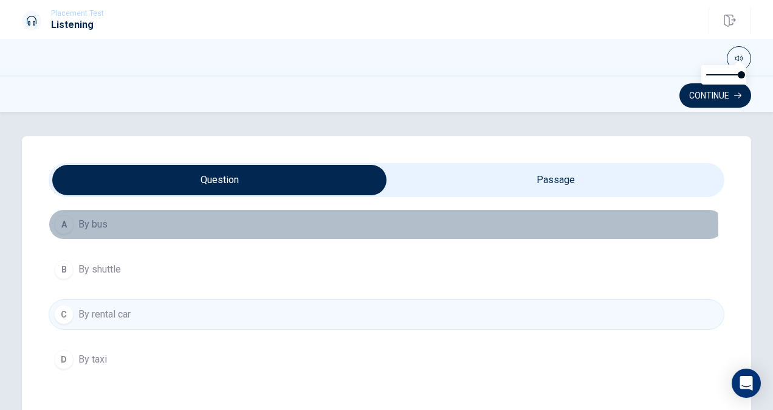
click at [120, 230] on button "A By bus" at bounding box center [387, 224] width 676 height 30
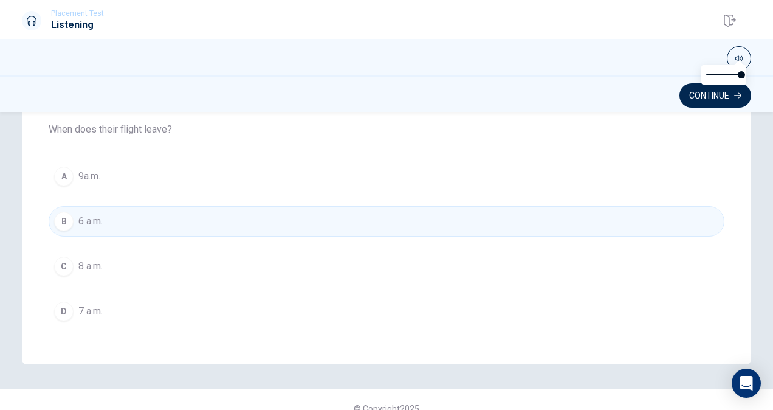
scroll to position [278, 0]
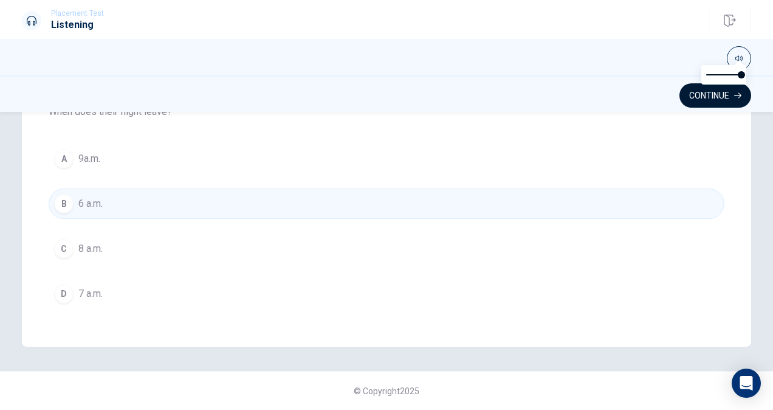
click at [695, 96] on button "Continue" at bounding box center [715, 95] width 72 height 24
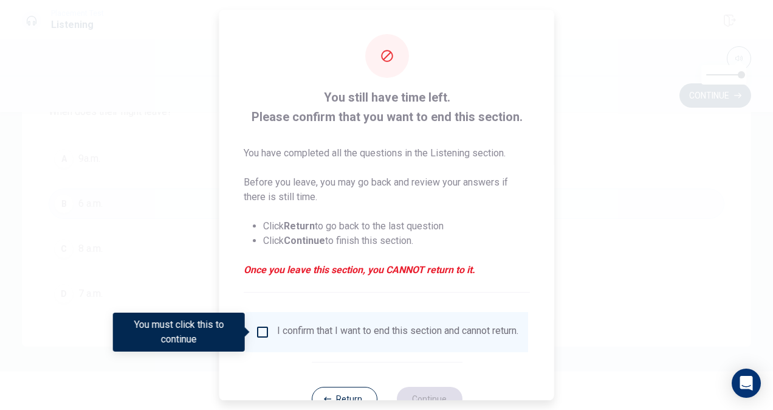
click at [257, 323] on div "I confirm that I want to end this section and cannot return." at bounding box center [387, 332] width 283 height 40
click at [258, 329] on input "You must click this to continue" at bounding box center [262, 332] width 15 height 15
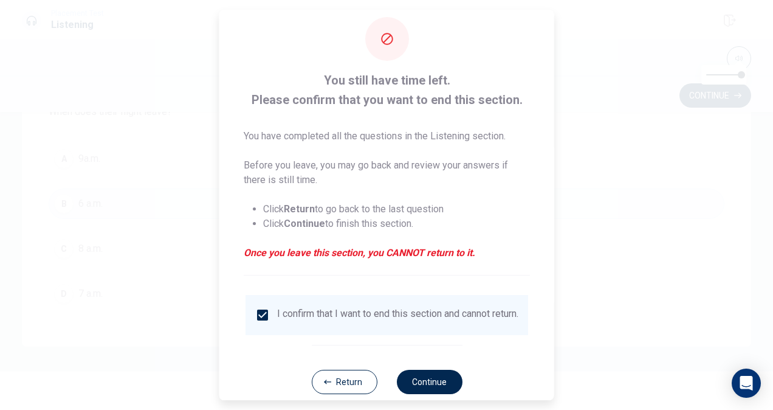
scroll to position [44, 0]
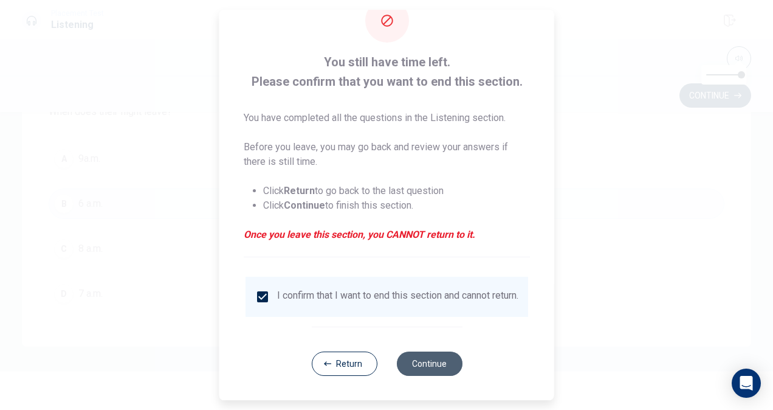
click at [415, 362] on button "Continue" at bounding box center [429, 363] width 66 height 24
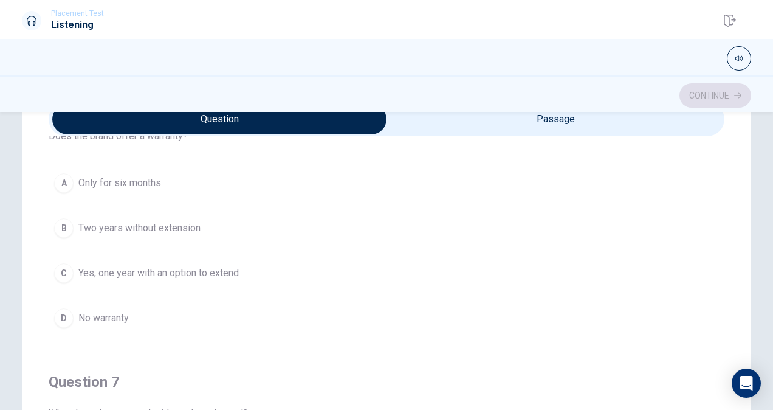
scroll to position [0, 0]
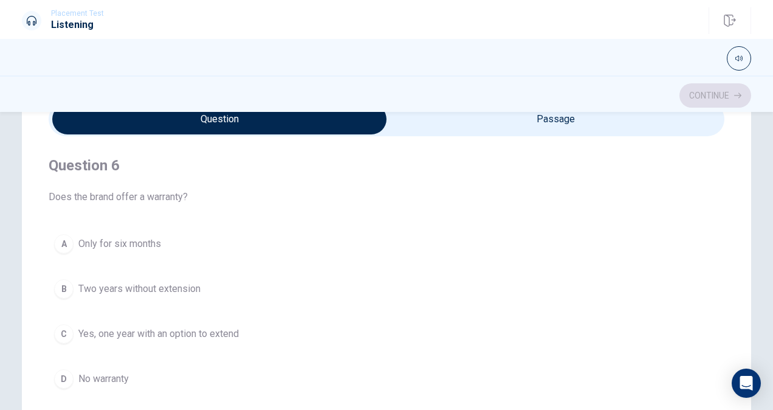
type input "8"
click at [484, 122] on input "checkbox" at bounding box center [220, 119] width 1014 height 30
checkbox input "true"
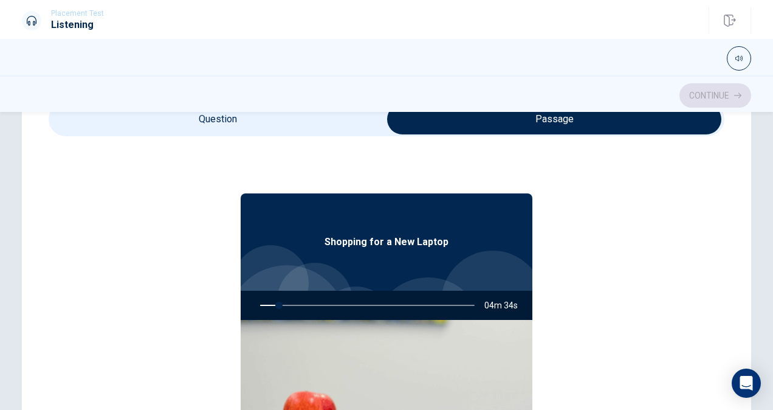
click at [314, 238] on div "Shopping for a New Laptop" at bounding box center [387, 241] width 292 height 97
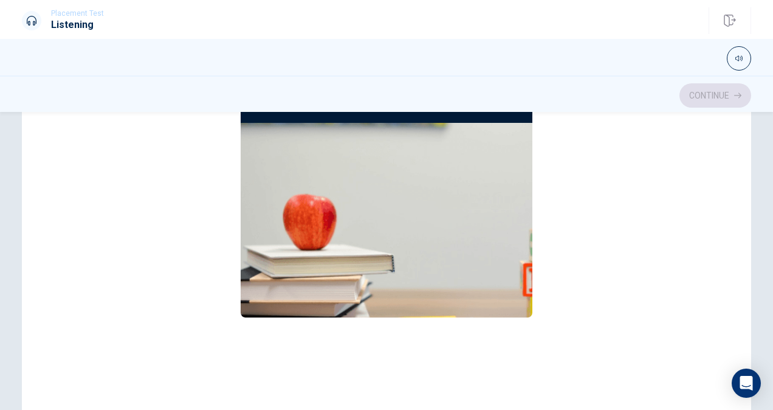
scroll to position [243, 0]
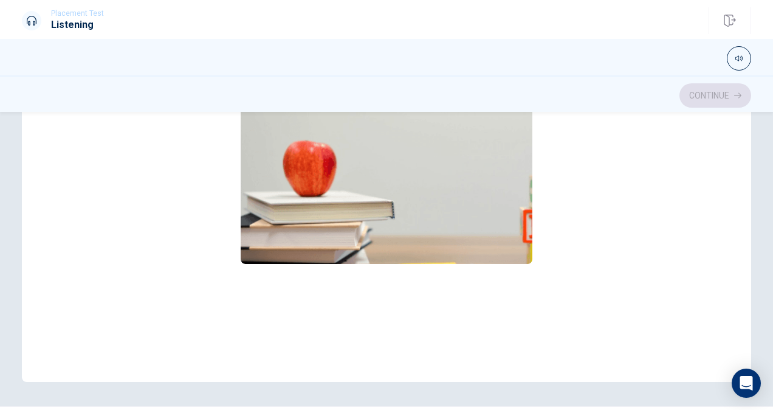
click at [350, 226] on img at bounding box center [387, 166] width 292 height 194
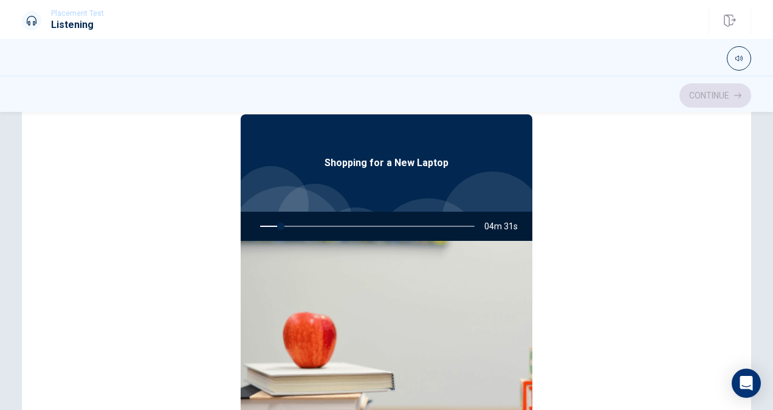
scroll to position [61, 0]
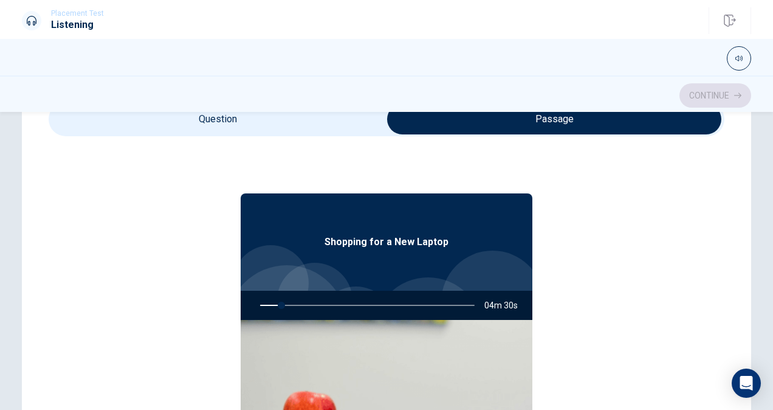
click at [284, 274] on div at bounding box center [314, 300] width 75 height 75
drag, startPoint x: 296, startPoint y: 297, endPoint x: 297, endPoint y: 305, distance: 7.9
click at [296, 300] on div at bounding box center [365, 305] width 239 height 29
click at [297, 305] on div at bounding box center [365, 305] width 239 height 29
type input "10"
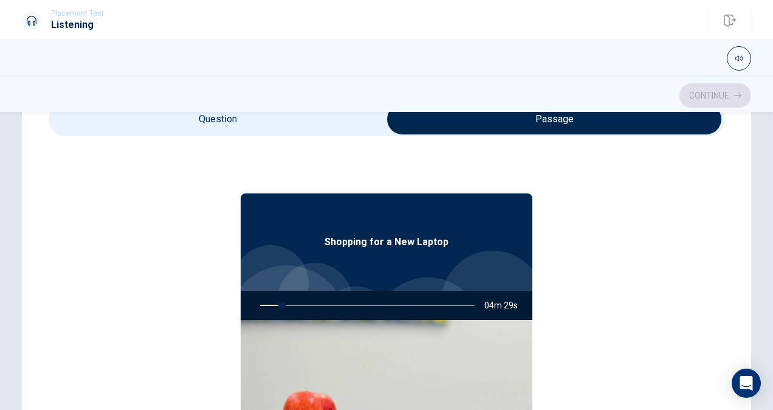
drag, startPoint x: 297, startPoint y: 303, endPoint x: 273, endPoint y: 286, distance: 29.2
click at [294, 300] on div at bounding box center [365, 305] width 239 height 29
click at [221, 115] on input "checkbox" at bounding box center [554, 119] width 1014 height 30
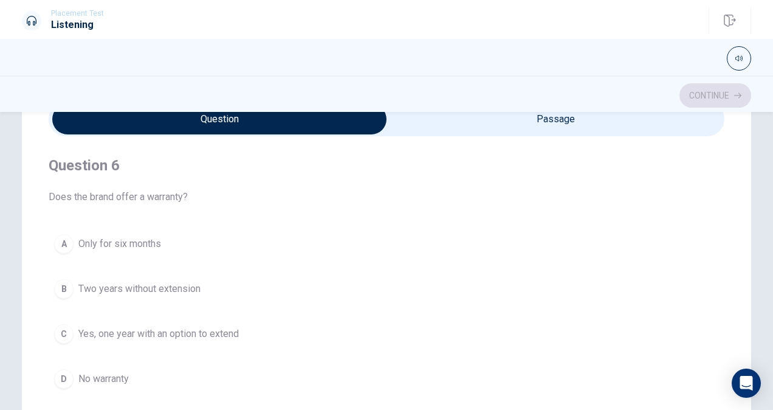
drag, startPoint x: 105, startPoint y: 142, endPoint x: 92, endPoint y: 174, distance: 33.9
click at [99, 157] on div "Question 6 Does the brand offer a warranty? A Only for six months B Two years w…" at bounding box center [387, 274] width 676 height 277
click at [92, 174] on h4 "Question 6" at bounding box center [387, 165] width 676 height 19
click at [92, 167] on h4 "Question 6" at bounding box center [387, 165] width 676 height 19
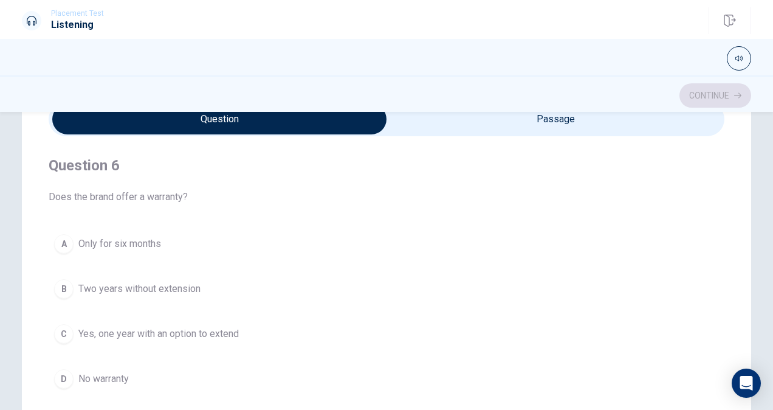
click at [91, 193] on span "Does the brand offer a warranty?" at bounding box center [387, 197] width 676 height 15
drag, startPoint x: 84, startPoint y: 139, endPoint x: 73, endPoint y: 219, distance: 81.1
click at [84, 141] on div "Question 6 Does the brand offer a warranty? A Only for six months B Two years w…" at bounding box center [387, 274] width 676 height 277
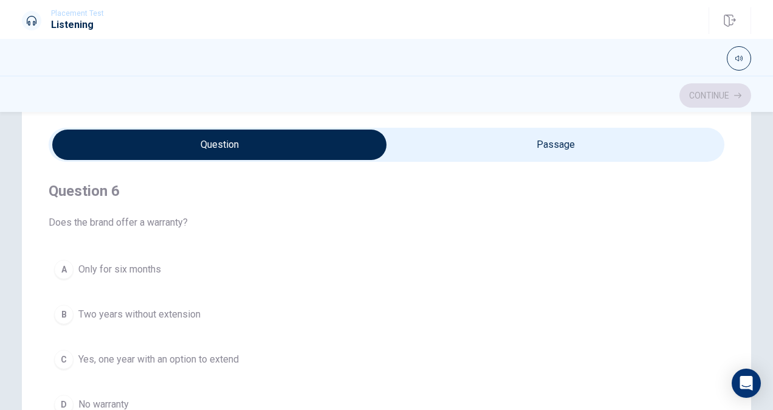
scroll to position [0, 0]
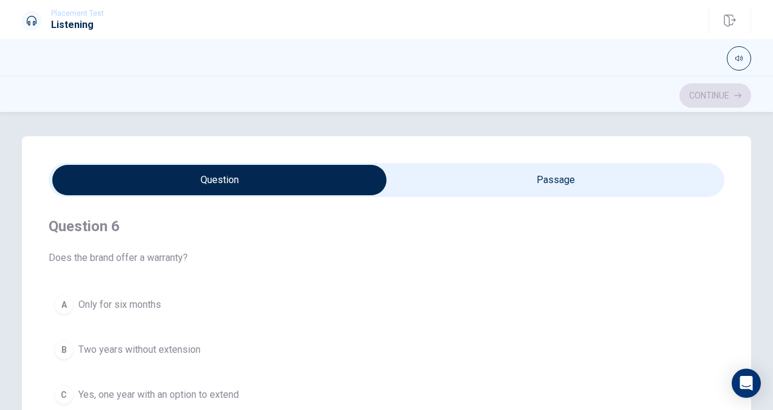
click at [723, 373] on div "Question 6 Does the brand offer a warranty? A Only for six months B Two years w…" at bounding box center [386, 380] width 729 height 489
click at [743, 385] on icon "Open Intercom Messenger" at bounding box center [746, 383] width 16 height 16
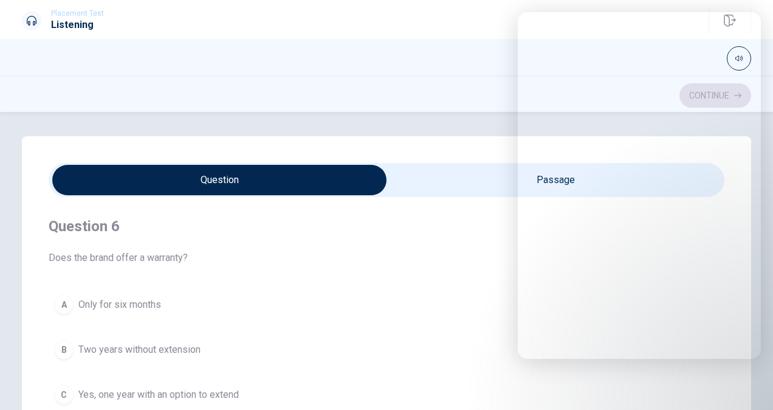
click at [475, 318] on button "A Only for six months" at bounding box center [387, 304] width 676 height 30
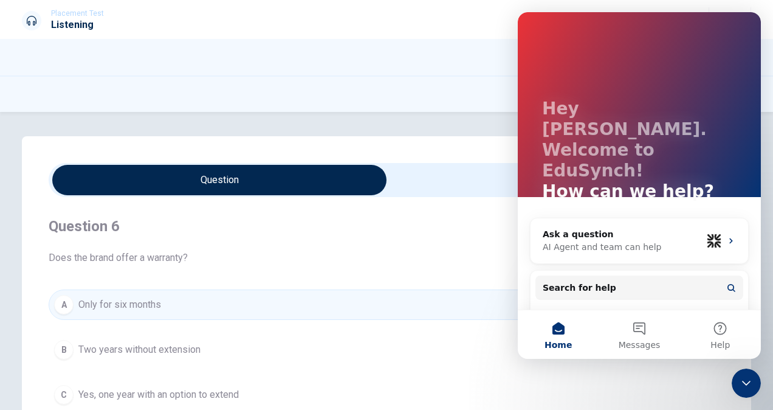
drag, startPoint x: 403, startPoint y: 193, endPoint x: 238, endPoint y: 225, distance: 168.3
click at [401, 193] on input "checkbox" at bounding box center [220, 180] width 1014 height 30
checkbox input "true"
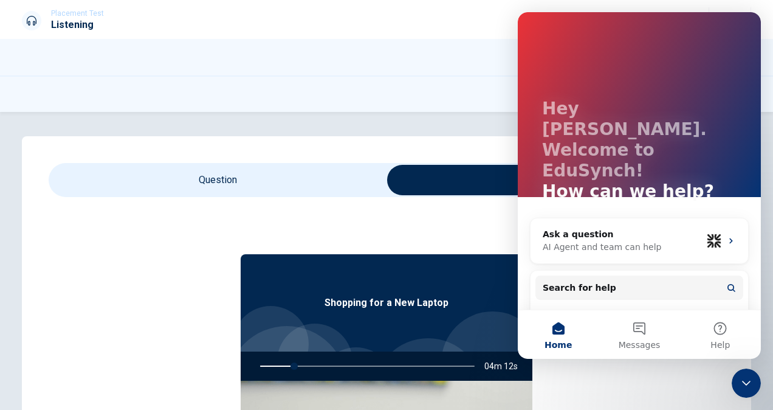
type input "16"
drag, startPoint x: 106, startPoint y: 187, endPoint x: 114, endPoint y: 187, distance: 7.9
click at [109, 187] on input "checkbox" at bounding box center [554, 180] width 1014 height 30
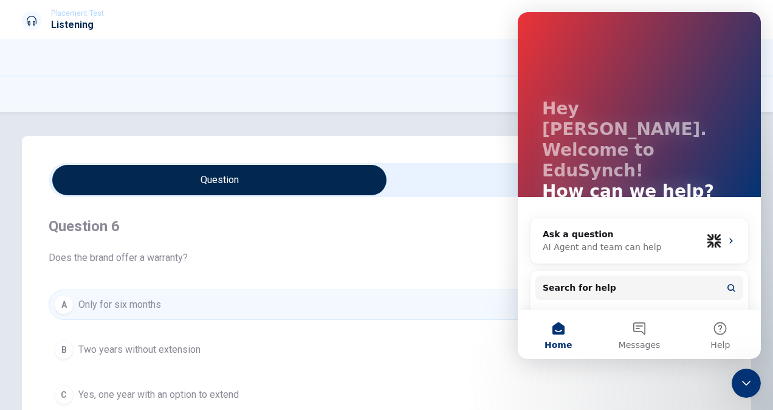
drag, startPoint x: 286, startPoint y: 235, endPoint x: 139, endPoint y: 205, distance: 150.2
click at [285, 235] on h4 "Question 6" at bounding box center [387, 225] width 676 height 19
click at [78, 222] on h4 "Question 6" at bounding box center [387, 225] width 676 height 19
drag, startPoint x: 80, startPoint y: 231, endPoint x: 85, endPoint y: 242, distance: 12.2
click at [80, 229] on h4 "Question 6" at bounding box center [387, 225] width 676 height 19
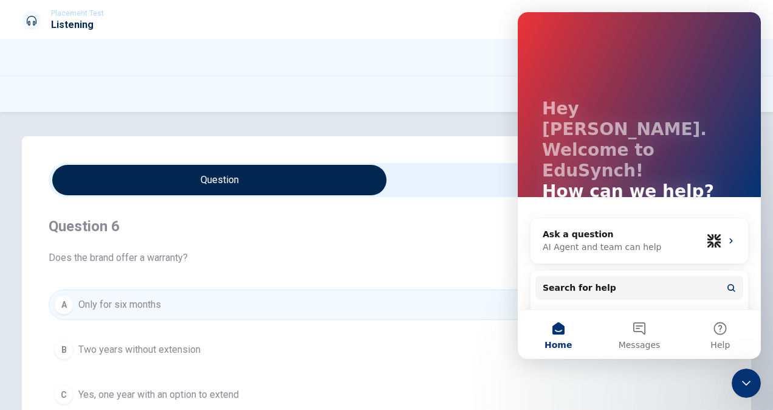
click at [86, 242] on div "Question 6 Does the brand offer a warranty?" at bounding box center [387, 240] width 676 height 49
click at [88, 248] on div "Question 6 Does the brand offer a warranty?" at bounding box center [387, 240] width 676 height 49
click at [94, 263] on span "Does the brand offer a warranty?" at bounding box center [387, 257] width 676 height 15
click at [107, 274] on div "Question 6 Does the brand offer a warranty? A Only for six months B Two years w…" at bounding box center [387, 335] width 676 height 277
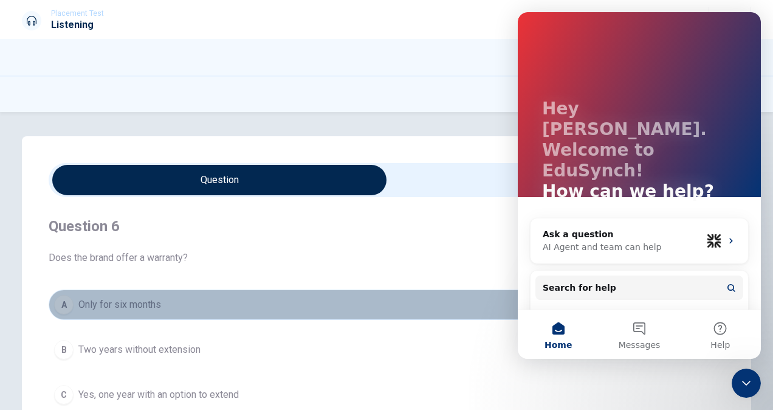
click at [119, 312] on button "A Only for six months" at bounding box center [387, 304] width 676 height 30
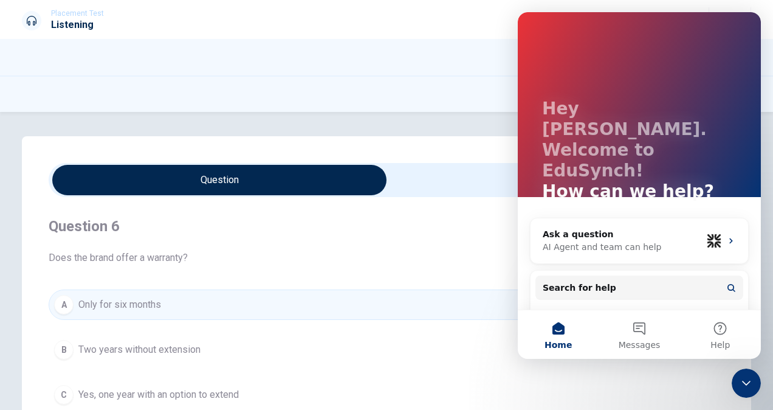
drag, startPoint x: 107, startPoint y: 354, endPoint x: 105, endPoint y: 361, distance: 7.7
click at [107, 356] on span "Two years without extension" at bounding box center [139, 349] width 122 height 15
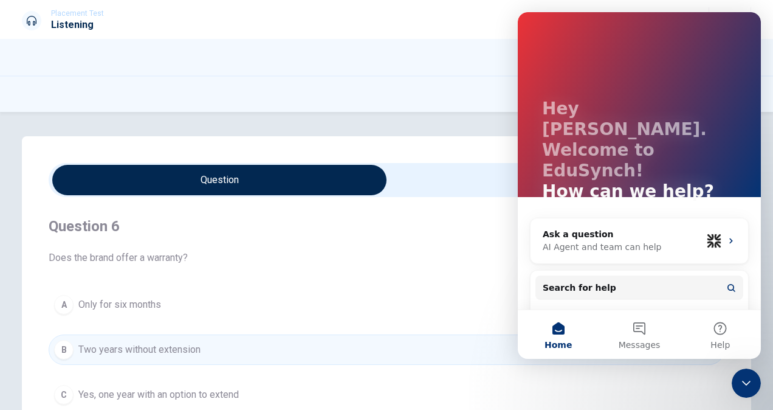
click at [104, 377] on div "A Only for six months B Two years without extension C Yes, one year with an opt…" at bounding box center [387, 371] width 676 height 165
click at [120, 395] on span "Yes, one year with an option to extend" at bounding box center [158, 394] width 160 height 15
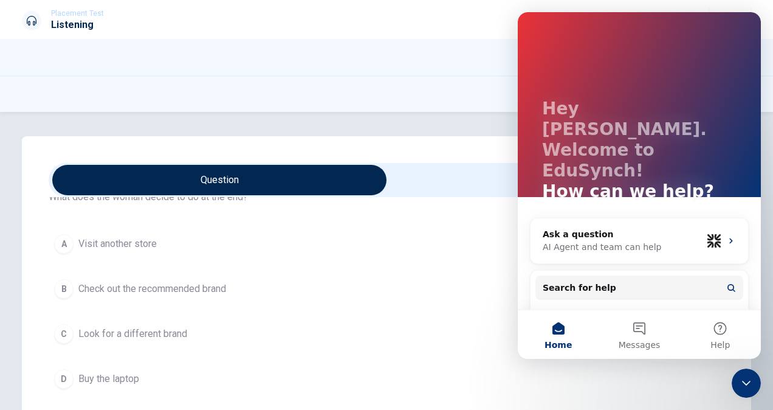
scroll to position [365, 0]
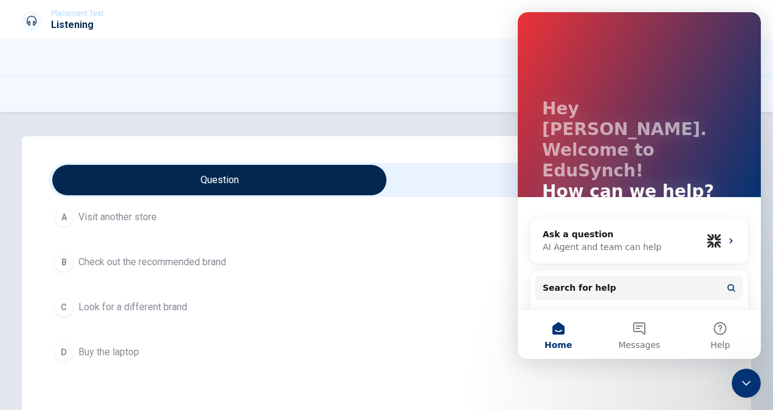
click at [212, 259] on span "Check out the recommended brand" at bounding box center [152, 262] width 148 height 15
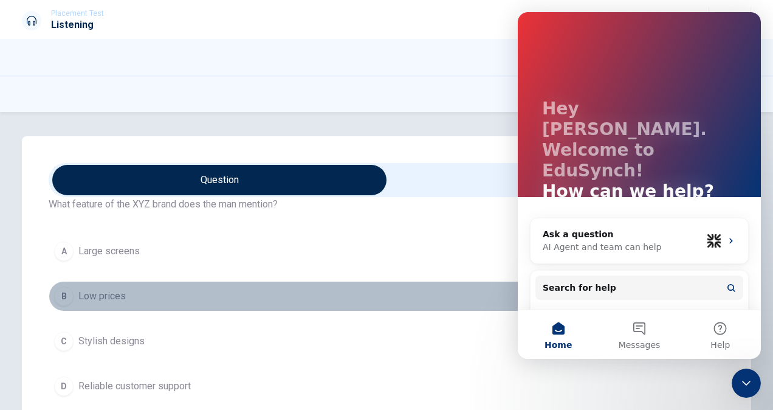
click at [188, 289] on button "B Low prices" at bounding box center [387, 296] width 676 height 30
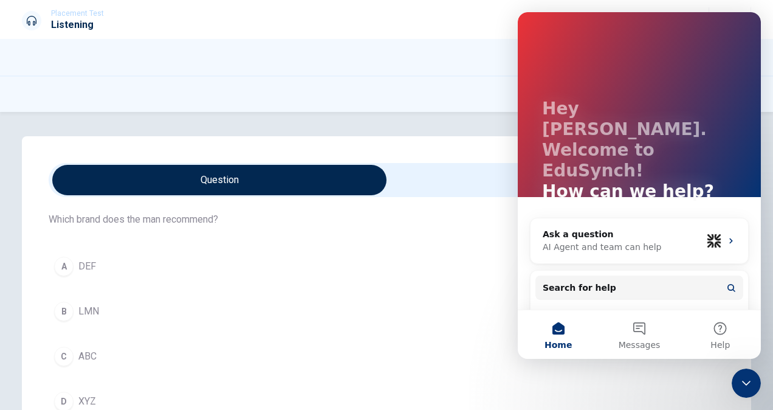
scroll to position [851, 0]
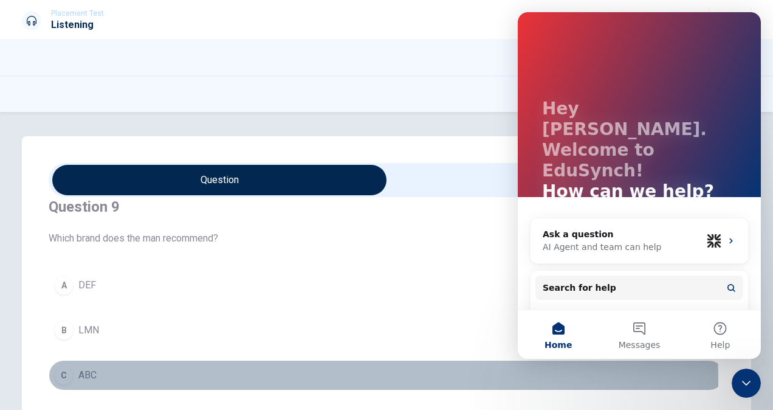
click at [136, 375] on button "C ABC" at bounding box center [387, 375] width 676 height 30
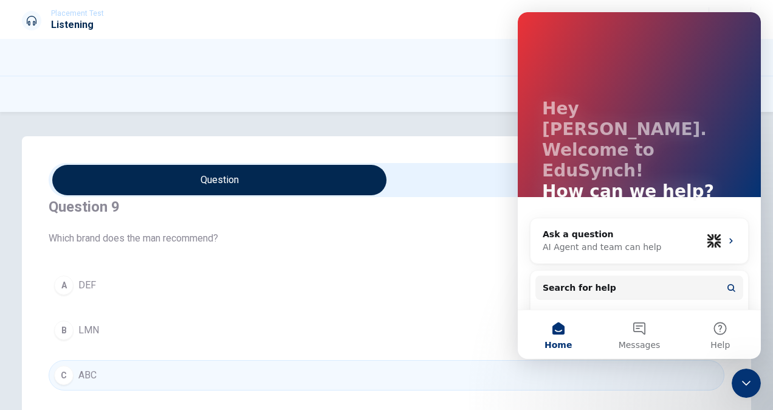
click at [66, 281] on div "A" at bounding box center [63, 284] width 19 height 19
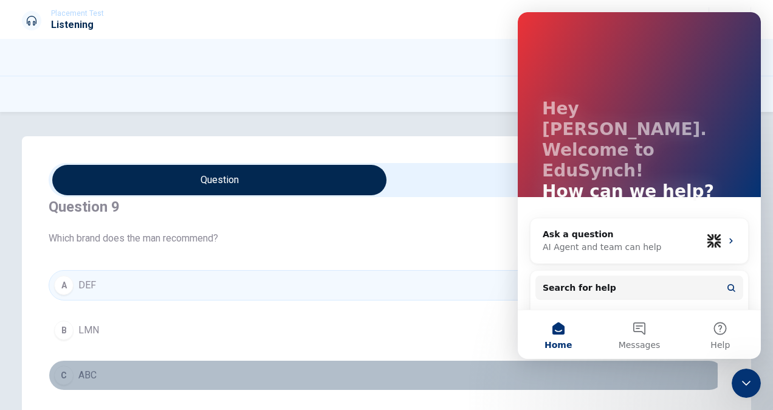
click at [66, 368] on div "C" at bounding box center [63, 374] width 19 height 19
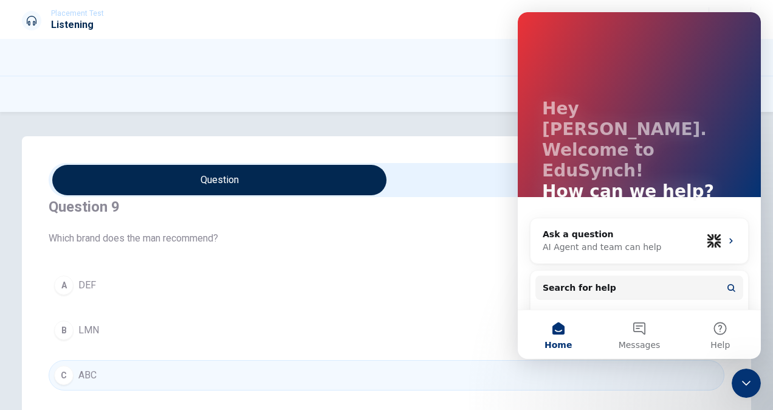
click at [74, 276] on button "A DEF" at bounding box center [387, 285] width 676 height 30
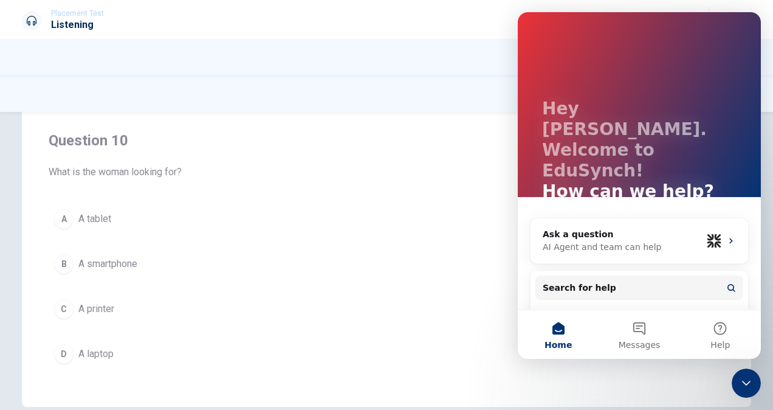
scroll to position [243, 0]
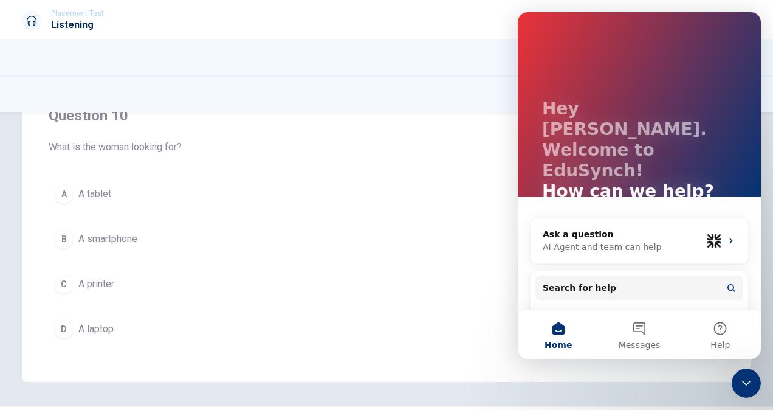
drag, startPoint x: 57, startPoint y: 318, endPoint x: 74, endPoint y: 320, distance: 17.8
click at [60, 319] on div "D" at bounding box center [63, 328] width 19 height 19
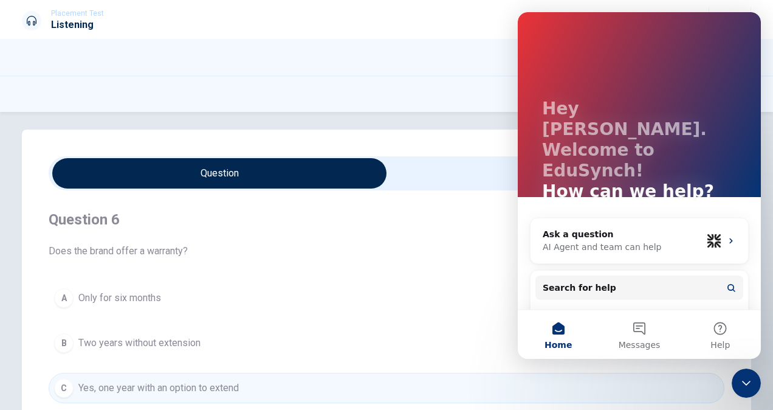
scroll to position [0, 0]
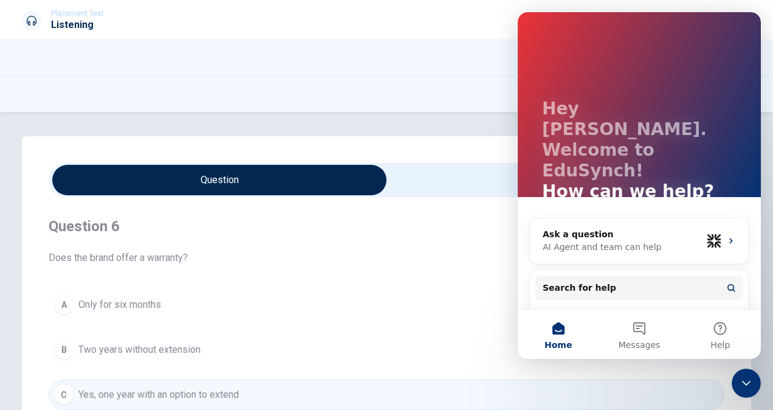
click at [383, 100] on div "Continue" at bounding box center [386, 95] width 729 height 23
click at [743, 391] on div "Close Intercom Messenger" at bounding box center [746, 382] width 29 height 29
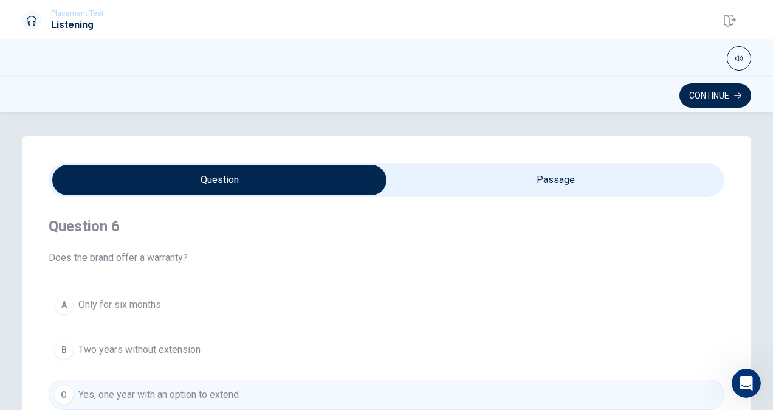
click at [458, 187] on input "checkbox" at bounding box center [220, 180] width 1014 height 30
checkbox input "true"
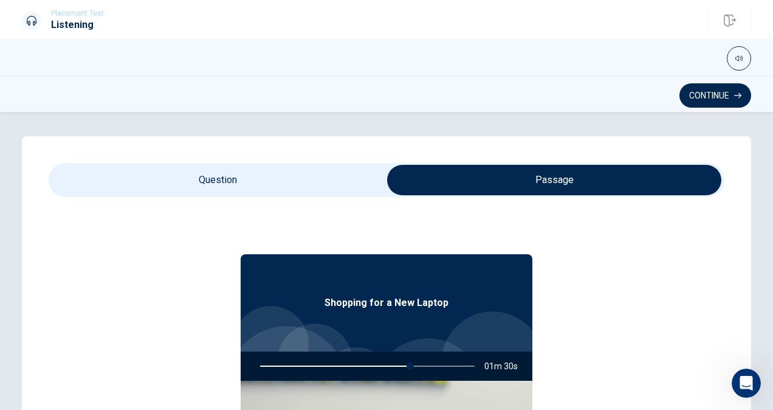
type input "70"
click at [275, 170] on input "checkbox" at bounding box center [554, 180] width 1014 height 30
checkbox input "false"
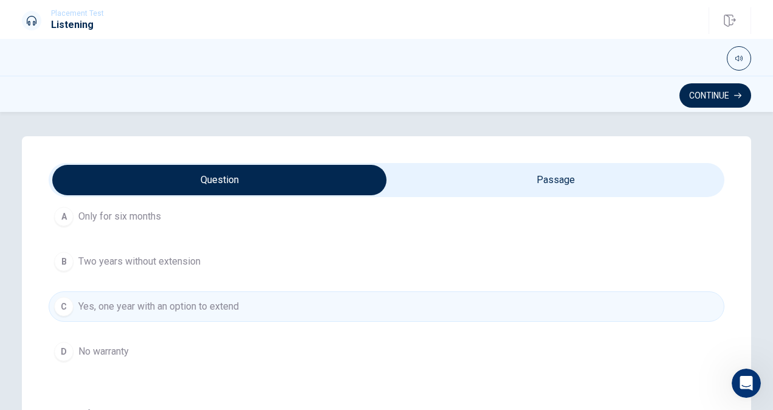
scroll to position [122, 0]
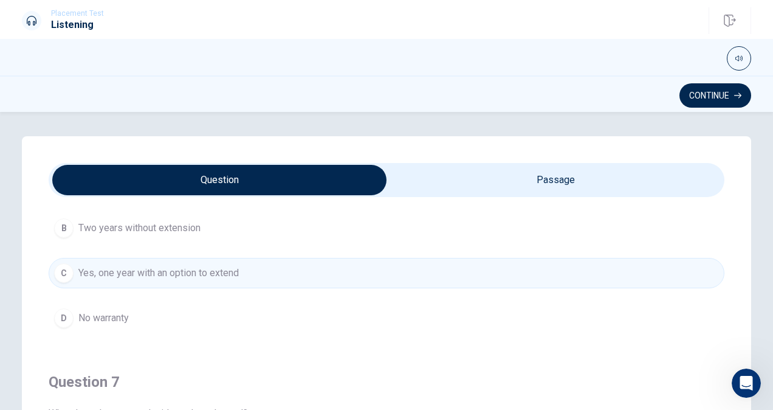
click at [751, 86] on div "Continue" at bounding box center [386, 95] width 768 height 23
click at [731, 88] on button "Continue" at bounding box center [715, 95] width 72 height 24
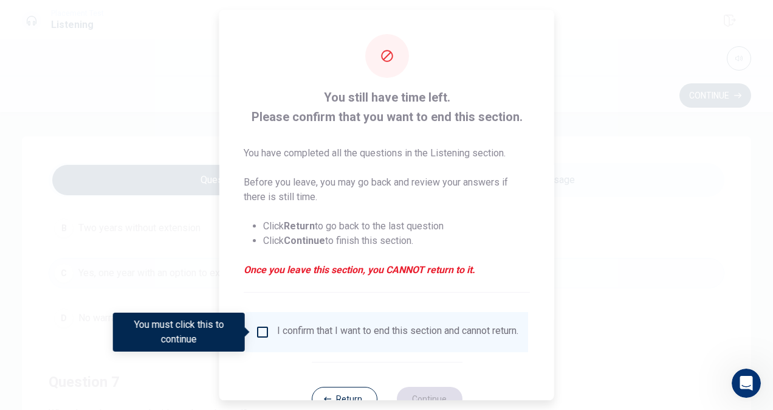
click at [249, 332] on span at bounding box center [248, 332] width 7 height 10
click at [256, 334] on input "You must click this to continue" at bounding box center [262, 332] width 15 height 15
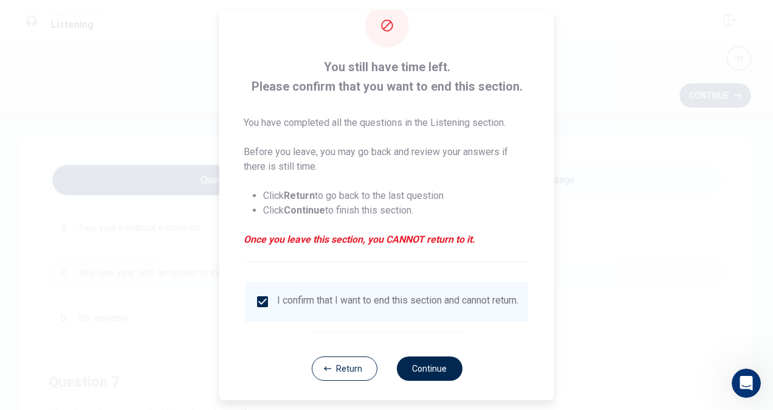
scroll to position [44, 0]
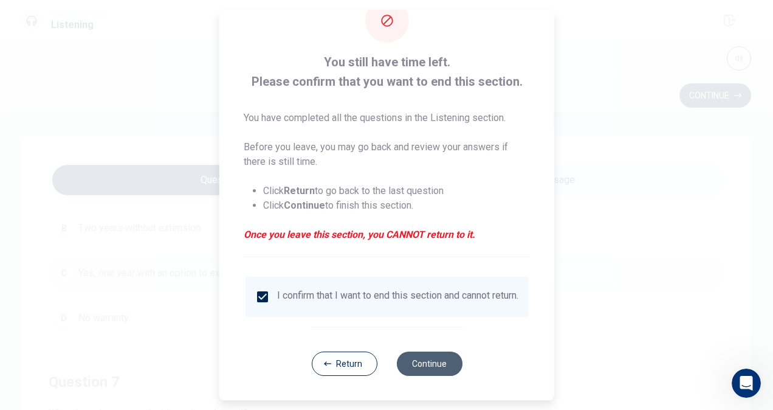
click at [418, 357] on button "Continue" at bounding box center [429, 363] width 66 height 24
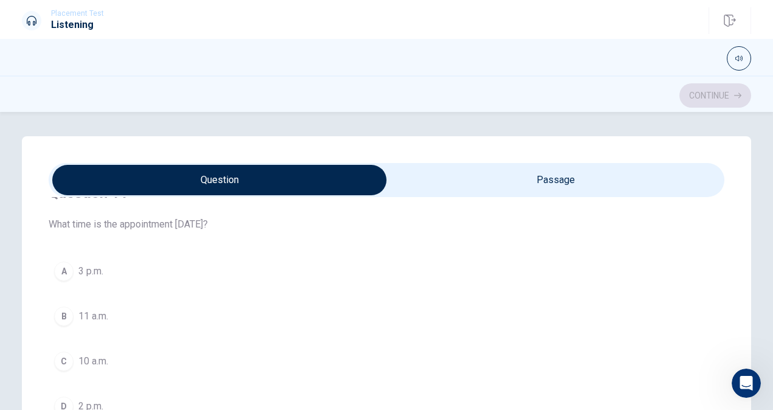
scroll to position [61, 0]
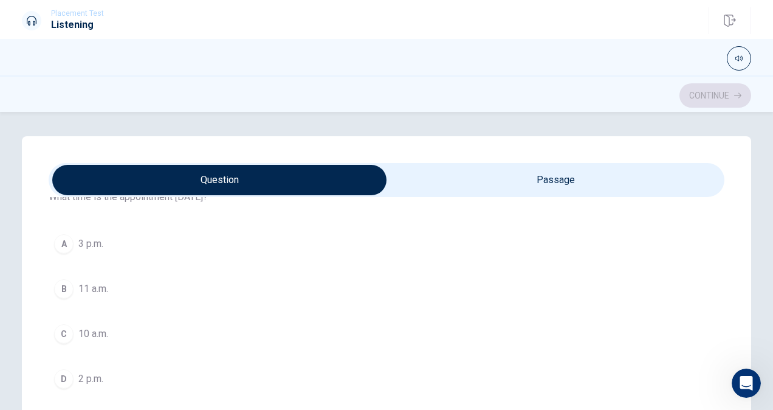
drag, startPoint x: 467, startPoint y: 184, endPoint x: 452, endPoint y: 176, distance: 16.6
click at [467, 182] on input "checkbox" at bounding box center [220, 180] width 1014 height 30
checkbox input "true"
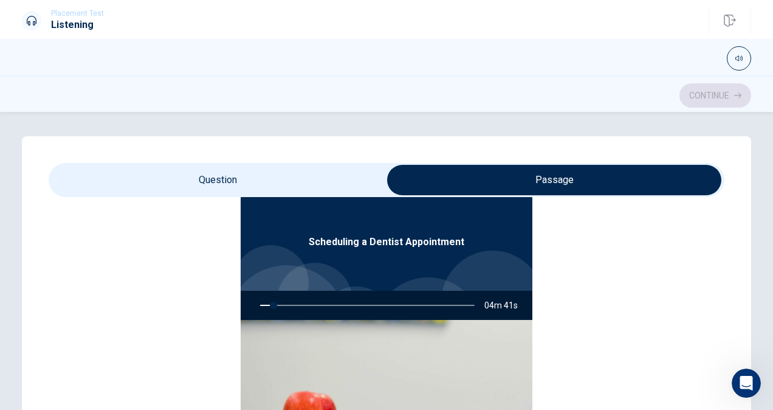
type input "7"
click at [338, 179] on input "checkbox" at bounding box center [554, 180] width 1014 height 30
checkbox input "false"
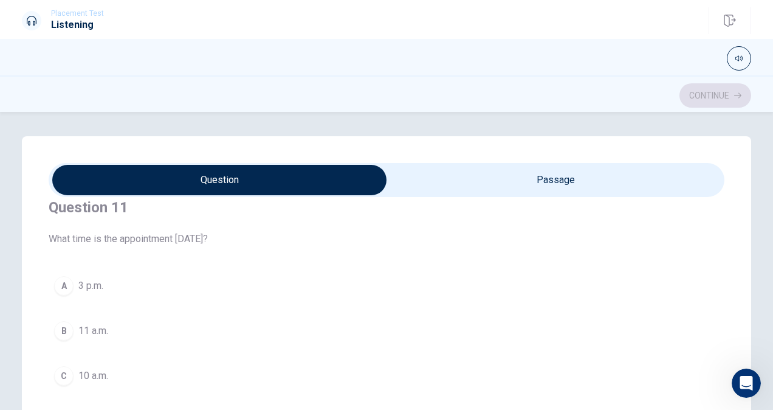
scroll to position [0, 0]
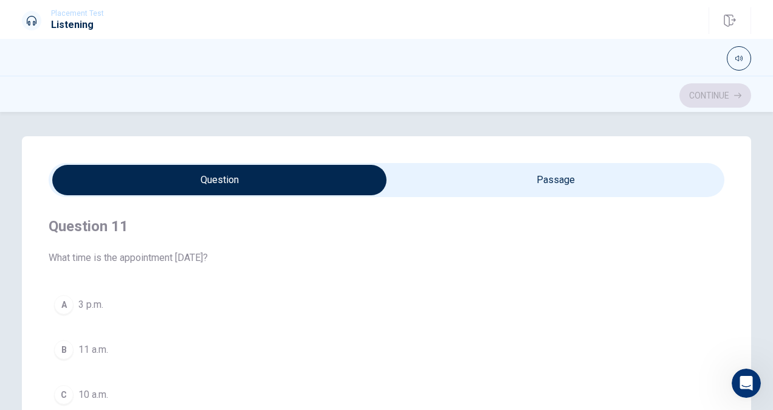
type input "12"
drag, startPoint x: 506, startPoint y: 179, endPoint x: 500, endPoint y: 170, distance: 11.3
click at [509, 179] on input "checkbox" at bounding box center [220, 180] width 1014 height 30
checkbox input "true"
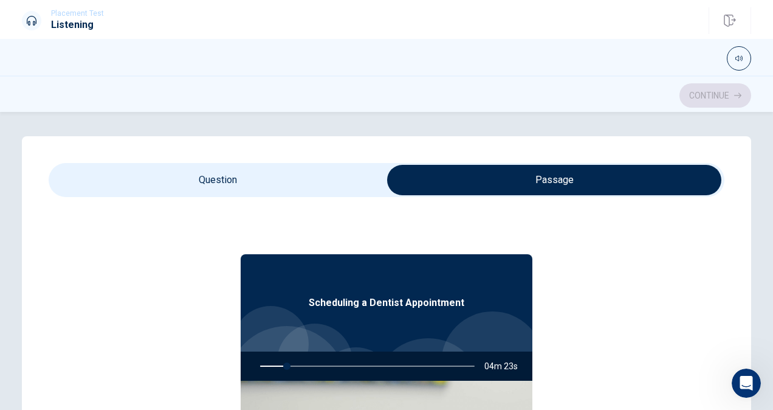
type input "13"
click at [326, 173] on input "checkbox" at bounding box center [554, 180] width 1014 height 30
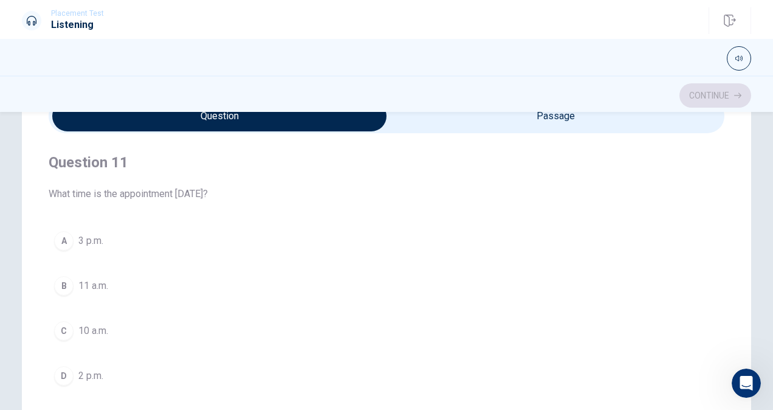
scroll to position [61, 0]
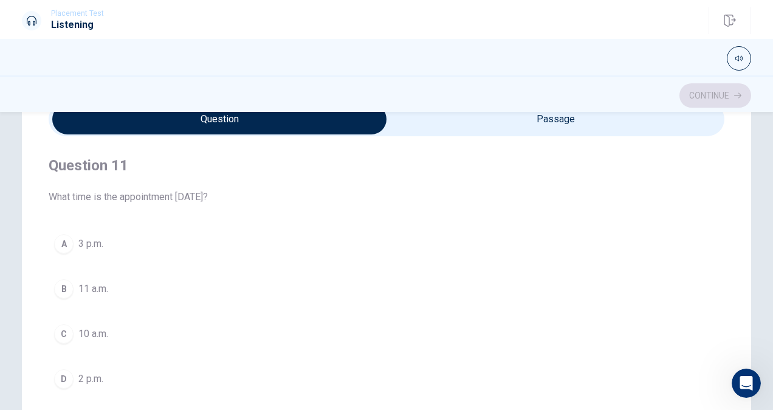
click at [532, 113] on input "checkbox" at bounding box center [220, 119] width 1014 height 30
checkbox input "true"
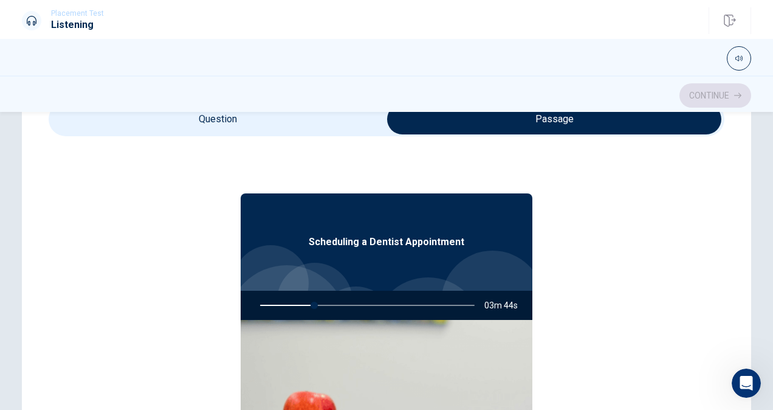
type input "26"
click at [310, 131] on input "checkbox" at bounding box center [554, 119] width 1014 height 30
checkbox input "false"
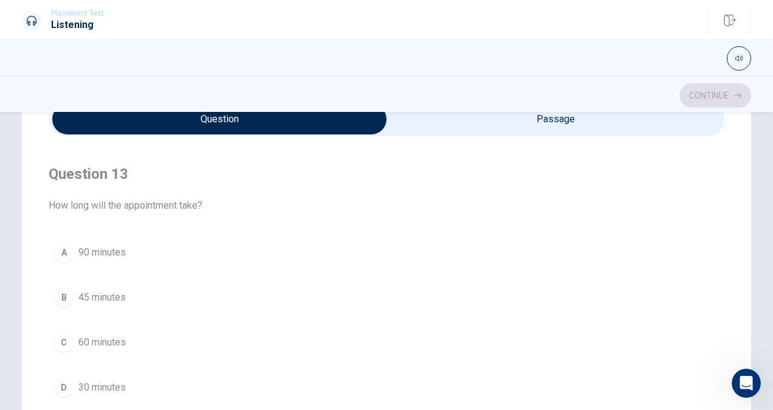
scroll to position [547, 0]
click at [57, 286] on div "B" at bounding box center [63, 295] width 19 height 19
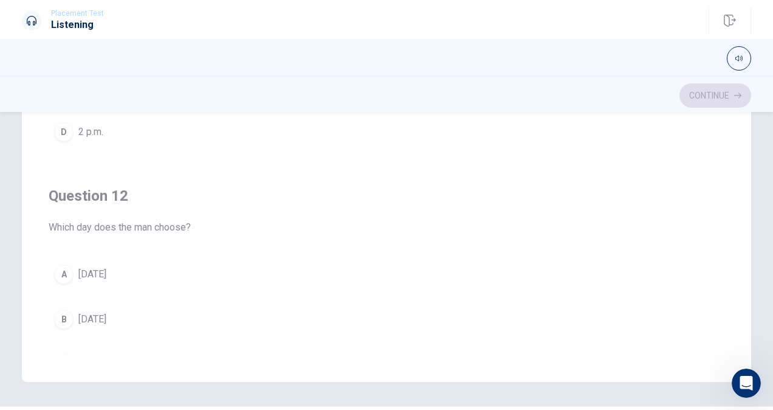
scroll to position [125, 0]
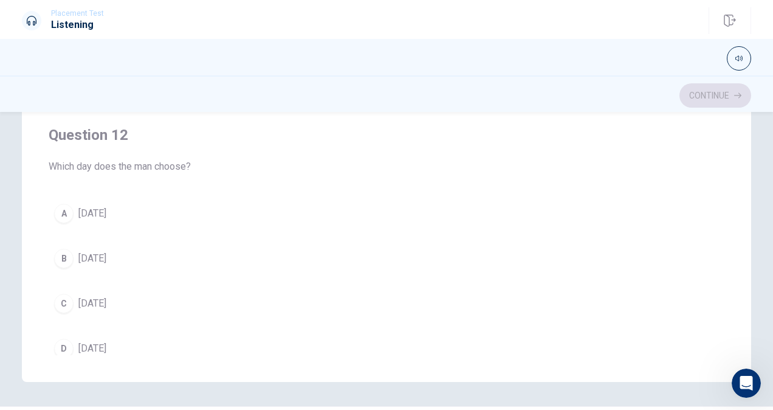
click at [64, 210] on div "A" at bounding box center [63, 213] width 19 height 19
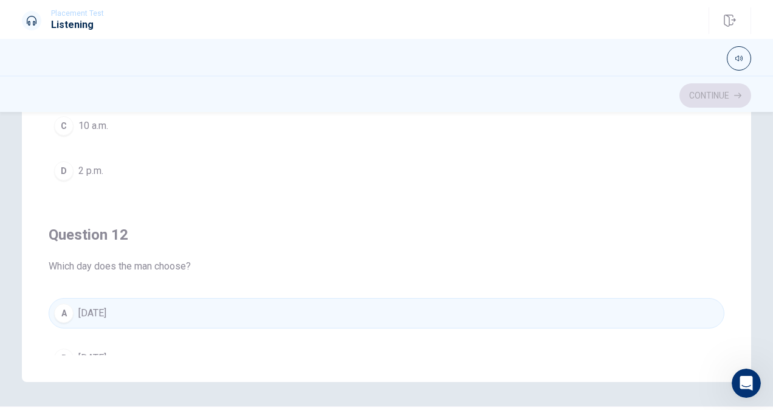
scroll to position [0, 0]
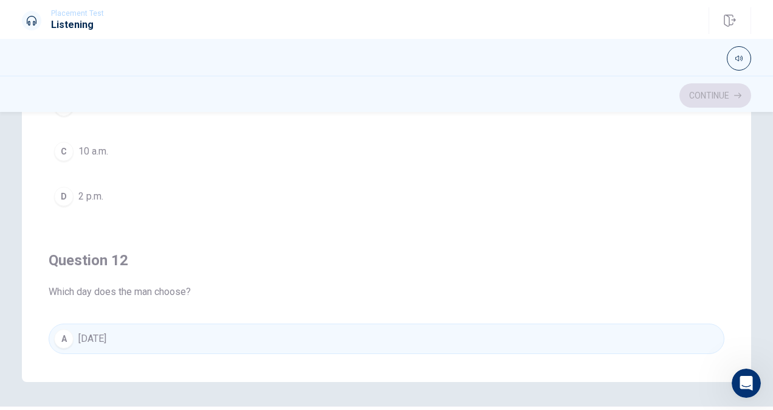
drag, startPoint x: 61, startPoint y: 146, endPoint x: 65, endPoint y: 173, distance: 27.0
click at [62, 149] on div "C" at bounding box center [63, 151] width 19 height 19
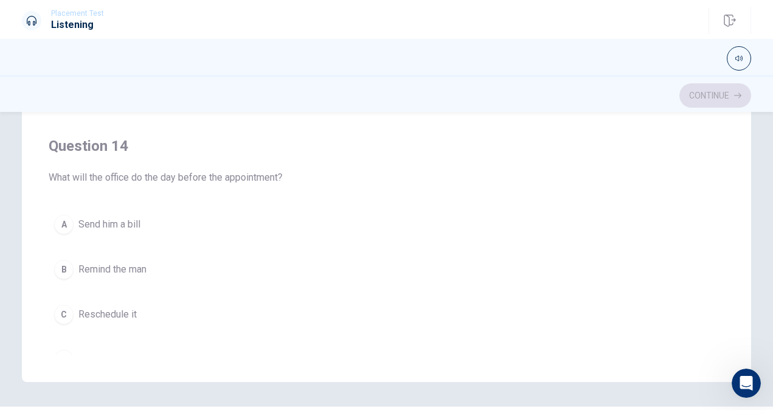
scroll to position [729, 0]
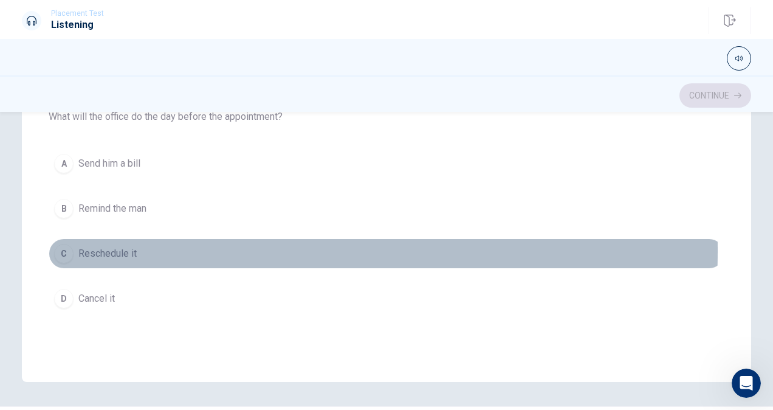
click at [66, 244] on div "C" at bounding box center [63, 253] width 19 height 19
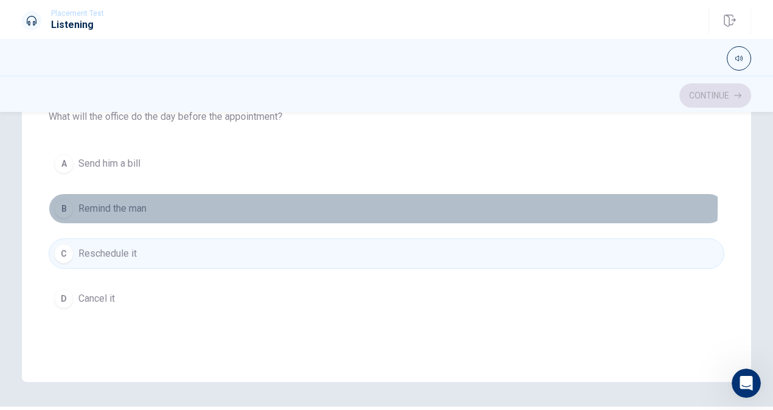
click at [66, 199] on div "B" at bounding box center [63, 208] width 19 height 19
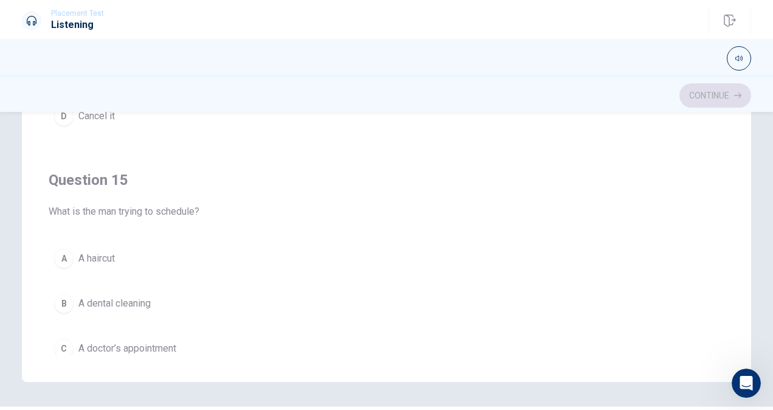
scroll to position [972, 0]
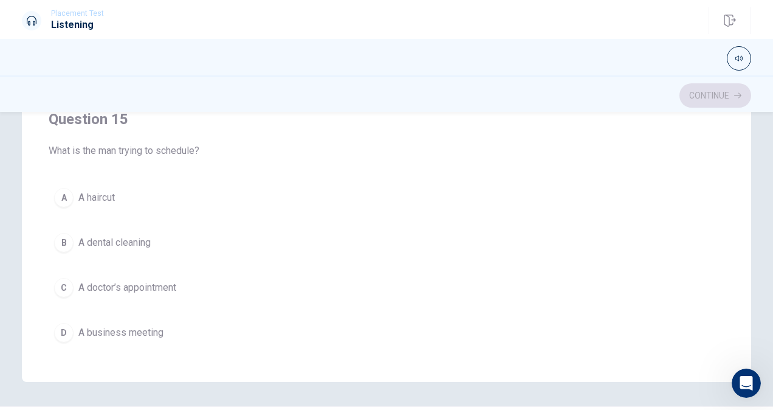
drag, startPoint x: 66, startPoint y: 275, endPoint x: 88, endPoint y: 280, distance: 21.7
click at [67, 278] on div "C" at bounding box center [63, 287] width 19 height 19
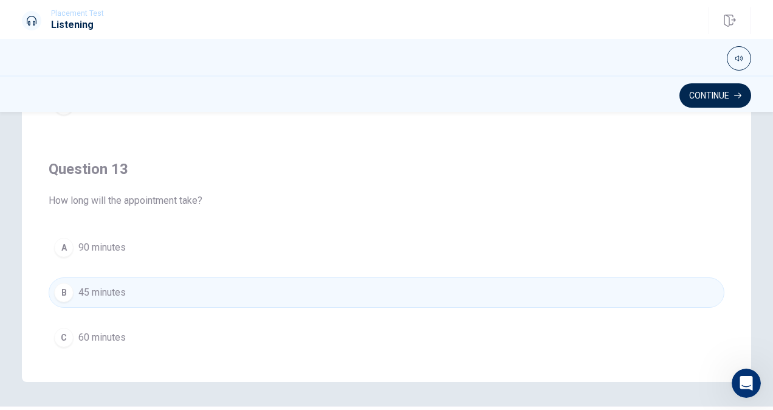
scroll to position [186, 0]
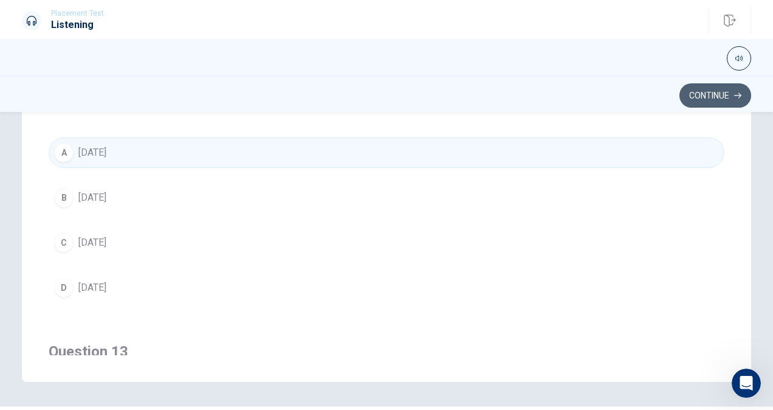
click at [708, 88] on button "Continue" at bounding box center [715, 95] width 72 height 24
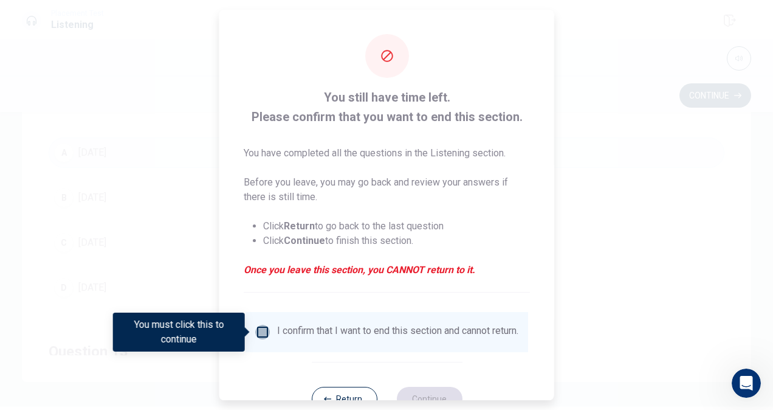
click at [257, 325] on input "You must click this to continue" at bounding box center [262, 332] width 15 height 15
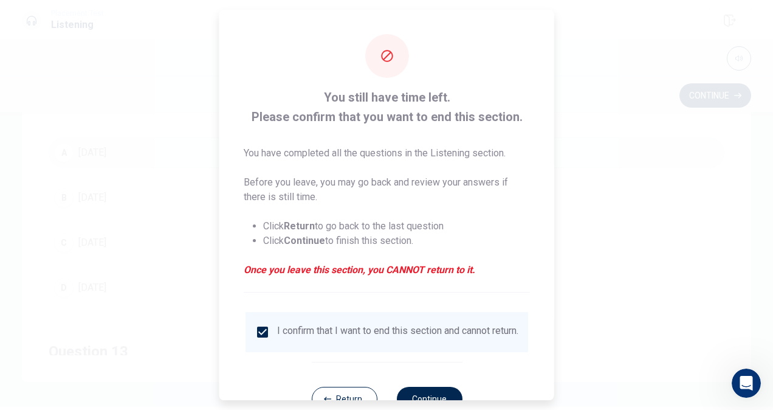
click at [408, 394] on div "Return Continue" at bounding box center [386, 399] width 151 height 74
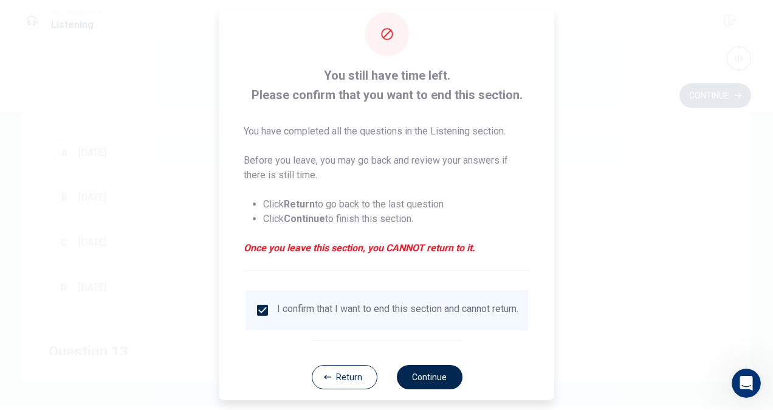
scroll to position [44, 0]
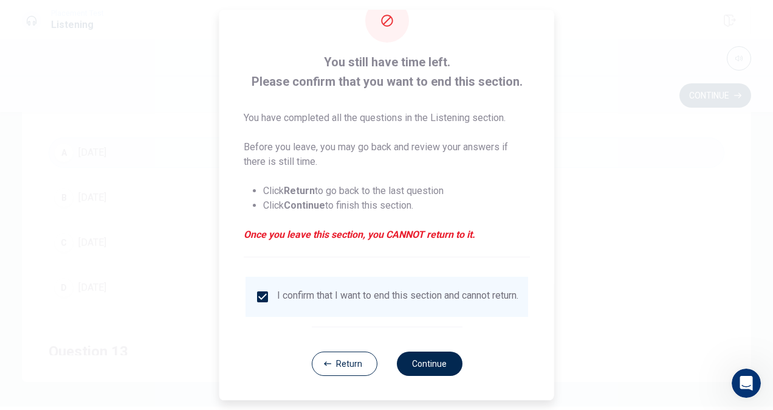
click at [422, 359] on button "Continue" at bounding box center [429, 363] width 66 height 24
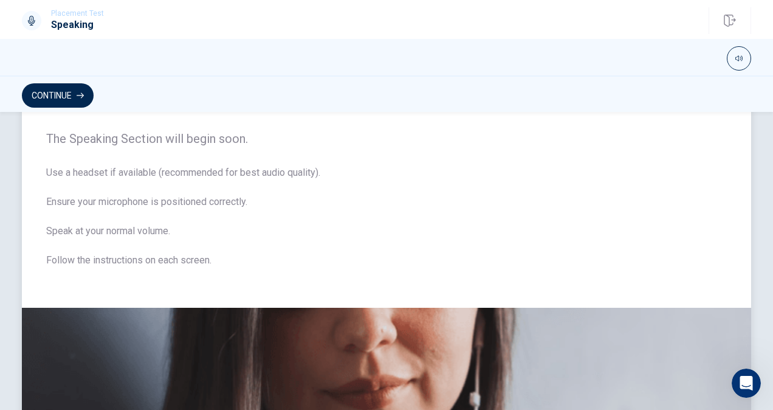
scroll to position [0, 0]
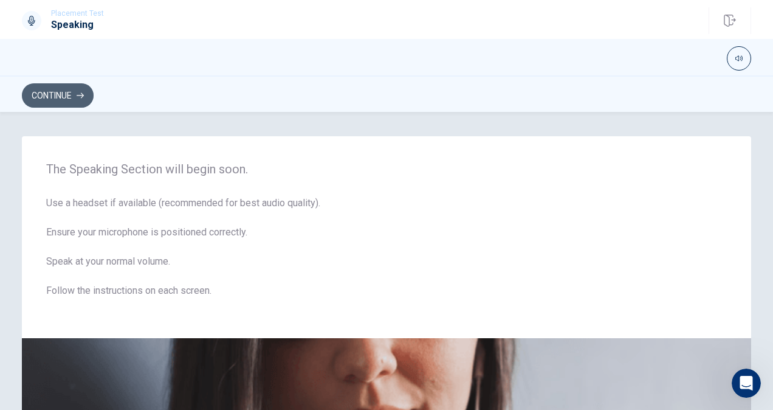
click at [89, 89] on button "Continue" at bounding box center [58, 95] width 72 height 24
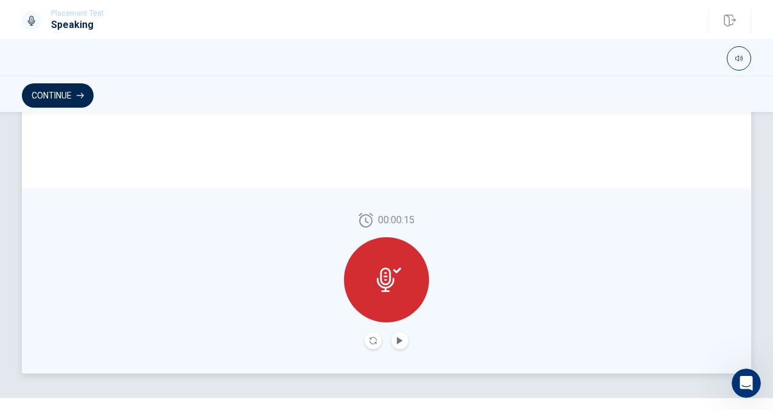
scroll to position [311, 0]
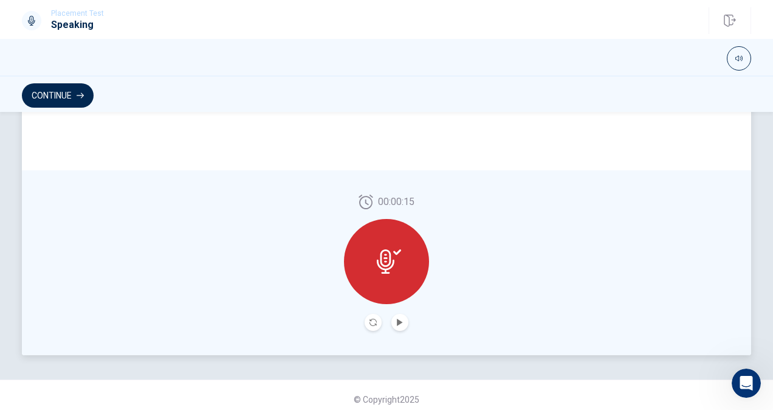
click at [391, 318] on button "Play Audio" at bounding box center [399, 322] width 17 height 17
click at [404, 318] on button "Pause Audio" at bounding box center [399, 322] width 17 height 17
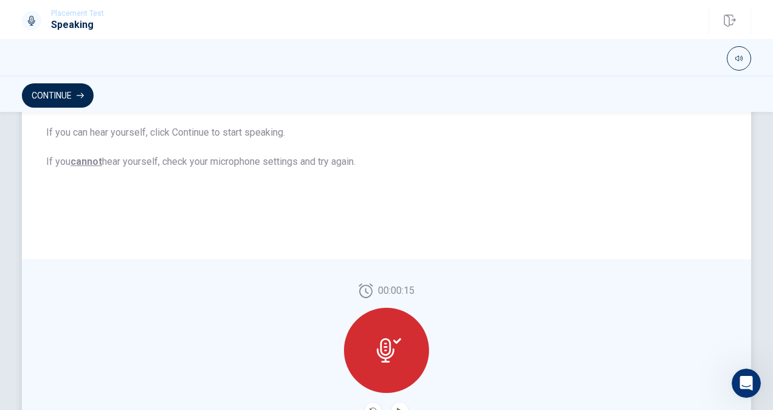
scroll to position [129, 0]
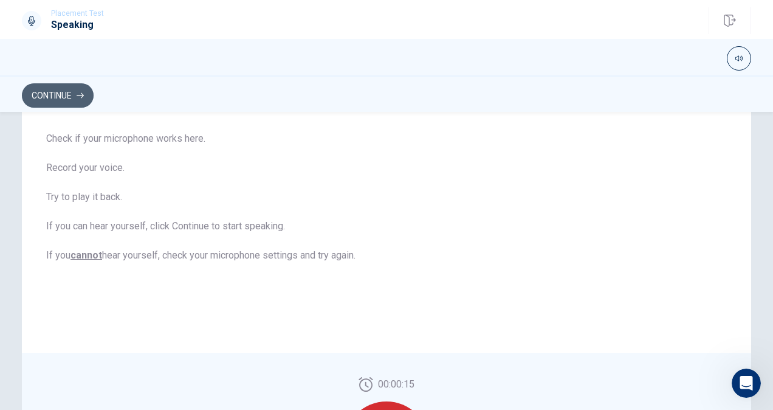
click at [67, 94] on button "Continue" at bounding box center [58, 95] width 72 height 24
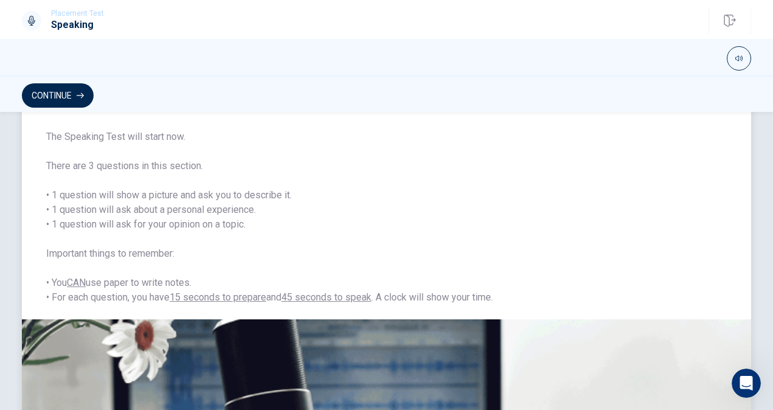
scroll to position [0, 0]
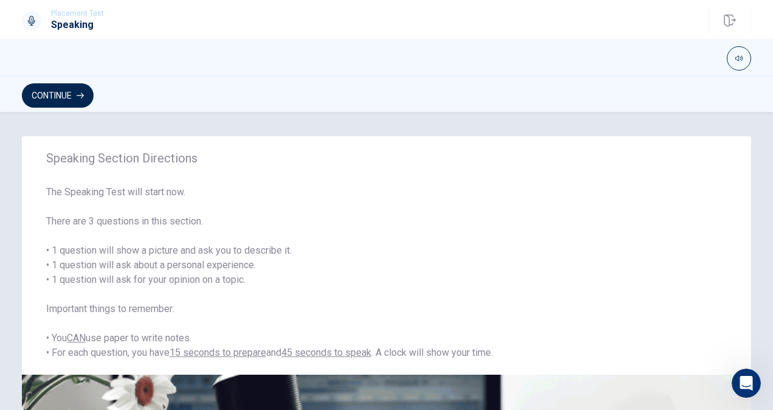
click at [55, 93] on button "Continue" at bounding box center [58, 95] width 72 height 24
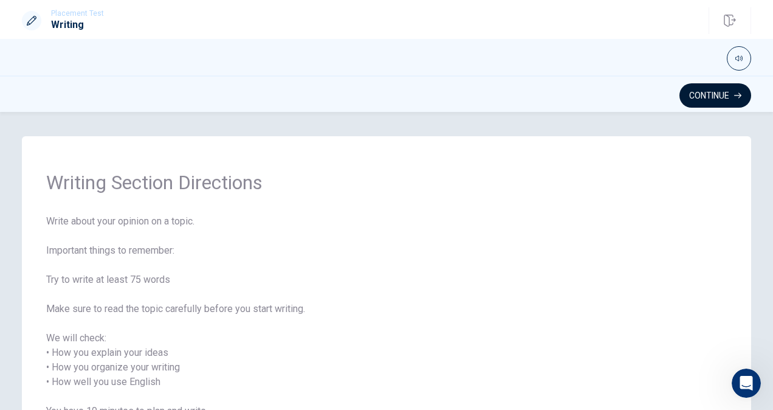
click at [717, 89] on button "Continue" at bounding box center [715, 95] width 72 height 24
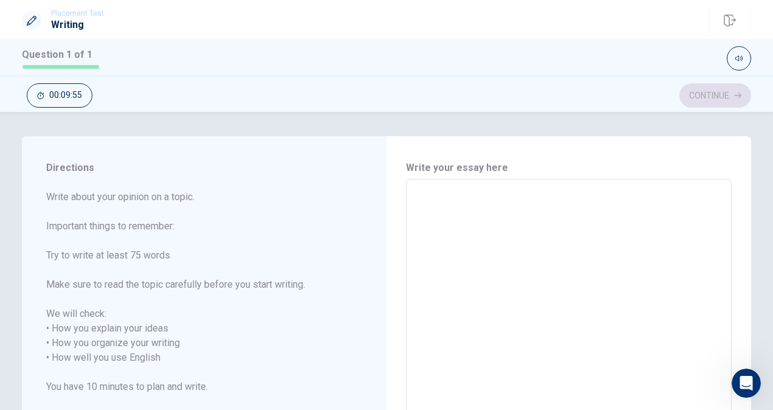
click at [438, 227] on textarea at bounding box center [569, 350] width 309 height 323
drag, startPoint x: 83, startPoint y: 214, endPoint x: 157, endPoint y: 274, distance: 96.0
click at [160, 283] on div "Directions Write about your opinion on a topic. Important things to remember: T…" at bounding box center [188, 350] width 332 height 429
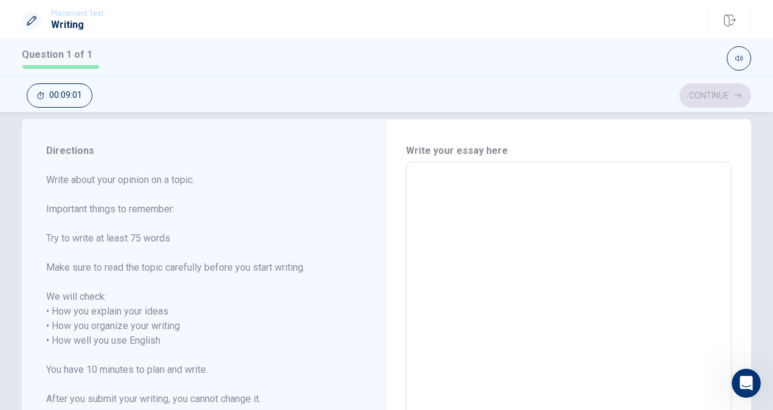
scroll to position [4, 0]
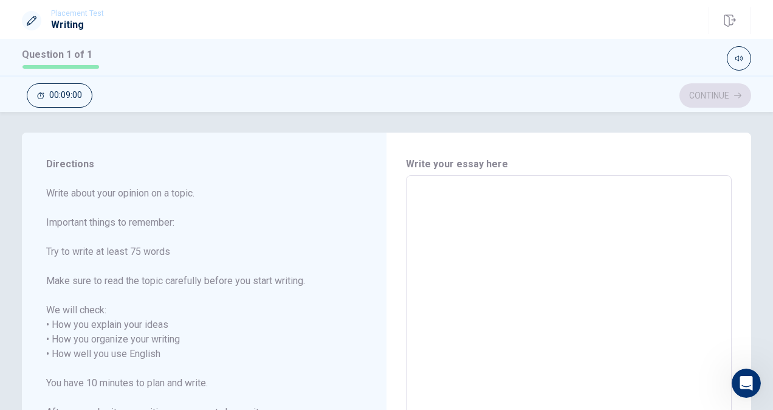
click at [418, 218] on textarea at bounding box center [569, 346] width 309 height 323
type textarea "I"
type textarea "x"
type textarea "I"
type textarea "x"
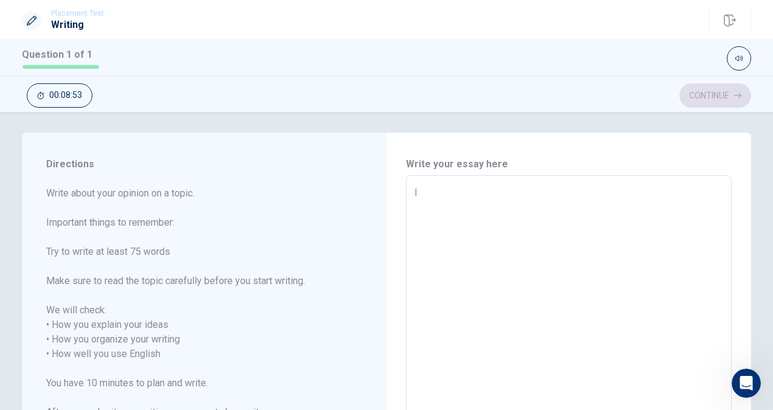
type textarea "I o"
type textarea "x"
type textarea "I of"
type textarea "x"
type textarea "I oft"
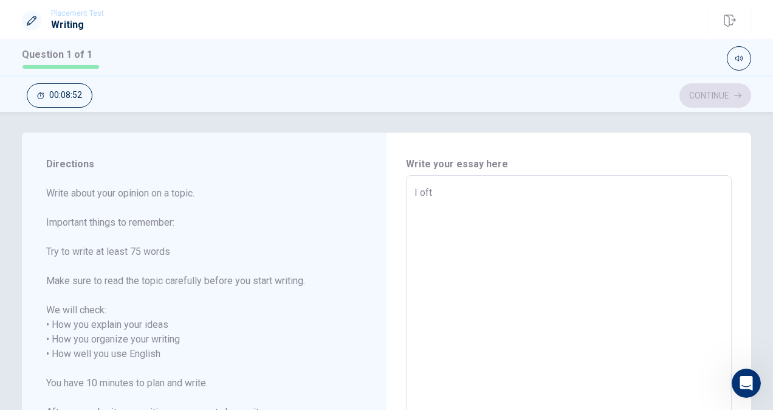
type textarea "x"
type textarea "I ofte"
type textarea "x"
type textarea "I often"
type textarea "x"
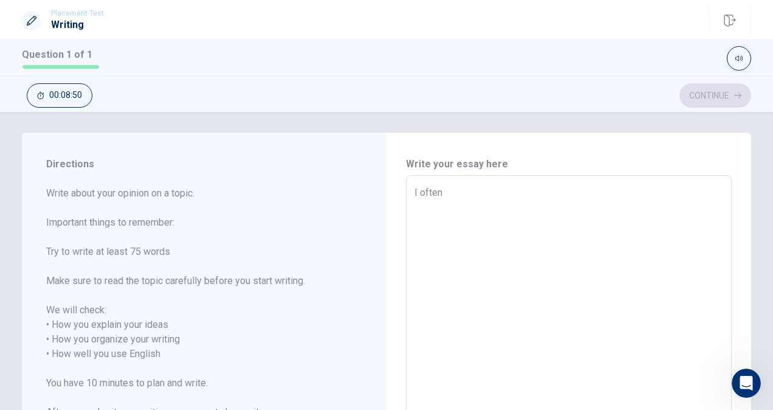
type textarea "I often"
type textarea "x"
type textarea "I often u"
type textarea "x"
type textarea "I often us"
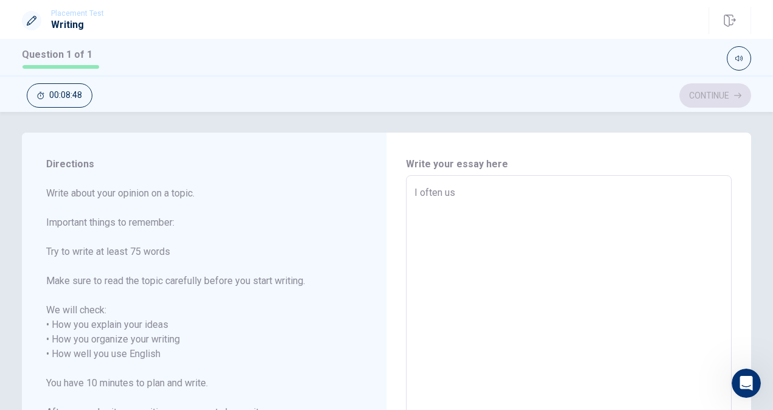
type textarea "x"
type textarea "I often usu"
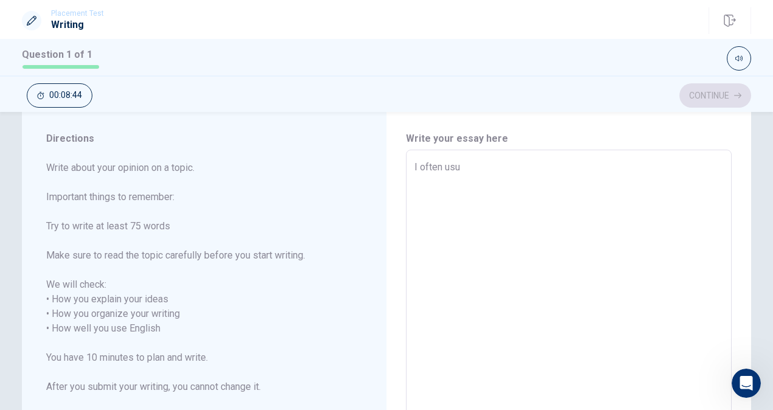
scroll to position [13, 0]
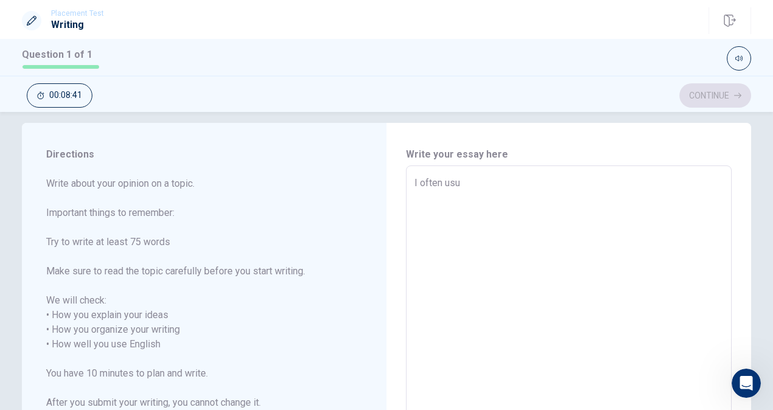
type textarea "x"
type textarea "I often usuE"
type textarea "x"
type textarea "I often usuEn"
type textarea "x"
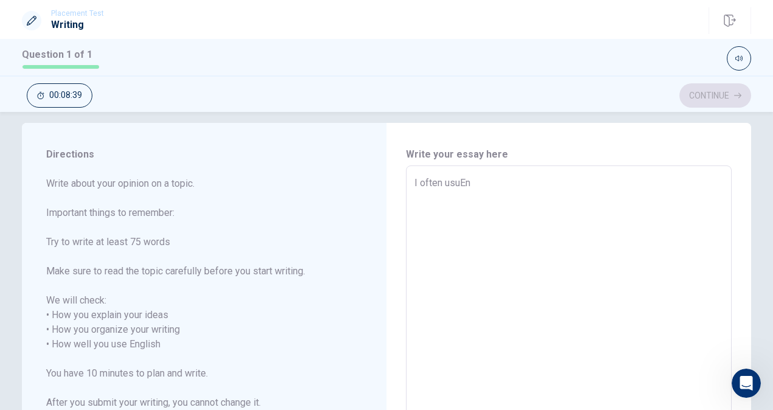
type textarea "I often usuEng"
type textarea "x"
type textarea "I often usuEngl"
type textarea "x"
type textarea "I often usuEngli"
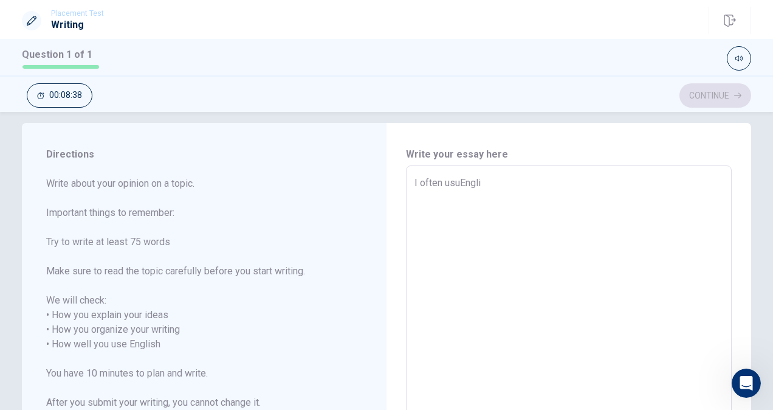
type textarea "x"
type textarea "I often usuEnglis"
type textarea "x"
type textarea "I often usuEnglish"
type textarea "x"
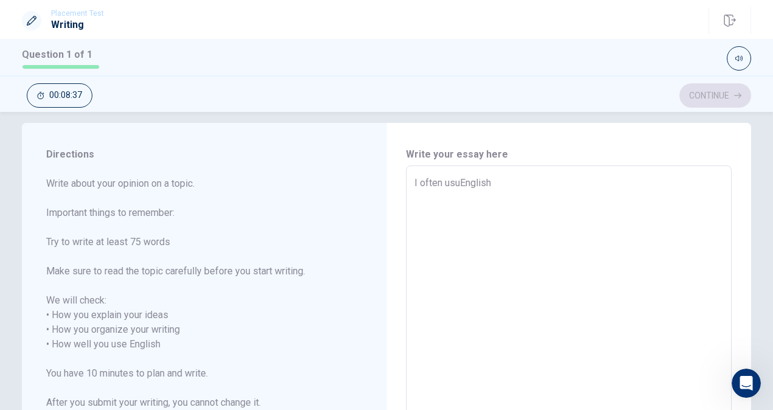
type textarea "I often usuEnglish"
type textarea "x"
click at [455, 182] on textarea "I often usuEnglish" at bounding box center [569, 337] width 309 height 323
type textarea "I often usu English"
click at [507, 185] on textarea "I often usu English" at bounding box center [569, 337] width 309 height 323
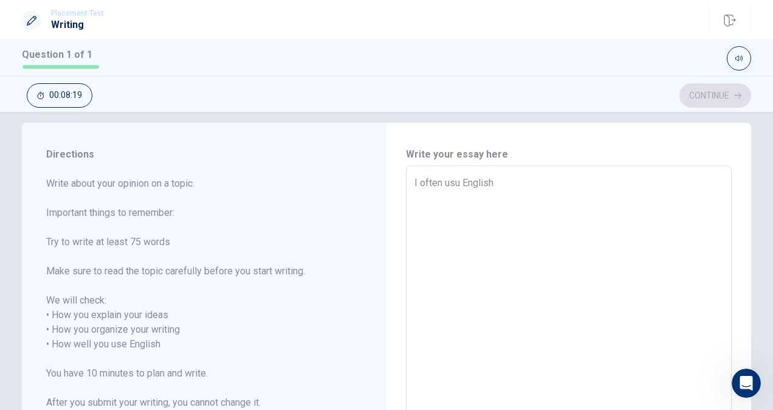
type textarea "x"
type textarea "I often usu English"
click at [410, 181] on div "I often usu English x ​" at bounding box center [569, 336] width 326 height 343
type textarea "x"
type textarea "I often usu English ,"
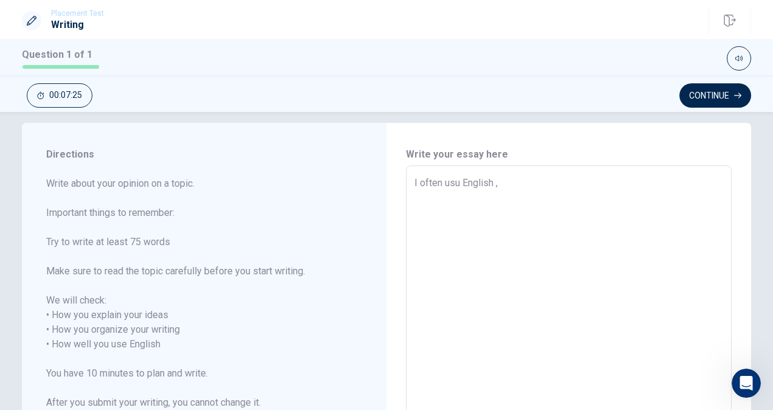
type textarea "x"
type textarea "I often usu English ,s"
type textarea "x"
type textarea "I often usu English ,sp"
type textarea "x"
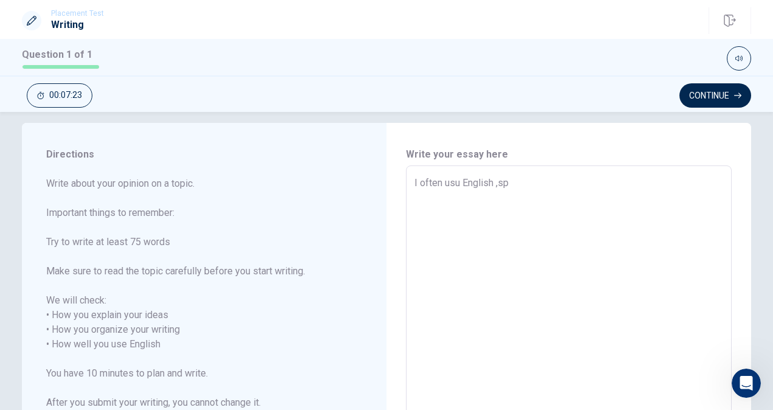
type textarea "I often usu English ,spe"
type textarea "x"
type textarea "I often usu English ,spea"
type textarea "x"
type textarea "I often usu English ,speak"
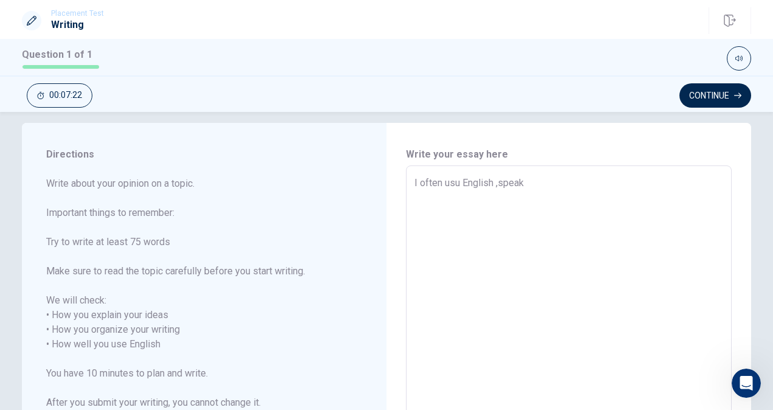
type textarea "x"
type textarea "I often usu English ,speaki"
type textarea "x"
type textarea "I often usu English ,speakin"
type textarea "x"
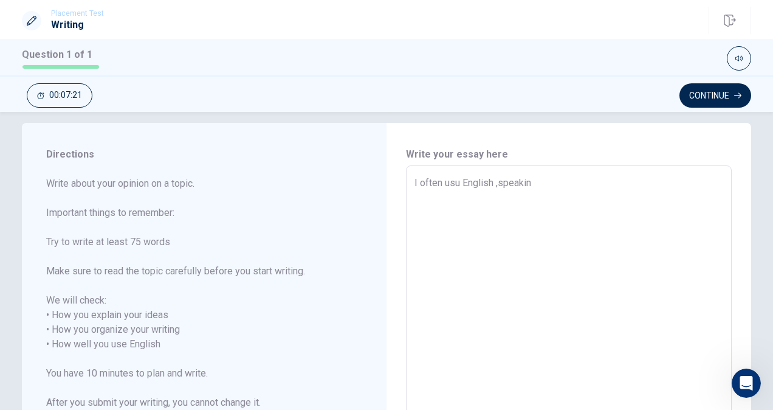
type textarea "I often usu English ,speaking"
type textarea "x"
type textarea "I often usu English ,speaking"
type textarea "x"
type textarea "I often usu English ,speaking ,"
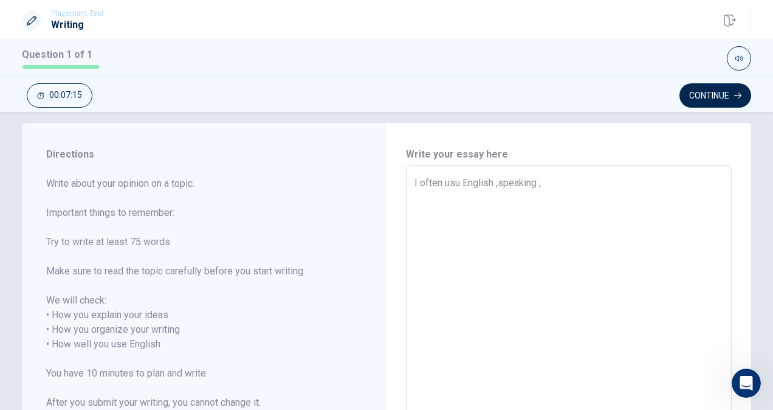
type textarea "x"
type textarea "I often usu English ,speaking ,l"
type textarea "x"
type textarea "I often usu English ,speaking ,li"
type textarea "x"
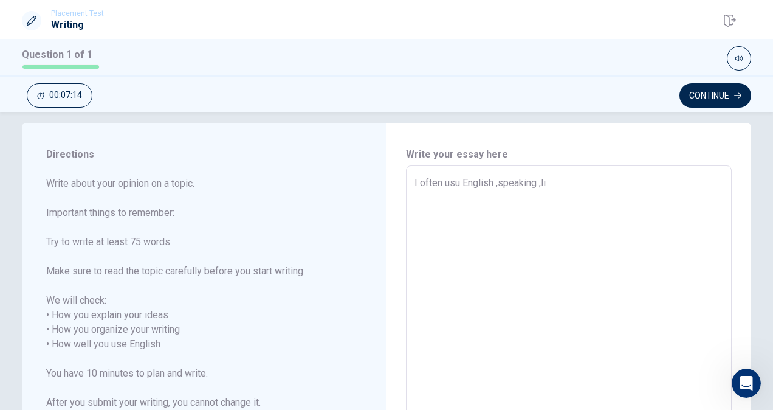
type textarea "I often usu English ,speaking ,lis"
type textarea "x"
type textarea "I often usu English ,speaking ,list"
type textarea "x"
type textarea "I often usu English ,speaking ,liste"
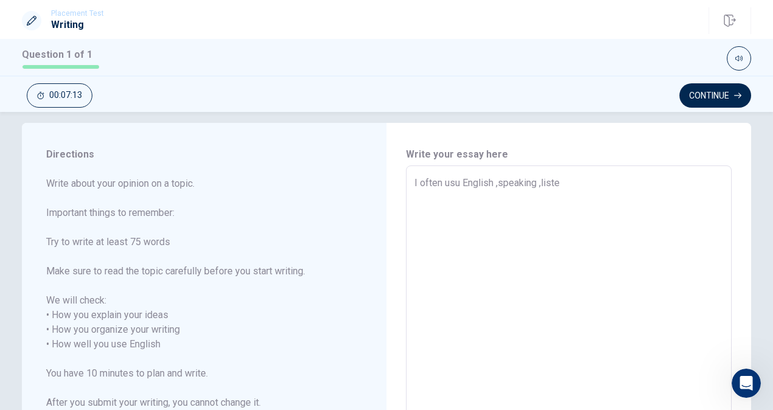
type textarea "x"
type textarea "I often usu English ,speaking ,listen"
type textarea "x"
type textarea "I often usu English ,speaking ,listeni"
type textarea "x"
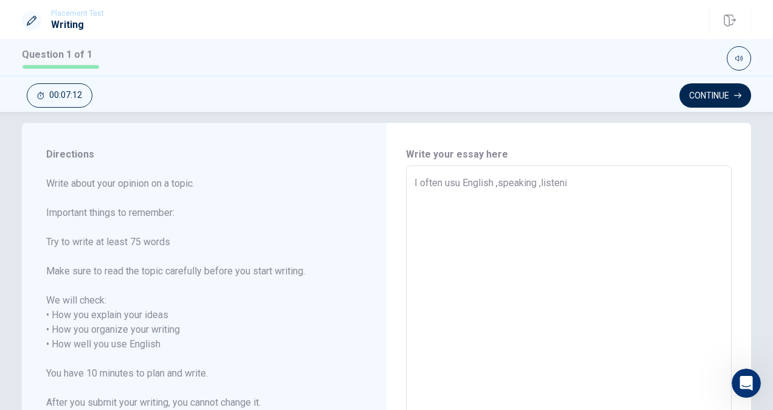
type textarea "I often usu English ,speaking ,listenin"
type textarea "x"
type textarea "I often usu English ,speaking ,listening"
type textarea "x"
type textarea "I often usu English ,speaking ,listening"
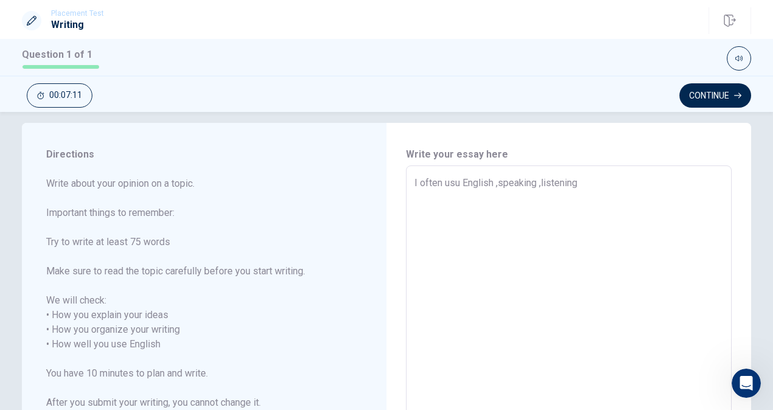
type textarea "x"
type textarea "I often usu English ,speaking ,listening ,"
type textarea "x"
type textarea "I often usu English ,speaking ,listening ,"
type textarea "x"
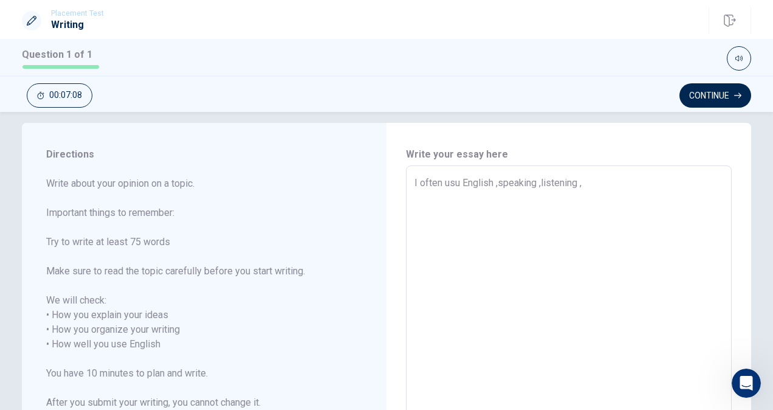
type textarea "I often usu English ,speaking ,listening , o"
type textarea "x"
type textarea "I often usu English ,speaking ,listening , or"
type textarea "x"
type textarea "I often usu English ,speaking ,listening , or"
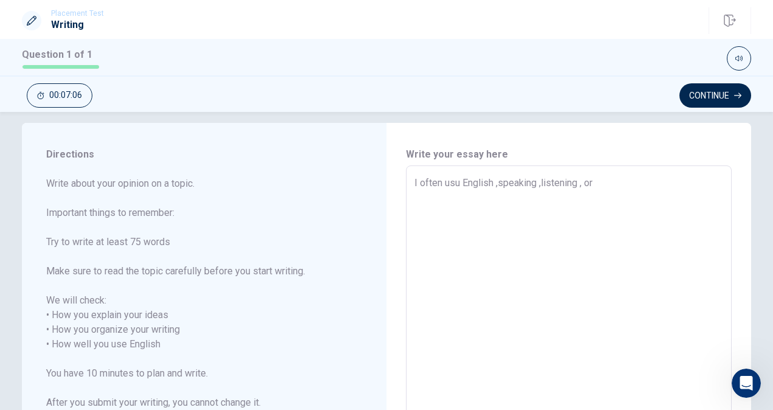
type textarea "x"
type textarea "I often usu English ,speaking ,listening , or"
type textarea "x"
type textarea "I often usu English ,speaking ,listening , o"
type textarea "x"
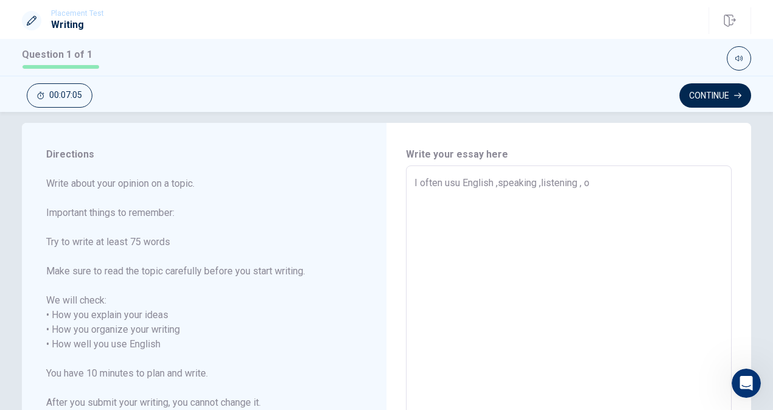
type textarea "I often usu English ,speaking ,listening ,"
type textarea "x"
type textarea "I often usu English ,speaking ,listening , r"
type textarea "x"
type textarea "I often usu English ,speaking ,listening , re"
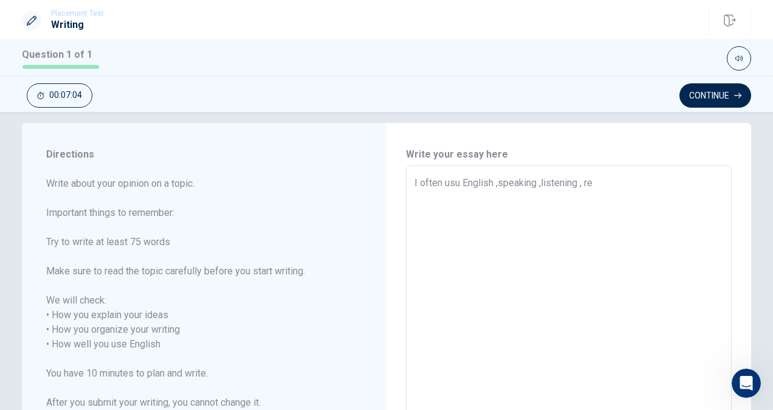
type textarea "x"
type textarea "I often usu English ,speaking ,listening , rea"
type textarea "x"
type textarea "I often usu English ,speaking ,listening , read"
type textarea "x"
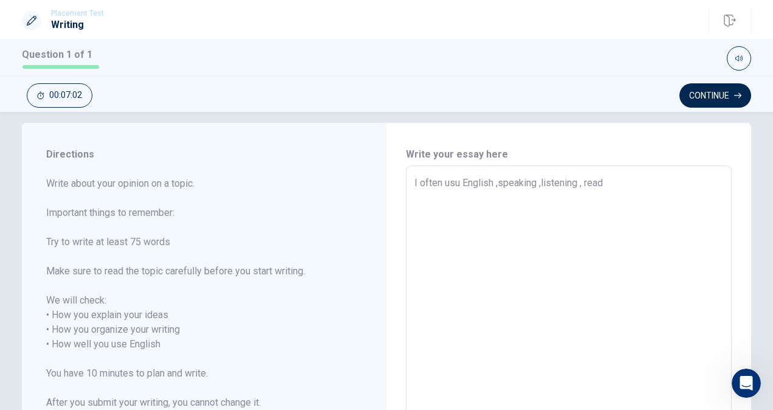
type textarea "I often usu English ,speaking ,listening , readi"
type textarea "x"
type textarea "I often usu English ,speaking ,listening , readin"
type textarea "x"
type textarea "I often usu English ,speaking ,listening , reading"
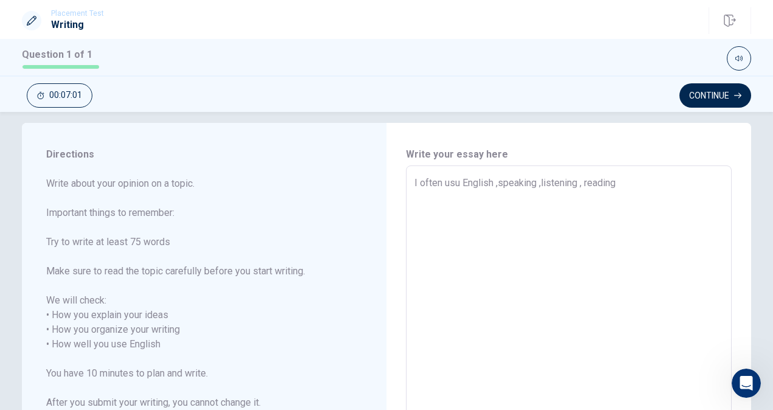
type textarea "x"
type textarea "I often usu English ,speaking ,listening , reading"
type textarea "x"
type textarea "I often usu English ,speaking ,listening , reading a"
type textarea "x"
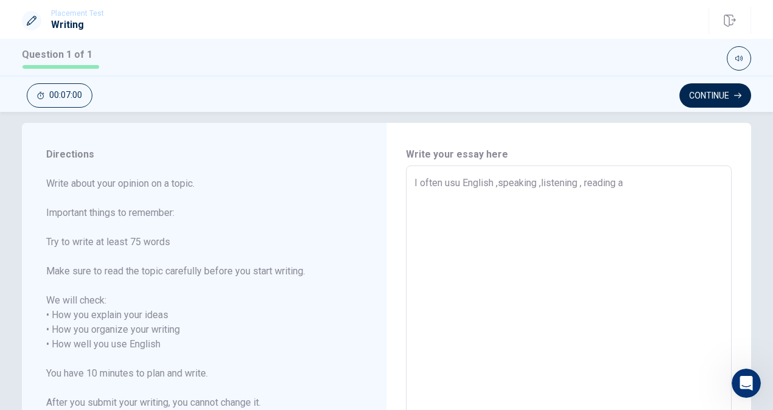
type textarea "I often usu English ,speaking ,listening , reading an"
type textarea "x"
type textarea "I often usu English ,speaking ,listening , reading and"
type textarea "x"
type textarea "I often usu English ,speaking ,listening , reading and"
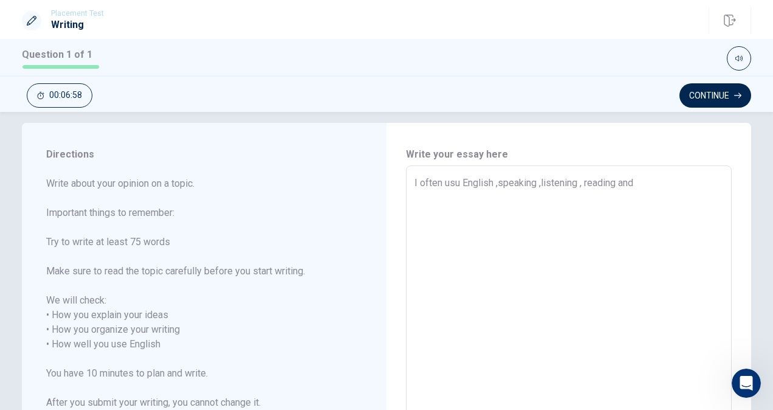
type textarea "x"
type textarea "I often usu English ,speaking ,listening , reading and w"
type textarea "x"
type textarea "I often usu English ,speaking ,listening , reading and wr"
type textarea "x"
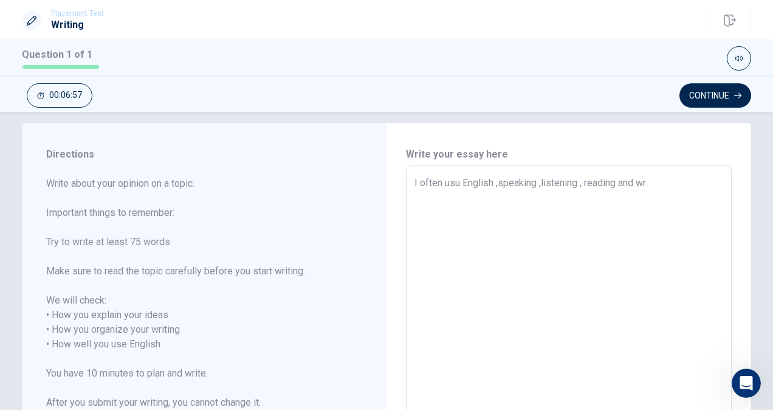
type textarea "I often usu English ,speaking ,listening , reading and wri"
type textarea "x"
type textarea "I often usu English ,speaking ,listening , reading and writ"
type textarea "x"
type textarea "I often usu English ,speaking ,listening , reading and writi"
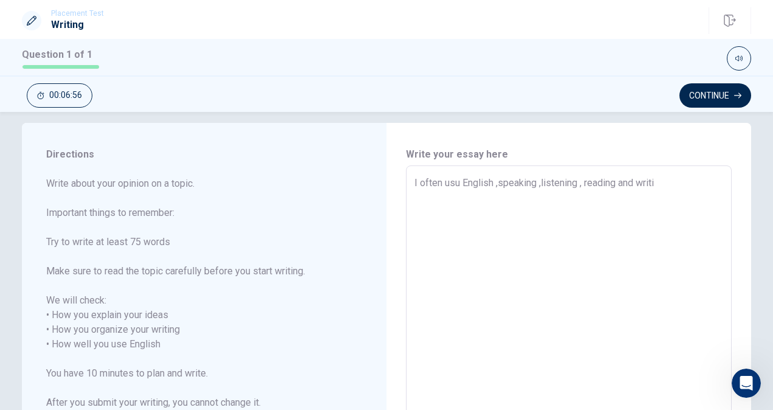
type textarea "x"
type textarea "I often usu English ,speaking ,listening , reading and writin"
type textarea "x"
type textarea "I often usu English ,speaking ,listening , reading and writing"
type textarea "x"
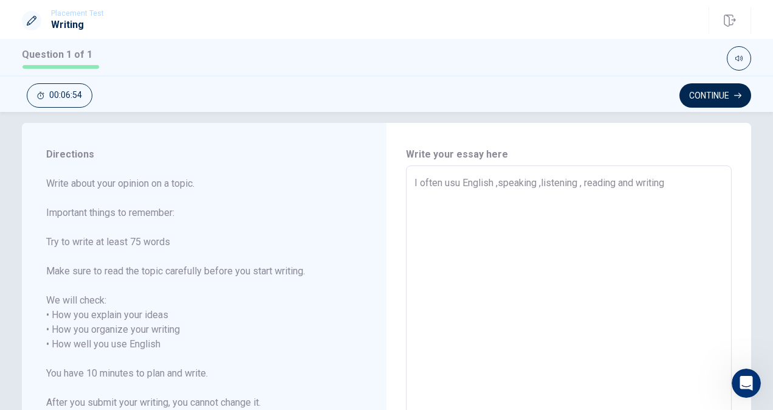
type textarea "I often usu English ,speaking ,listening , reading and writing."
type textarea "x"
type textarea "I often usu English ,speaking ,listening , reading and writing.I"
type textarea "x"
type textarea "I often usu English ,speaking ,listening , reading and writing.I"
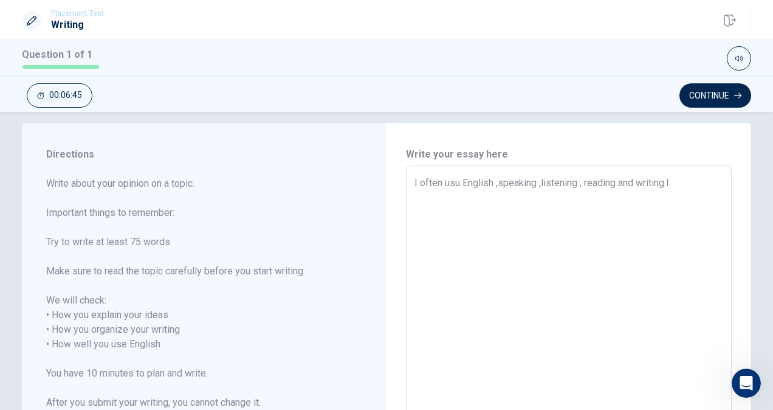
type textarea "x"
type textarea "I often usu English ,speaking ,listening , reading and writing.I s"
type textarea "x"
type textarea "I often usu English ,speaking ,listening , reading and writing.I st"
type textarea "x"
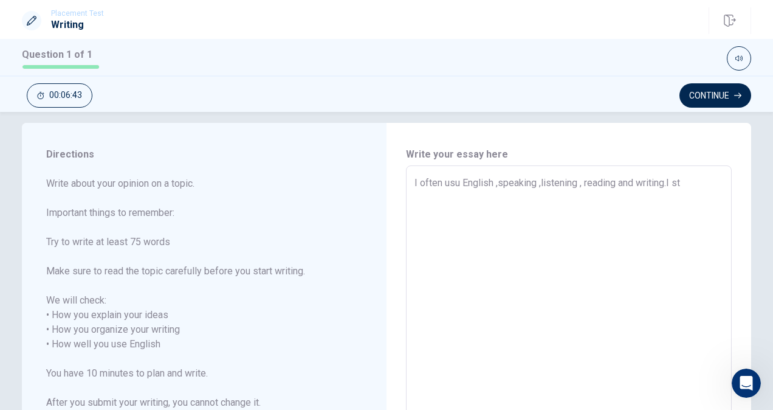
type textarea "I often usu English ,speaking ,listening , reading and writing.I stu"
type textarea "x"
type textarea "I often usu English ,speaking ,listening , reading and writing.I stud"
type textarea "x"
type textarea "I often usu English ,speaking ,listening , reading and writing.I study"
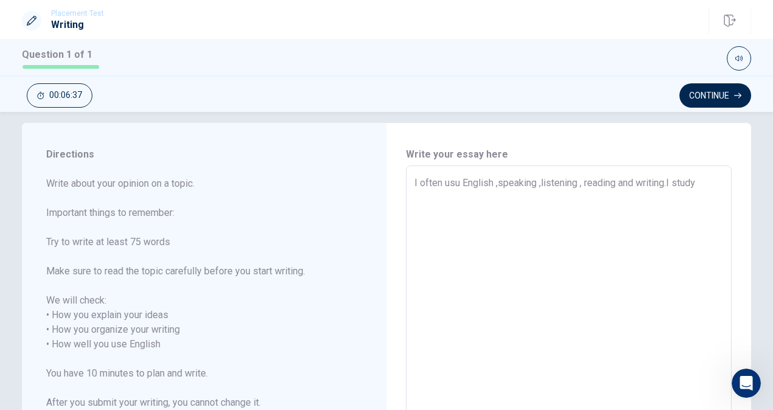
type textarea "x"
type textarea "I often usu English ,speaking ,listening , reading and writing.I studye"
type textarea "x"
click at [457, 196] on textarea "I often usu English ,speaking ,listening , reading and writing.I study englisy" at bounding box center [569, 337] width 309 height 323
click at [549, 194] on textarea "I often usu English ,speaking ,listening , reading and writing.I study English …" at bounding box center [569, 337] width 309 height 323
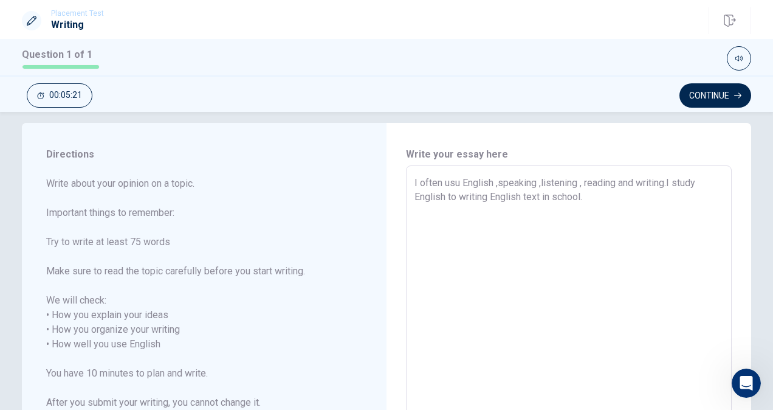
click at [592, 194] on textarea "I often usu English ,speaking ,listening , reading and writing.I study English …" at bounding box center [569, 337] width 309 height 323
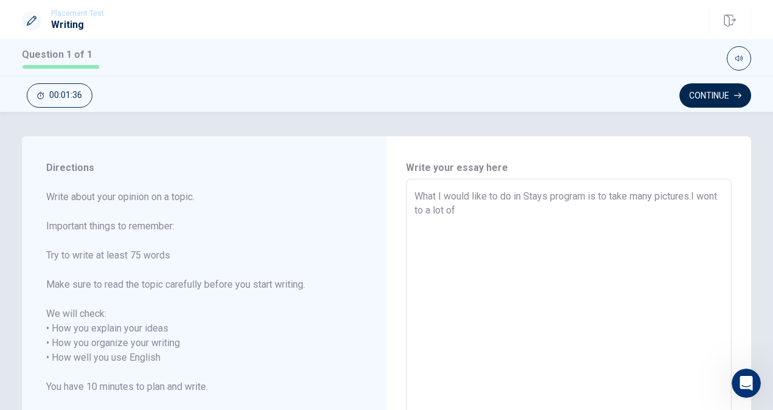
click at [442, 209] on textarea "What I would like to do in Stays program is to take many pictures.I wont to a l…" at bounding box center [569, 350] width 309 height 323
click at [509, 208] on textarea "What I would like to do in Stays program is to take many pictures.I wont to mak…" at bounding box center [569, 350] width 309 height 323
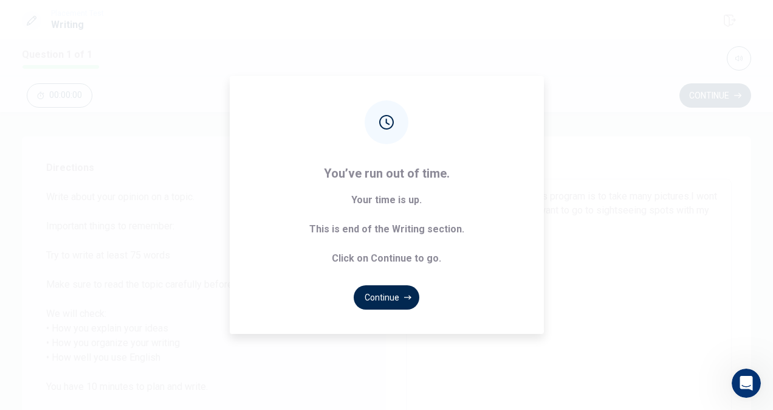
drag, startPoint x: 390, startPoint y: 294, endPoint x: 396, endPoint y: 297, distance: 6.8
click at [396, 297] on button "Continue" at bounding box center [387, 297] width 66 height 24
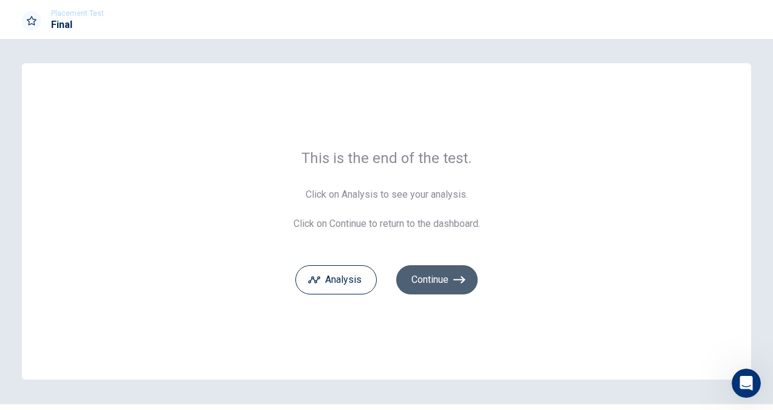
click at [439, 291] on button "Continue" at bounding box center [436, 279] width 81 height 29
